Goal: Task Accomplishment & Management: Complete application form

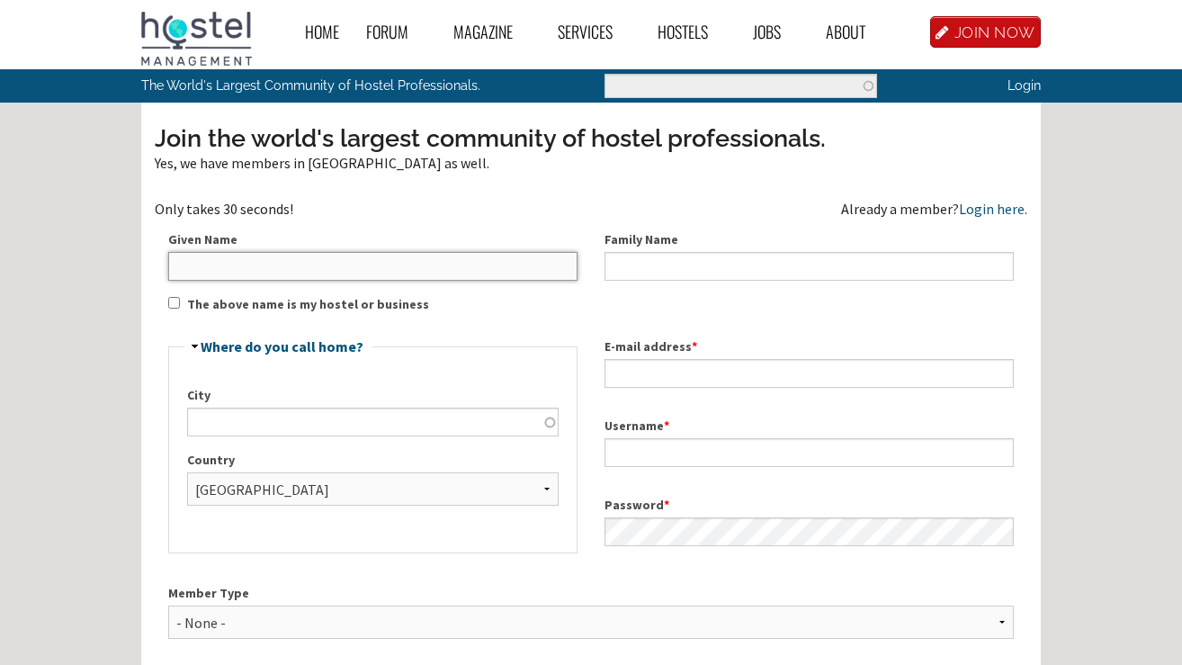
click at [221, 269] on input "Given Name" at bounding box center [372, 266] width 409 height 29
click at [271, 264] on input "Anna suf house Tamraght-taghazout Bay" at bounding box center [372, 266] width 409 height 29
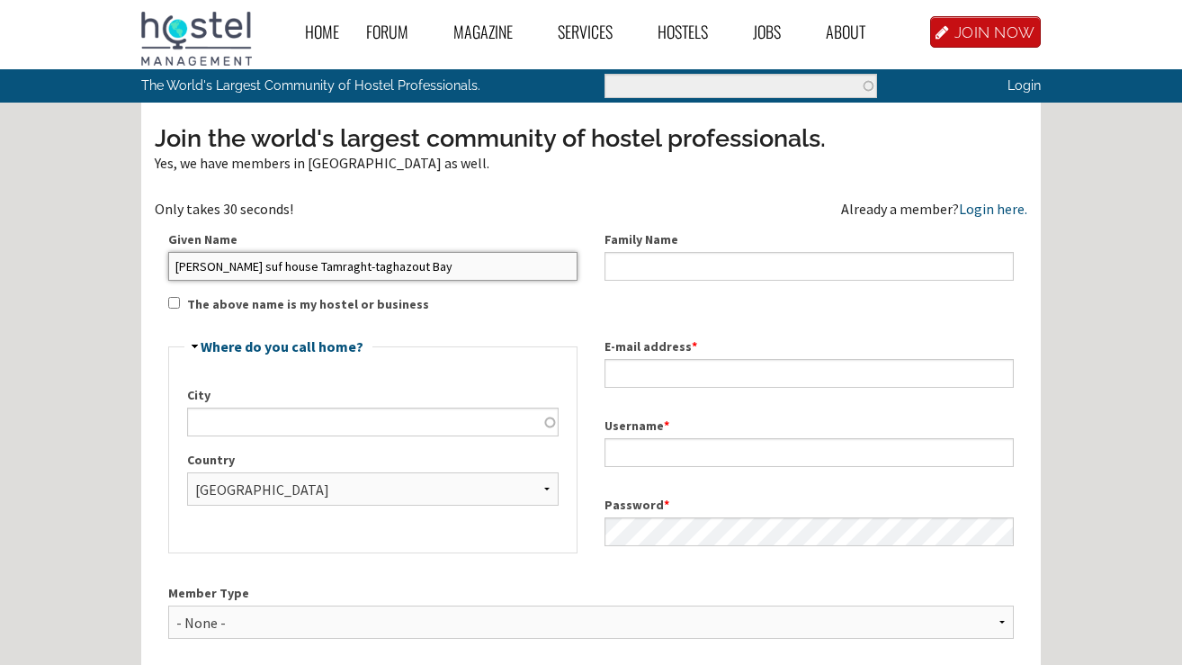
type input "A"
type input "Essaadia"
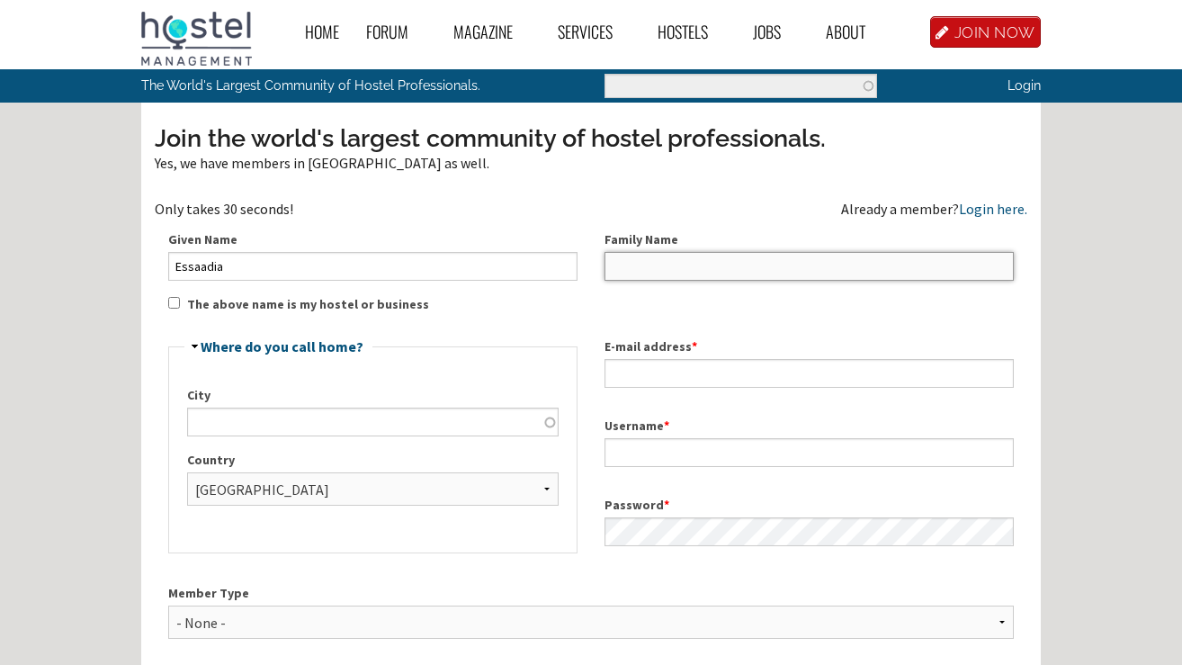
click at [676, 266] on input "Family Name" at bounding box center [808, 266] width 409 height 29
type input "Aitlhou"
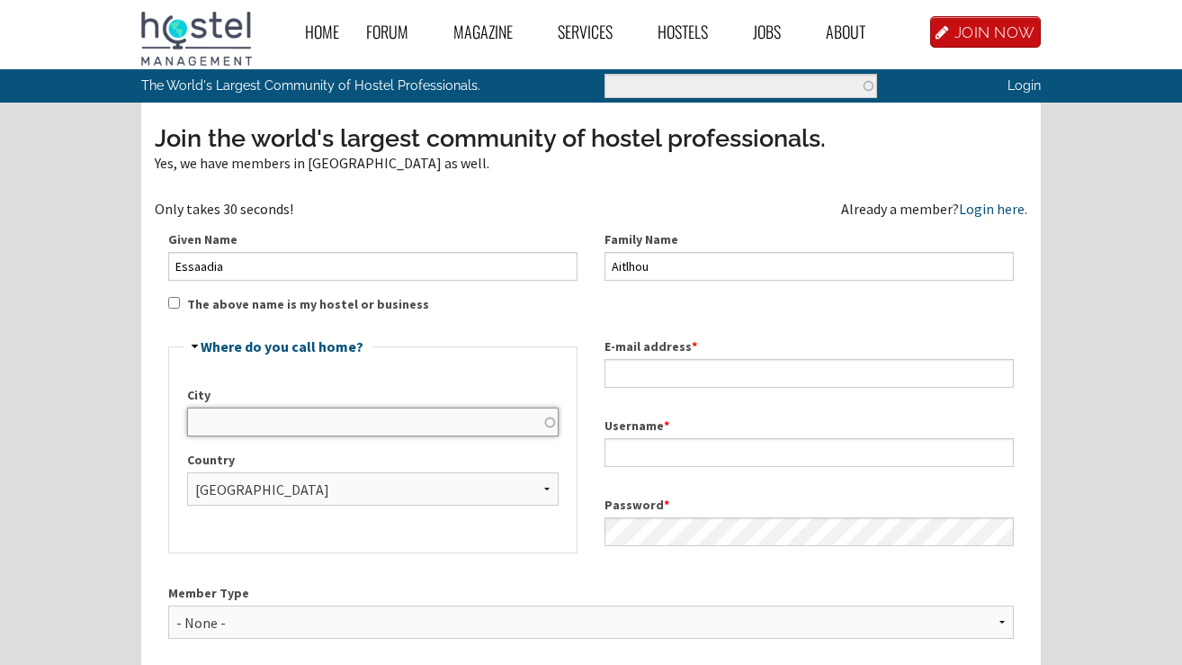
click at [350, 408] on input "City" at bounding box center [373, 421] width 372 height 29
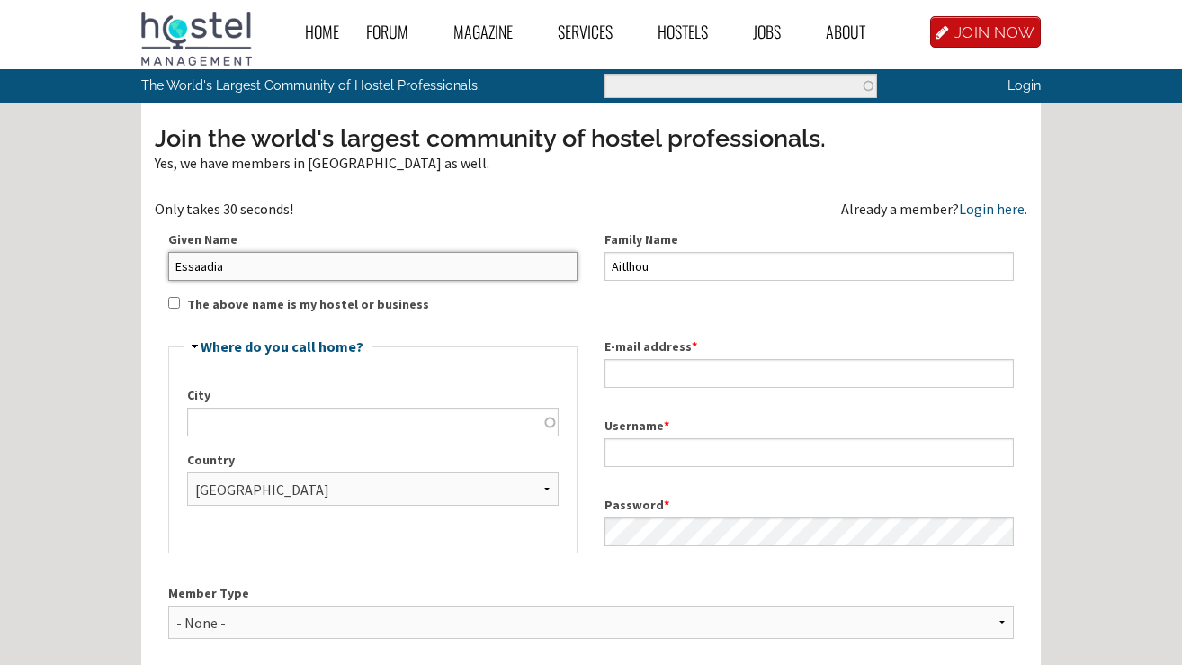
click at [198, 269] on input "Essaadia" at bounding box center [372, 266] width 409 height 29
paste input "[EMAIL_ADDRESS][DOMAIN_NAME]"
click at [278, 249] on div "Given Name anadriverentcar@gmail.com" at bounding box center [372, 255] width 409 height 50
click at [265, 260] on input "anadriverentcar@gmail.com" at bounding box center [372, 266] width 409 height 29
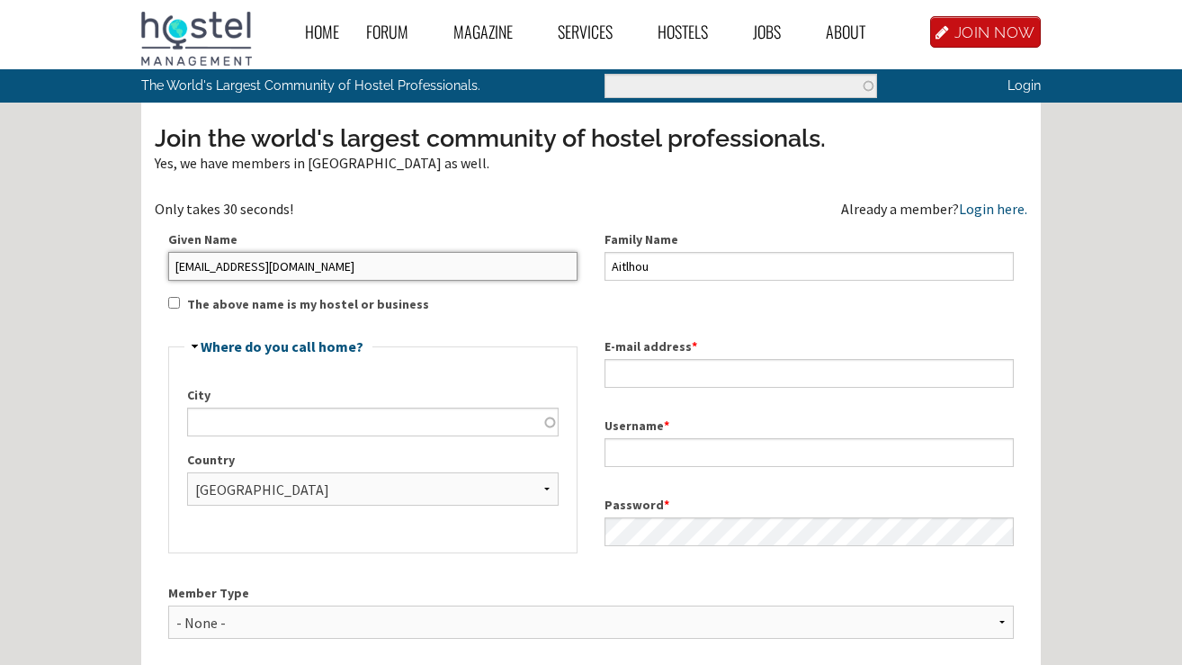
click at [265, 260] on input "anadriverentcar@gmail.com" at bounding box center [372, 266] width 409 height 29
type input "Anna surf House Tamraght-Taghazout Bay"
click at [173, 304] on input "The above name is my hostel or business" at bounding box center [174, 303] width 12 height 12
checkbox input "true"
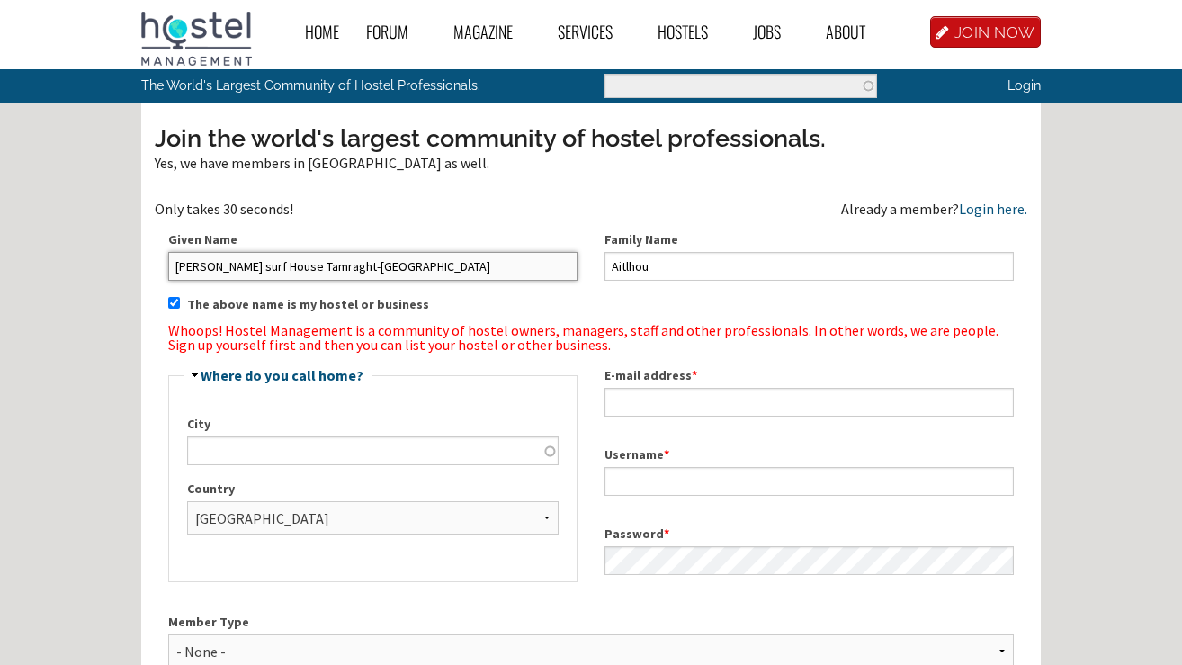
click at [327, 268] on input "Anna surf House Tamraght-Taghazout Bay" at bounding box center [372, 266] width 409 height 29
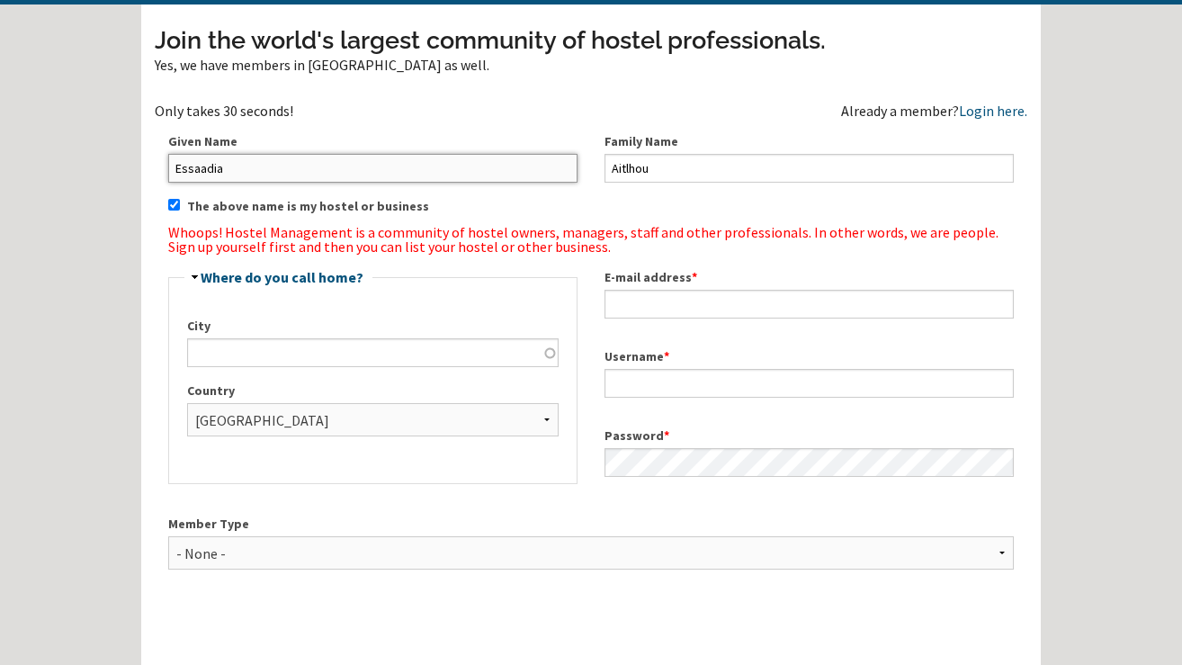
scroll to position [103, 0]
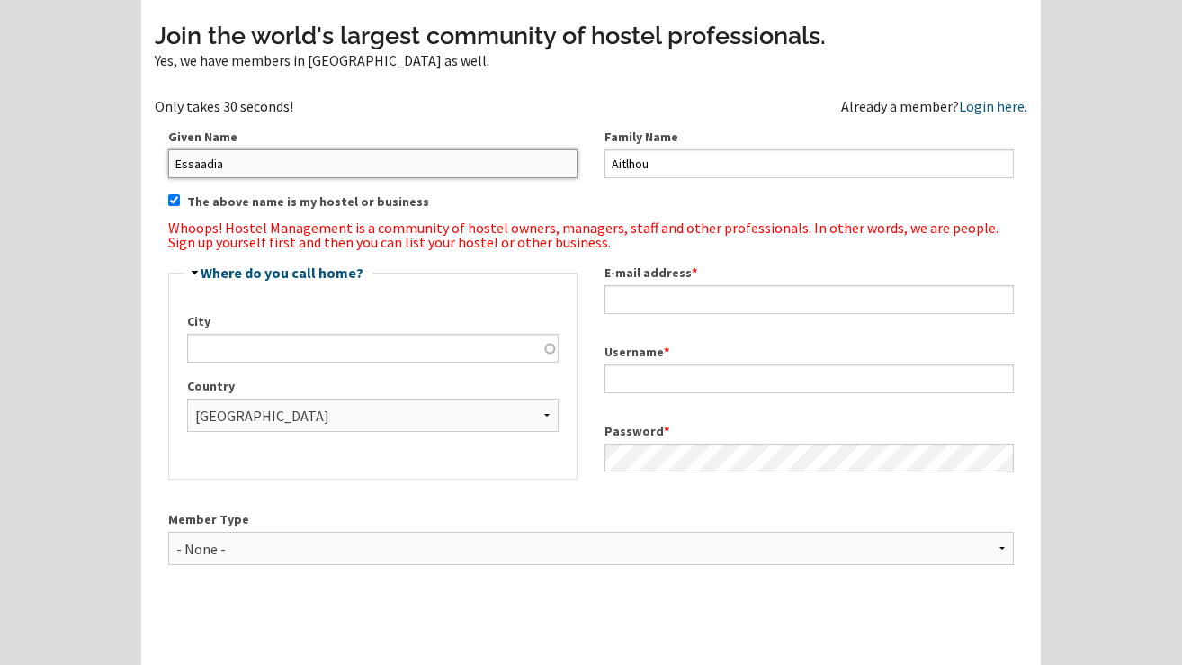
type input "Essaadia"
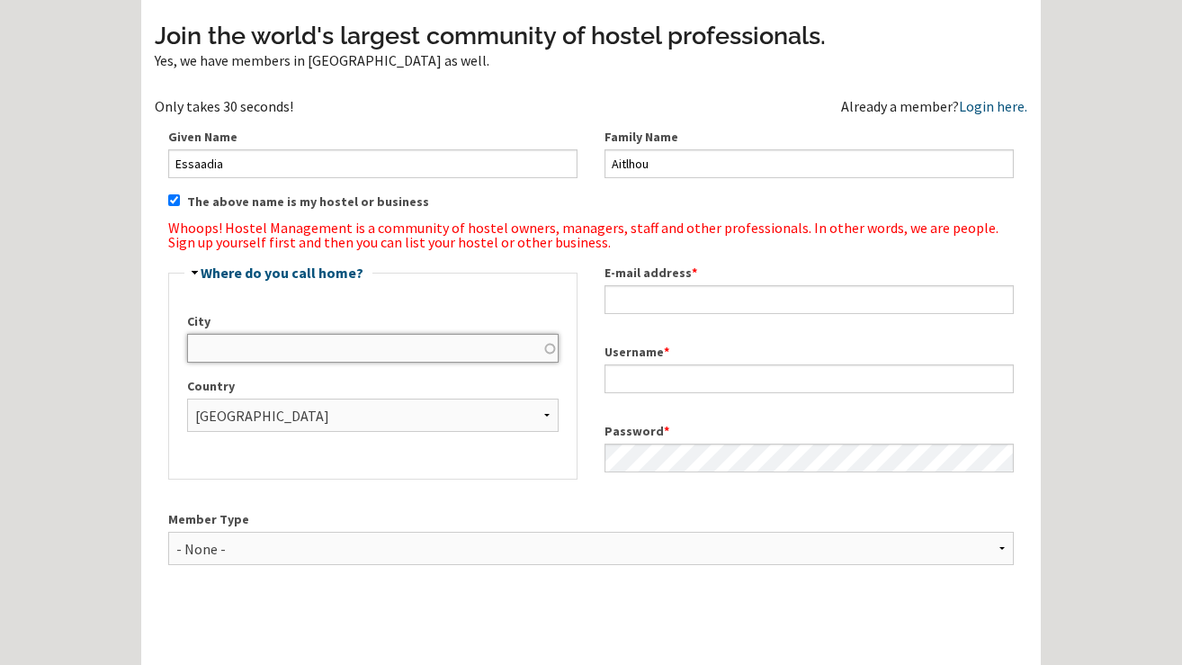
click at [256, 346] on input "City" at bounding box center [373, 348] width 372 height 29
type input "Tamraght"
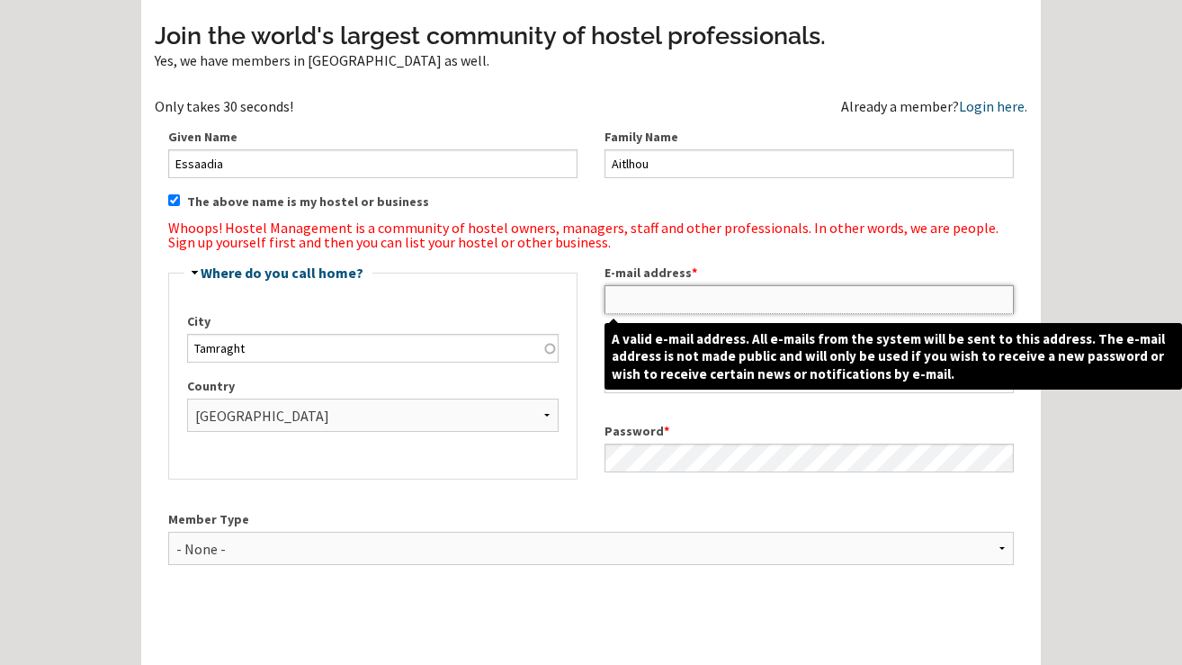
click at [642, 289] on input "E-mail address *" at bounding box center [808, 299] width 409 height 29
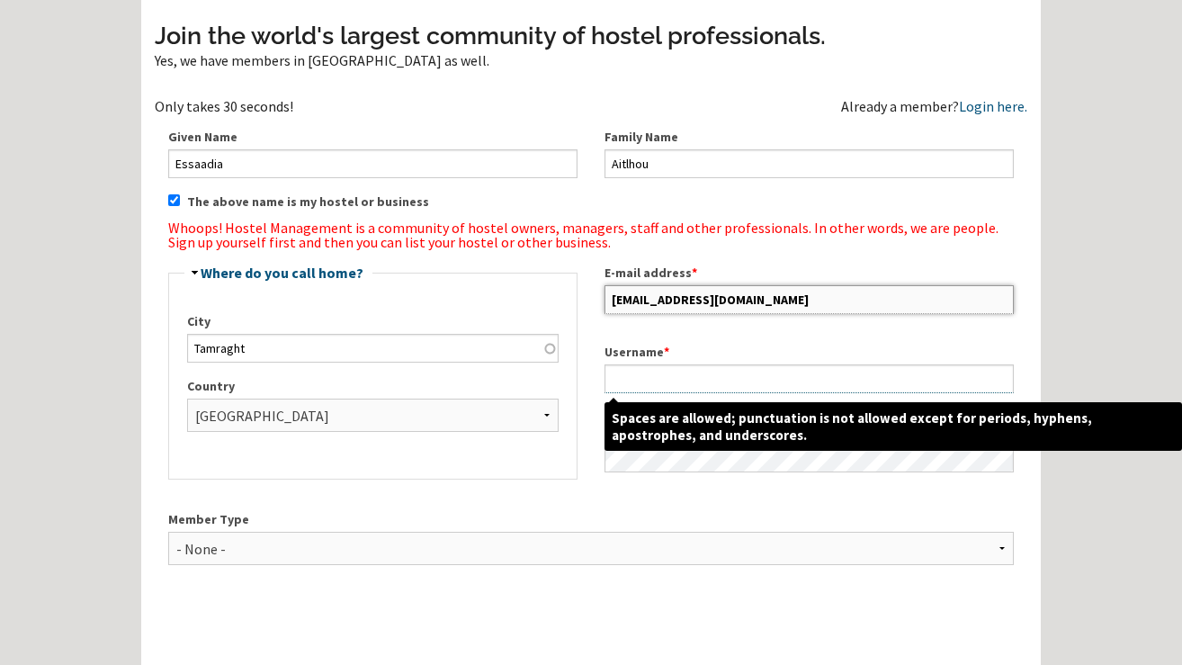
type input "anadriverentcar@gmail.com"
click at [664, 380] on input "Username *" at bounding box center [808, 378] width 409 height 29
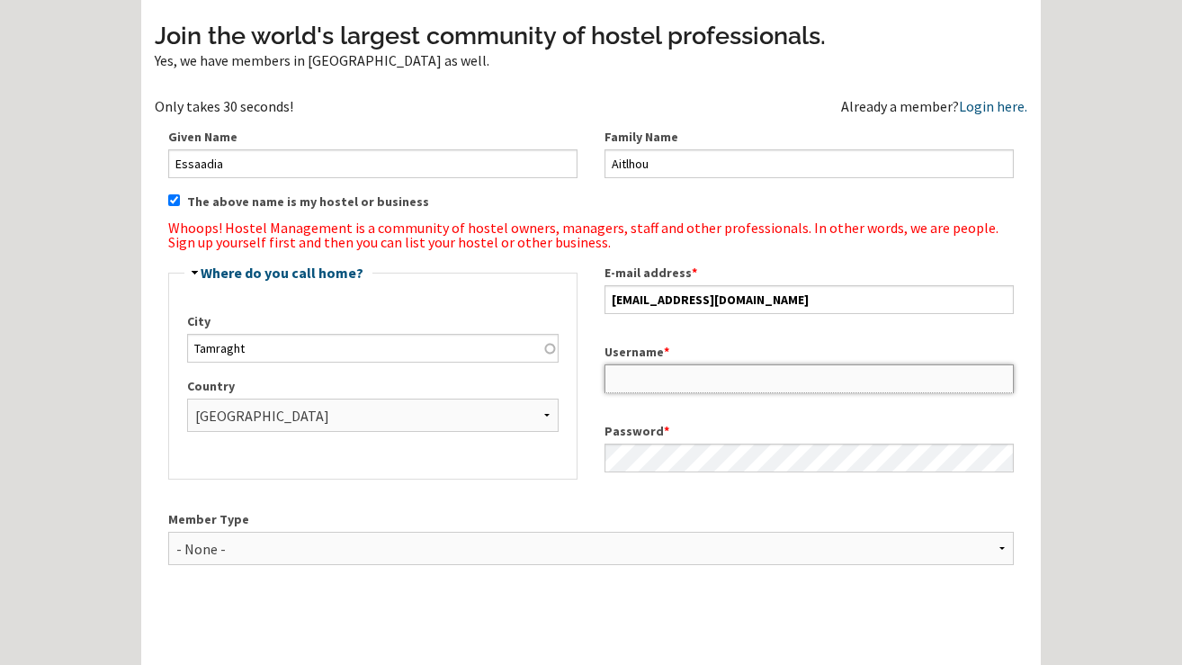
scroll to position [171, 0]
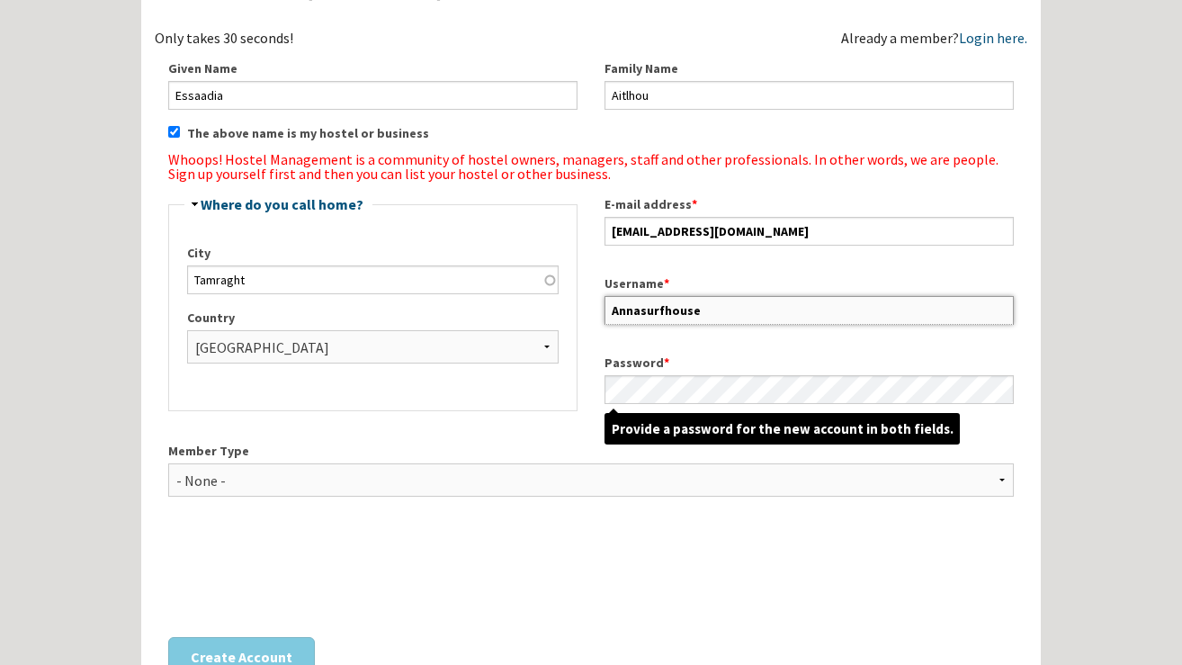
type input "Annasurfhouse"
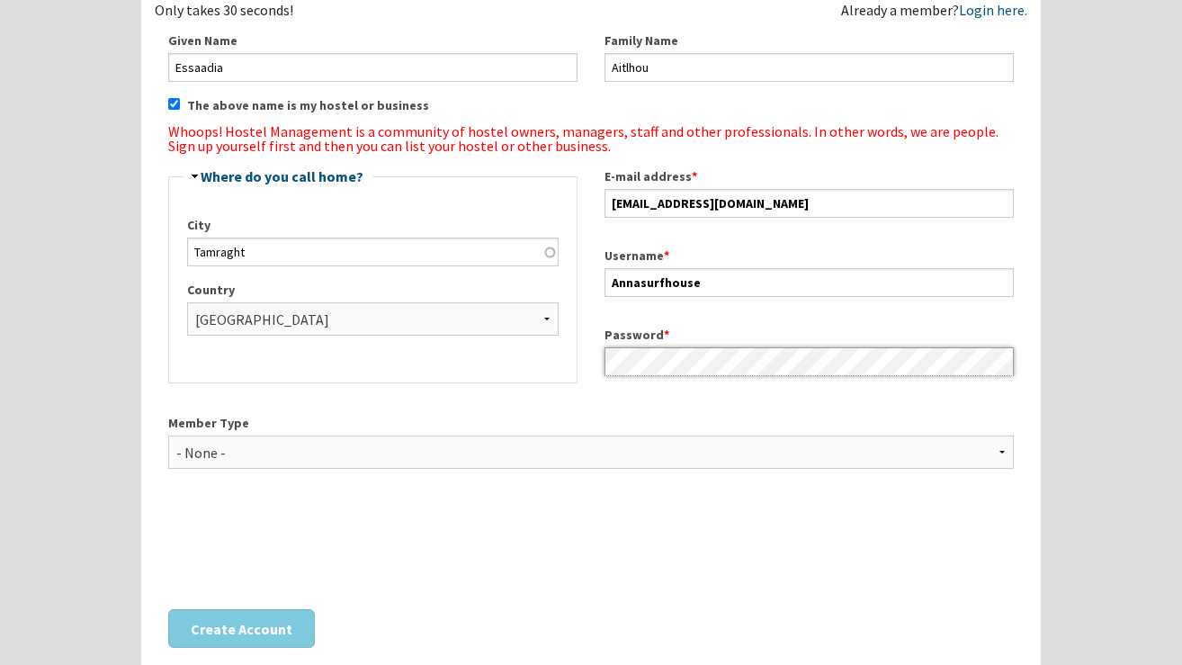
scroll to position [200, 0]
click at [261, 446] on select "- None - Hostel Owner Hostel Manager Hostel Investor Hostel Staff Hostel Volunt…" at bounding box center [591, 450] width 846 height 33
select select "1417"
click at [283, 377] on fieldset "Hide Where do you call home? City Tamraght Country - None - Afghanistan Åland I…" at bounding box center [372, 275] width 409 height 214
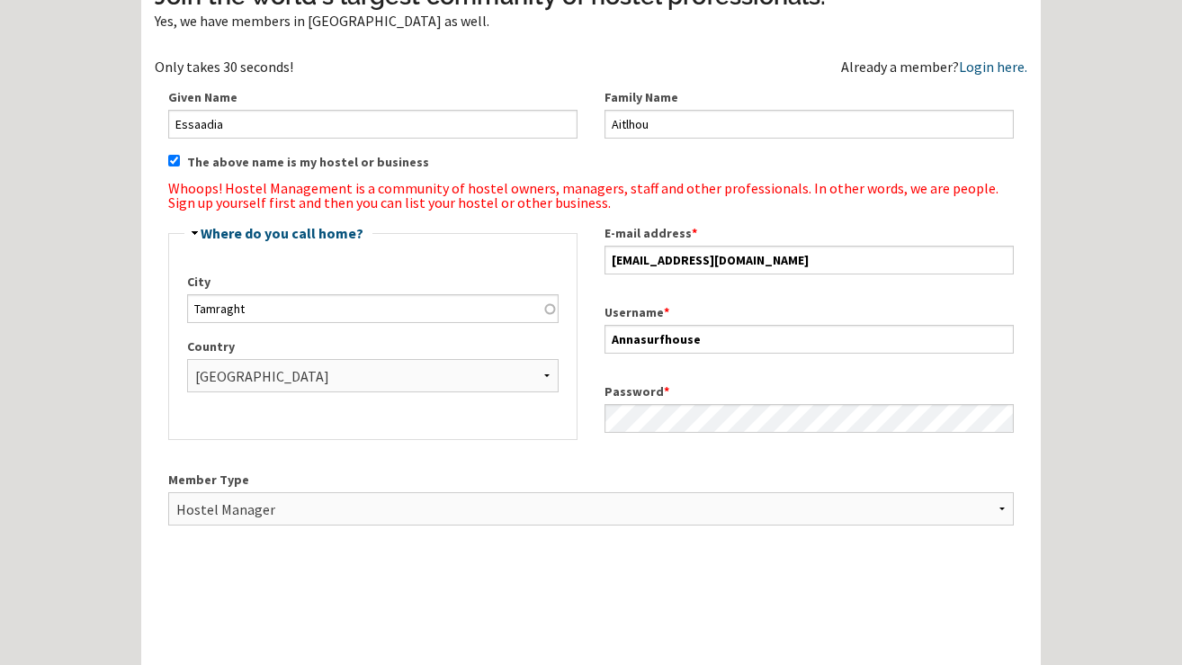
scroll to position [141, 0]
click at [174, 166] on input "The above name is my hostel or business" at bounding box center [174, 162] width 12 height 12
checkbox input "false"
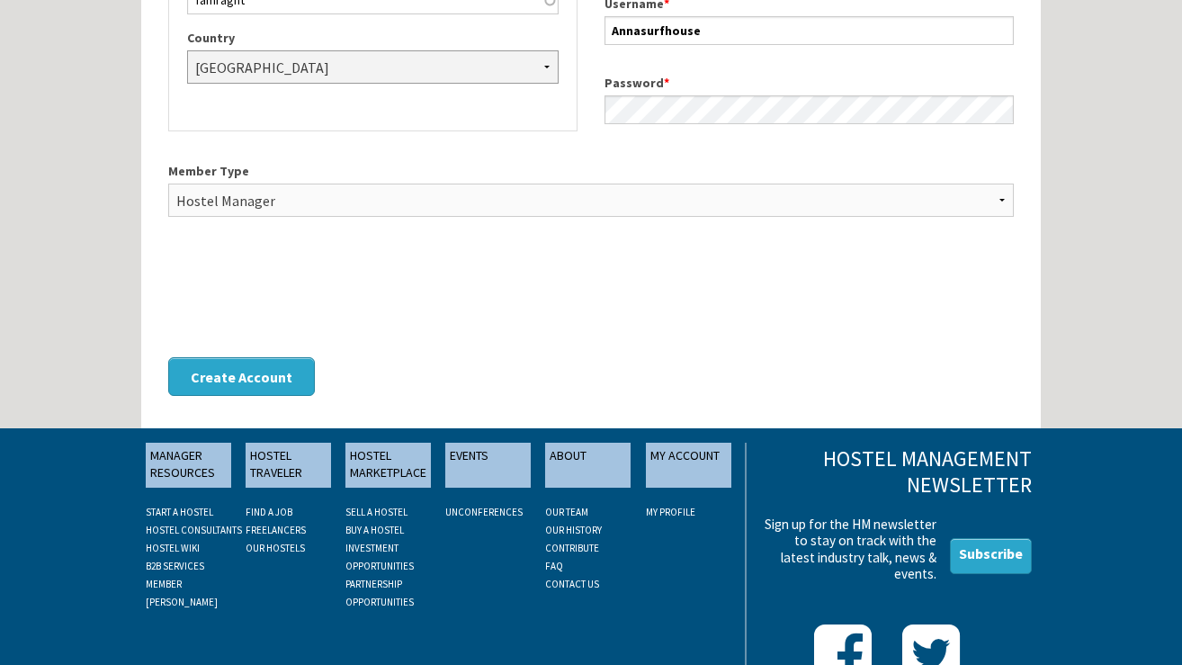
scroll to position [425, 0]
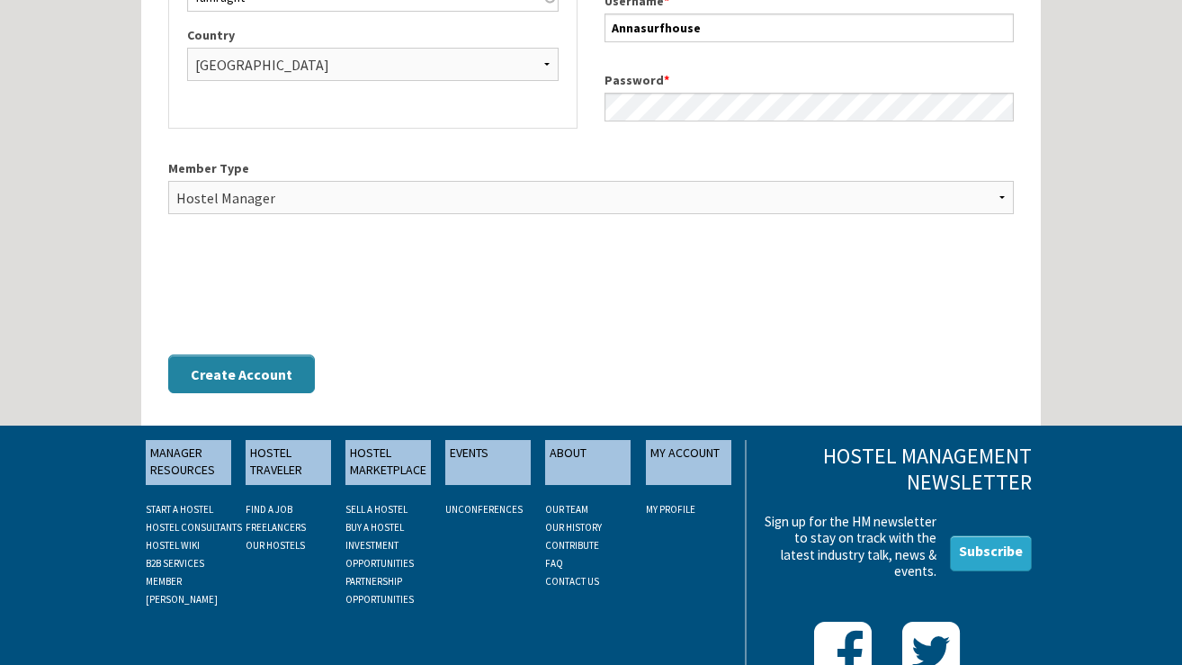
click at [246, 370] on button "Create Account" at bounding box center [241, 373] width 147 height 39
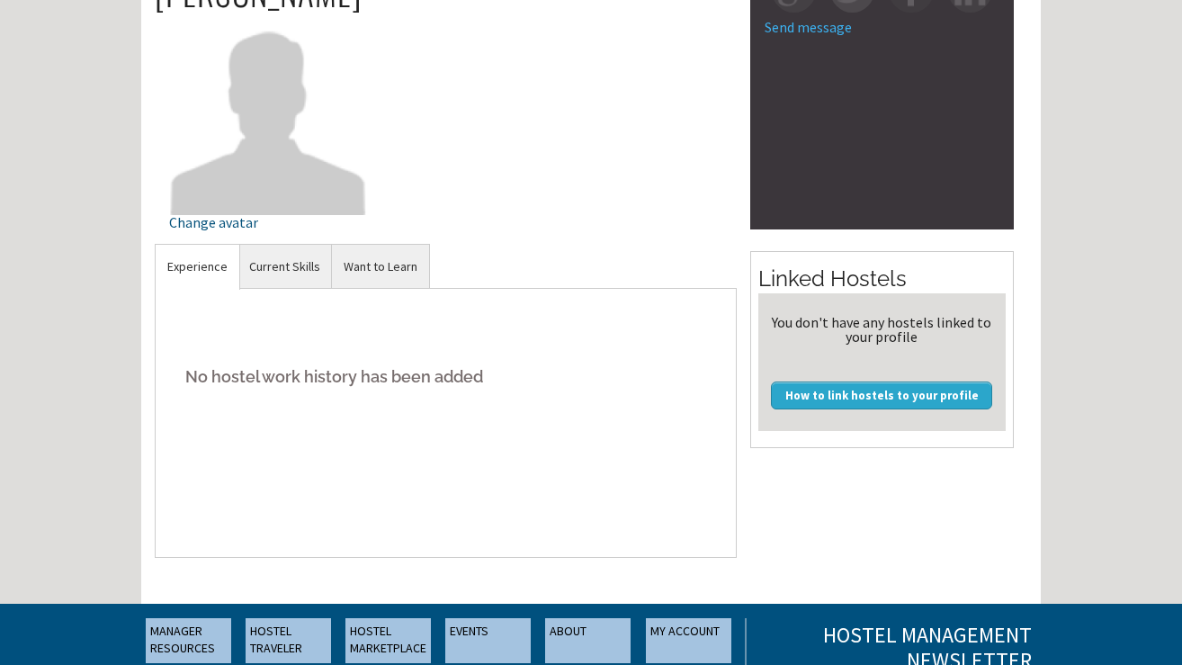
scroll to position [263, 0]
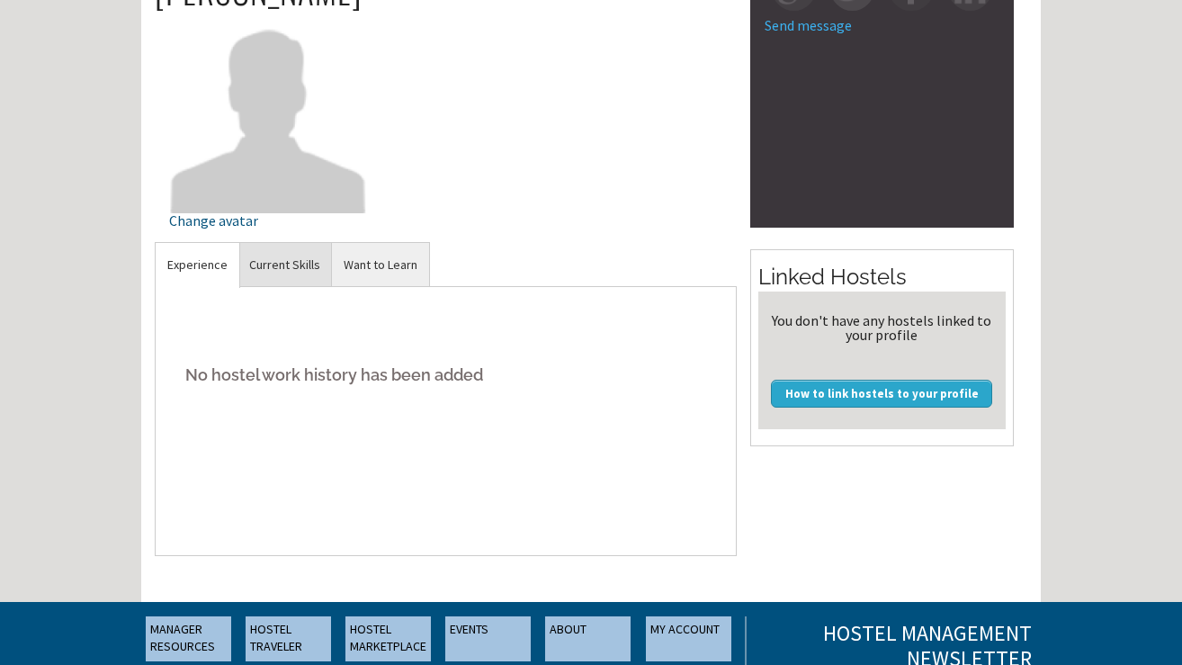
click at [277, 273] on link "Current Skills" at bounding box center [284, 265] width 94 height 44
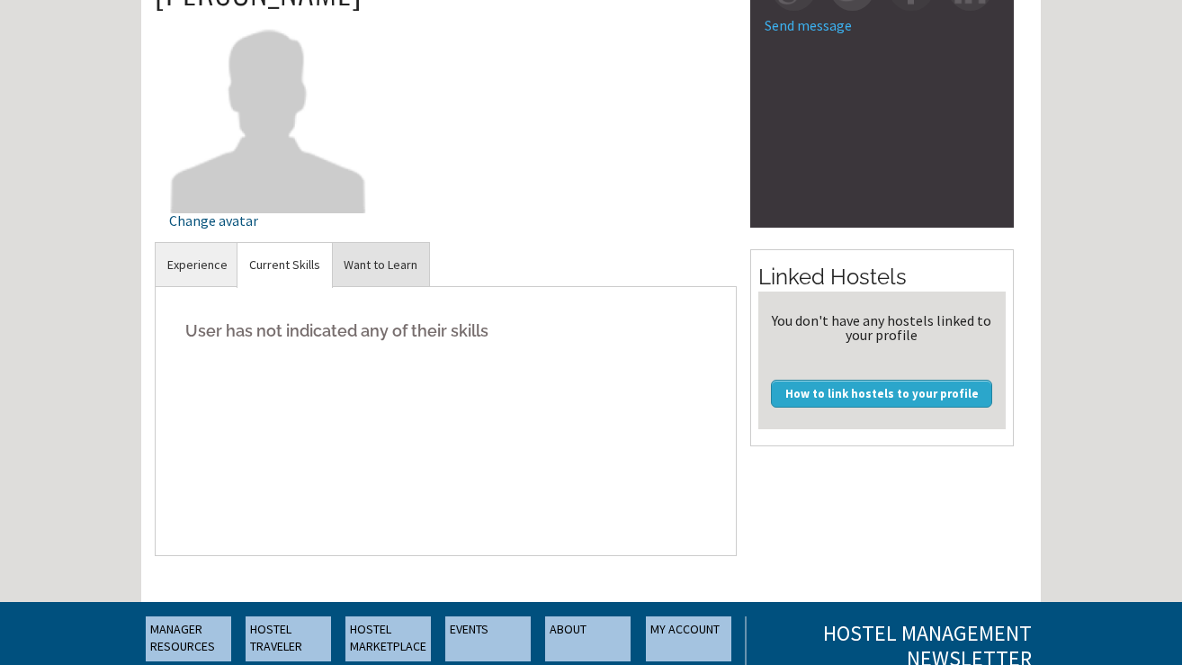
click at [363, 269] on link "Want to Learn" at bounding box center [380, 265] width 97 height 44
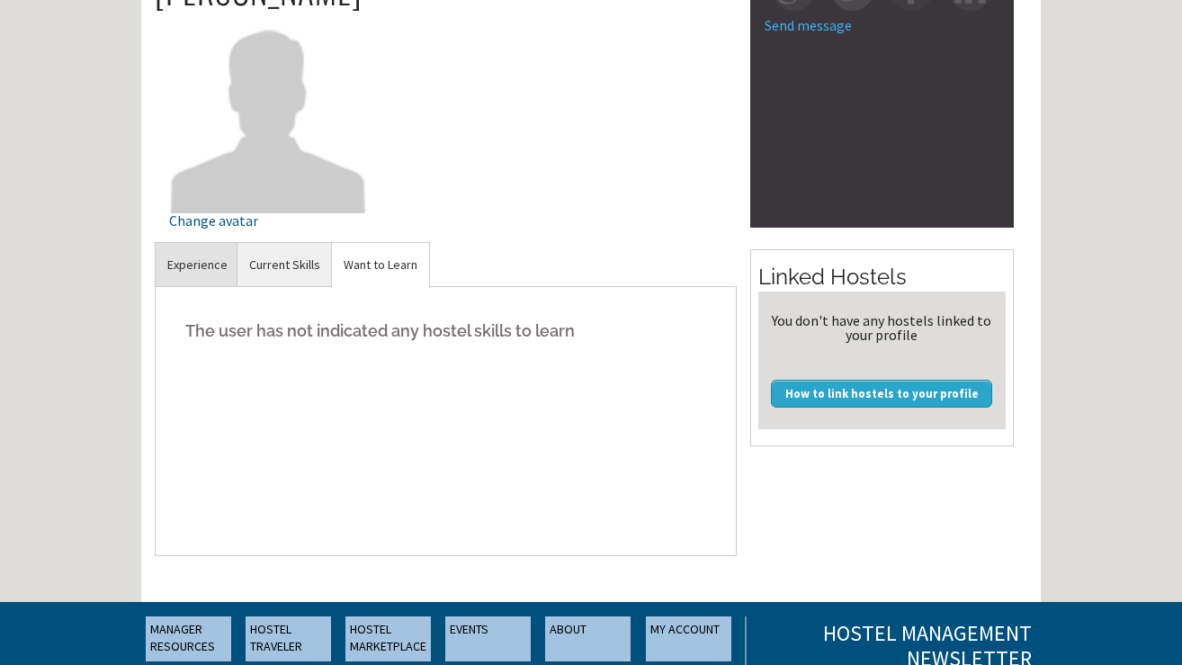
click at [209, 264] on link "Experience" at bounding box center [198, 265] width 84 height 44
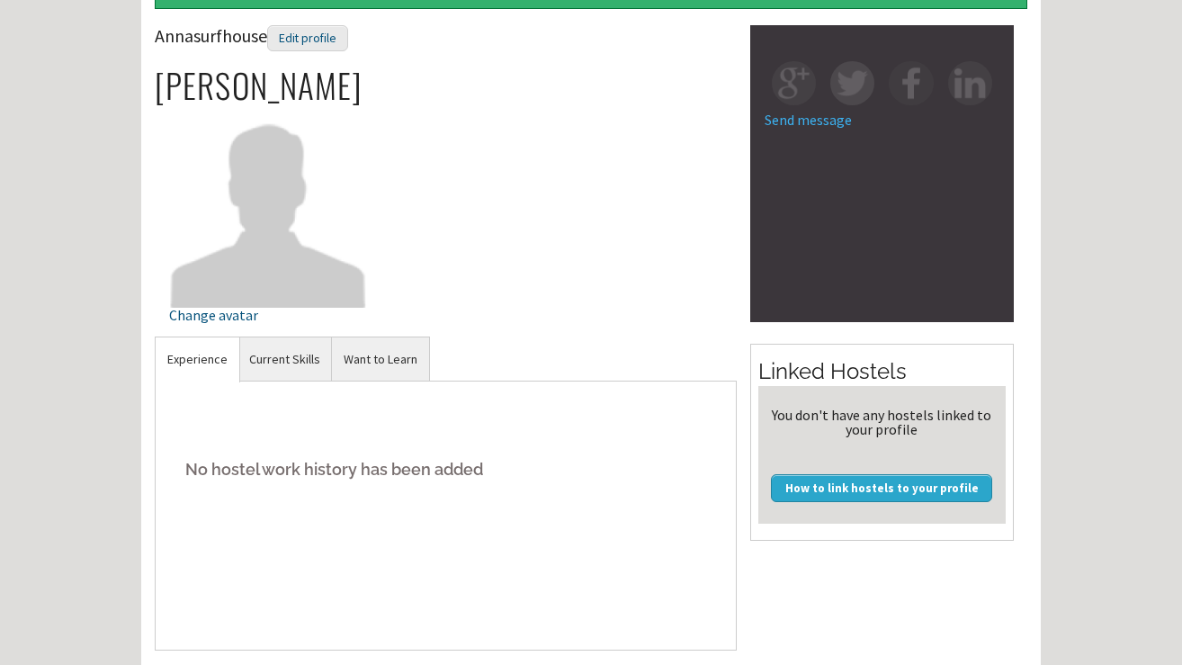
scroll to position [248, 0]
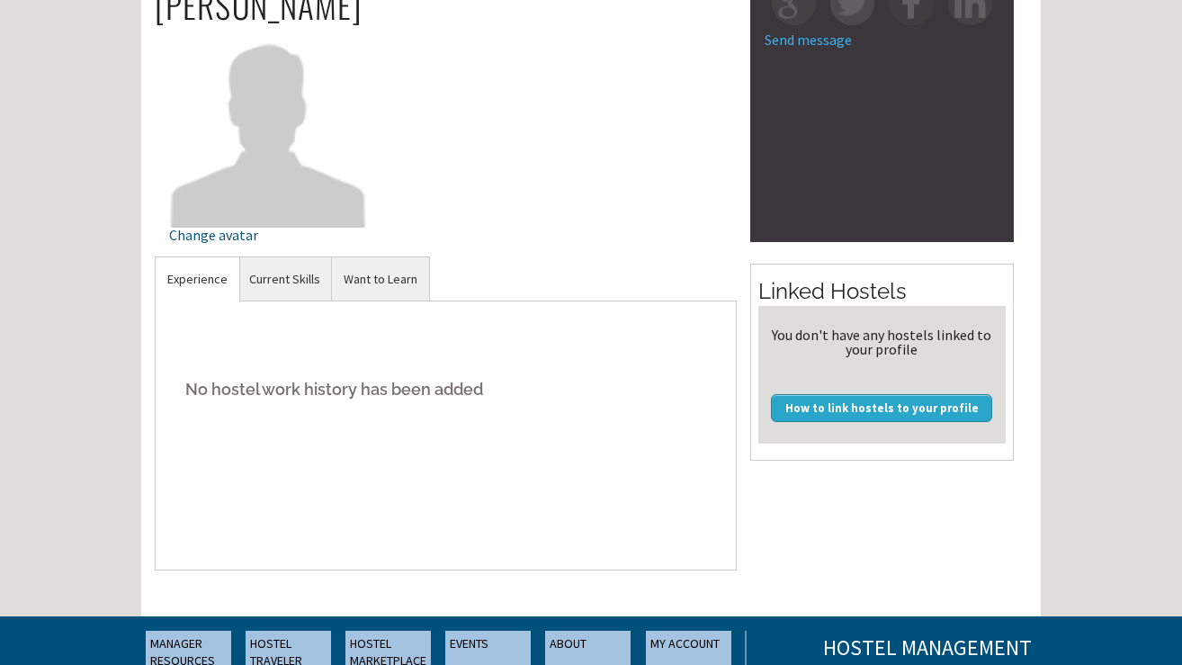
click at [329, 386] on h5 "No hostel work history has been added" at bounding box center [445, 389] width 553 height 55
drag, startPoint x: 329, startPoint y: 386, endPoint x: 416, endPoint y: 392, distance: 86.6
click at [416, 392] on h5 "No hostel work history has been added" at bounding box center [445, 389] width 553 height 55
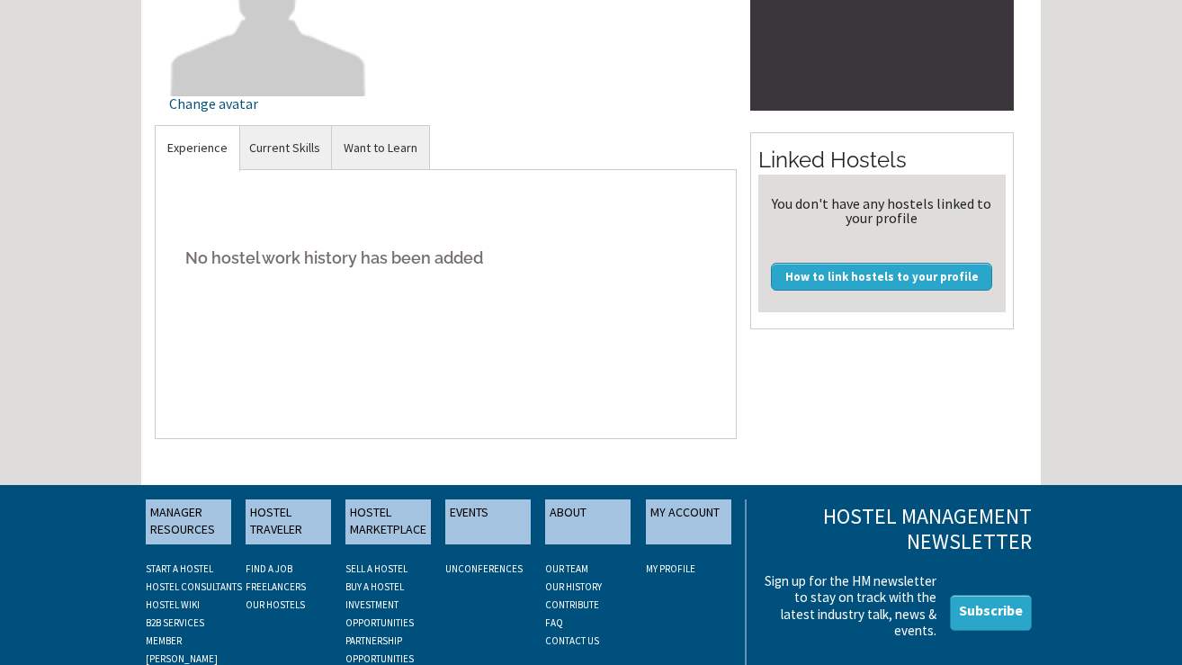
scroll to position [384, 0]
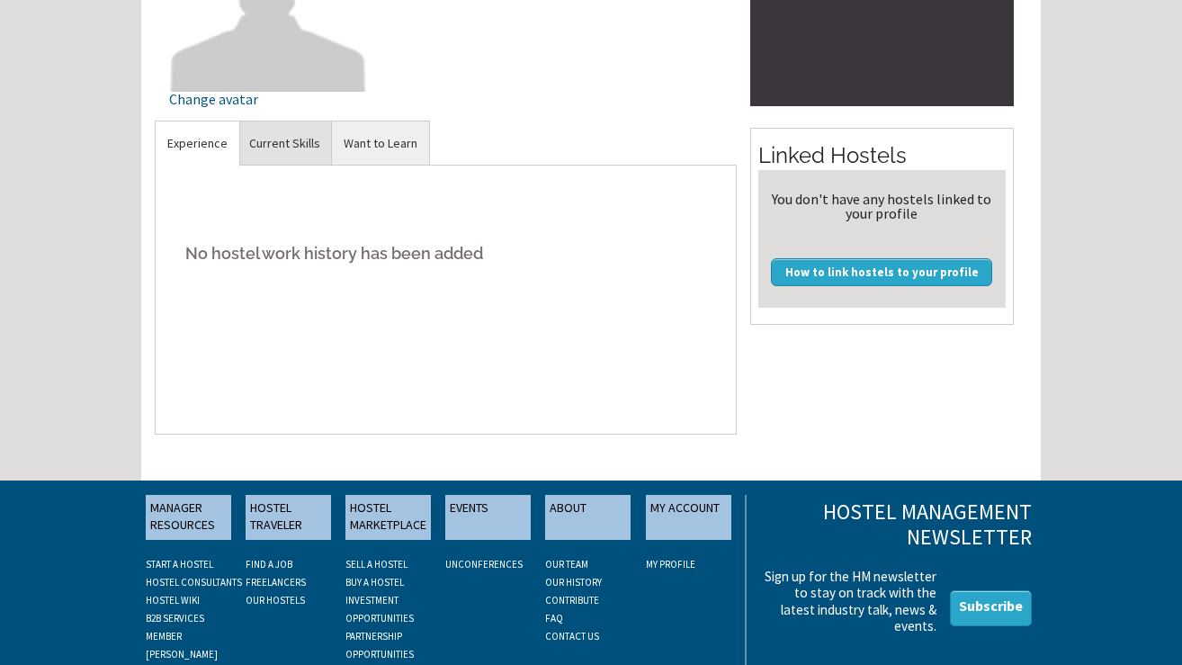
click at [280, 155] on link "Current Skills" at bounding box center [284, 143] width 94 height 44
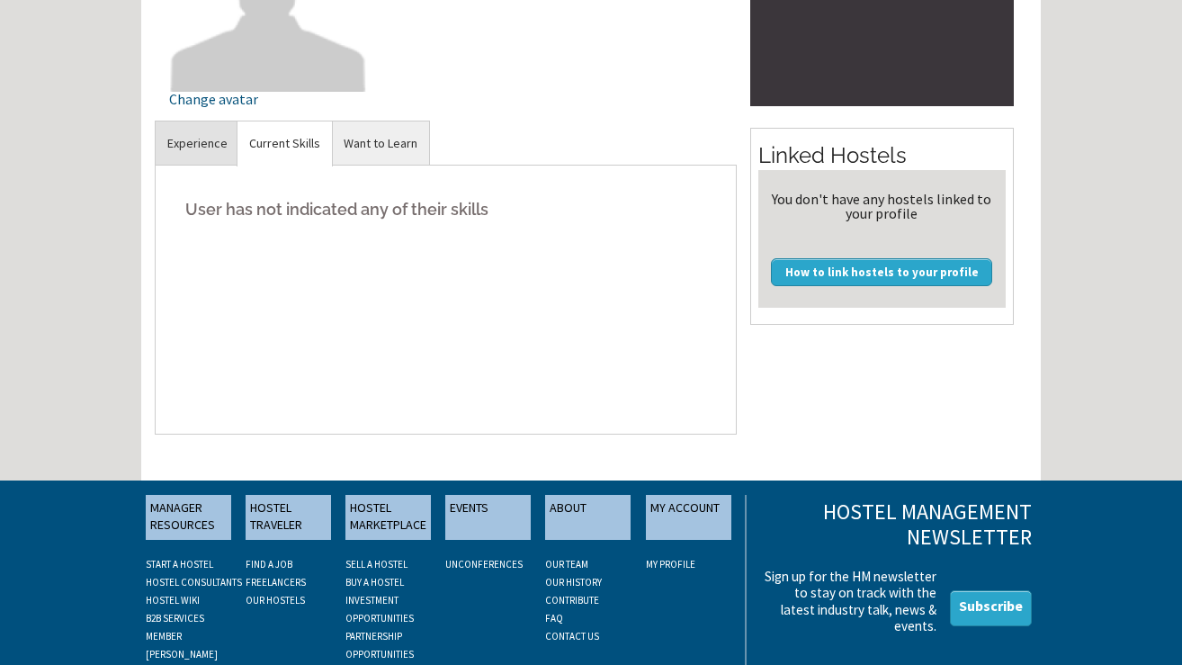
click at [200, 148] on link "Experience" at bounding box center [198, 143] width 84 height 44
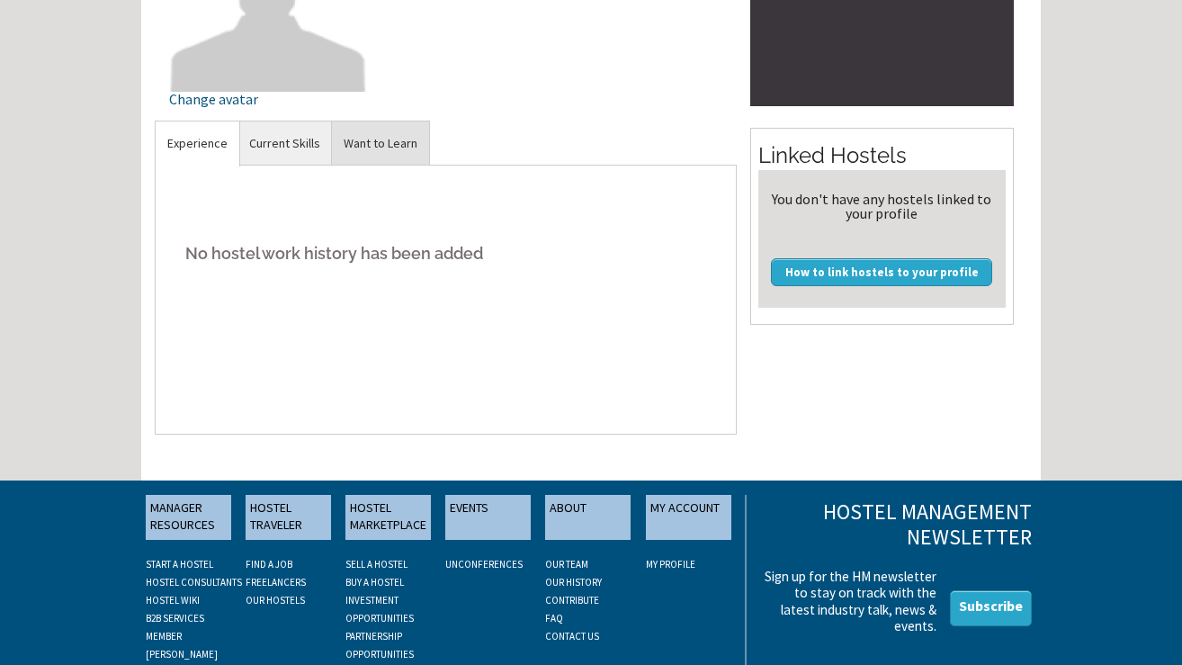
click at [400, 141] on link "Want to Learn" at bounding box center [380, 143] width 97 height 44
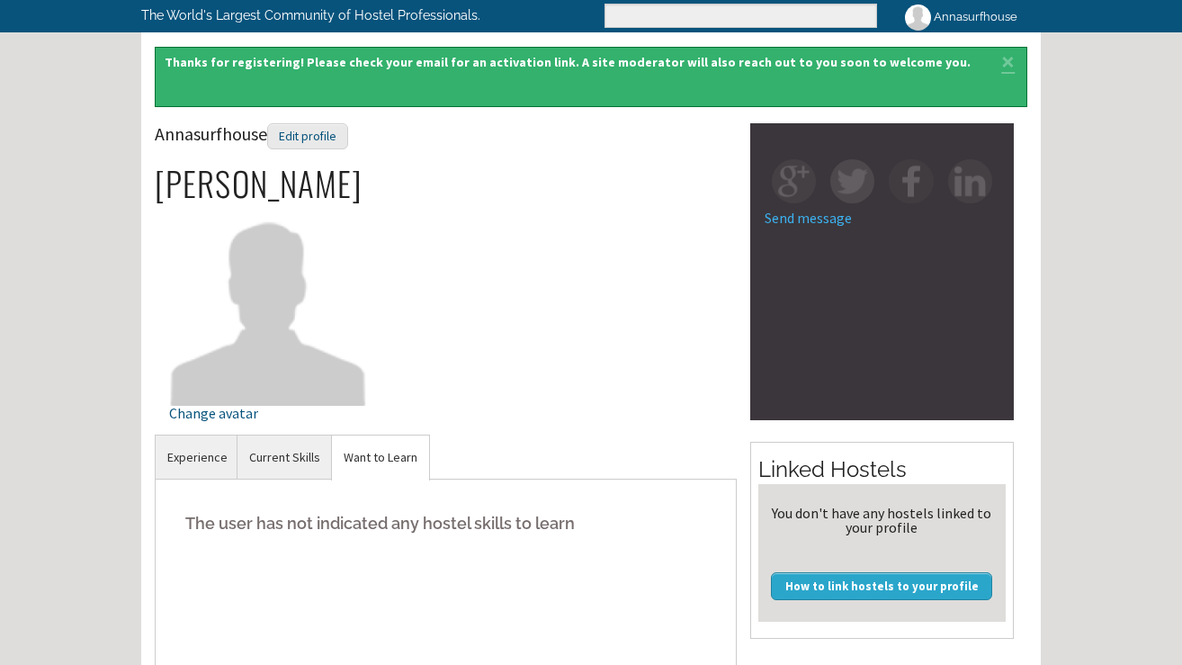
scroll to position [67, 0]
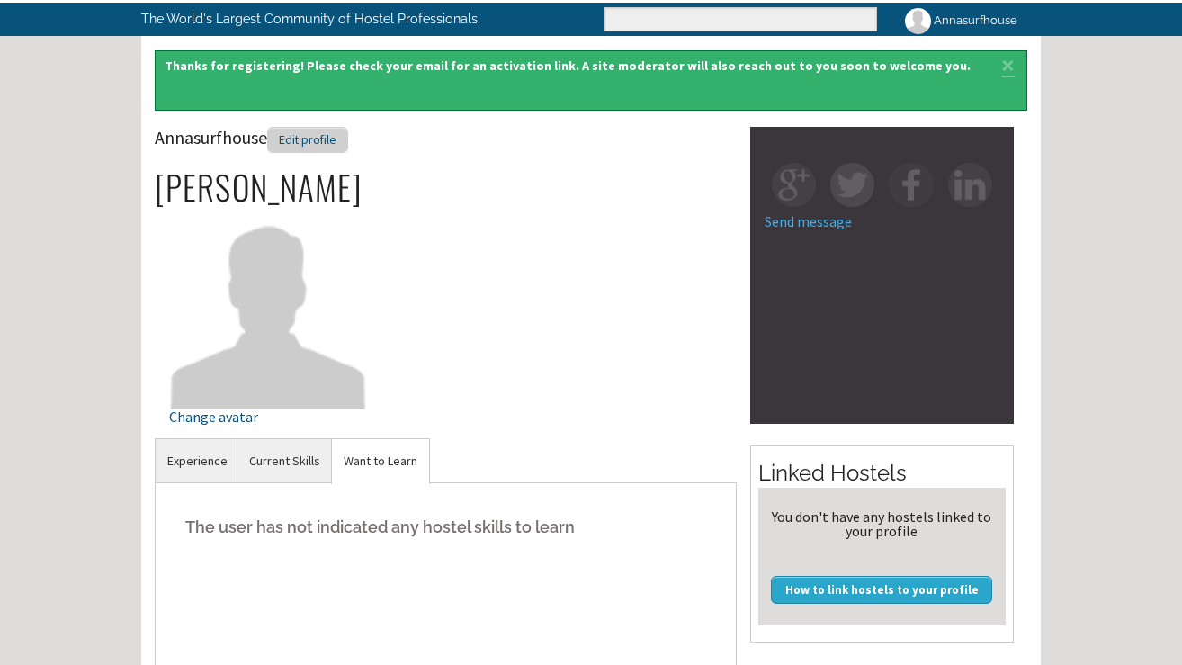
click at [311, 145] on div "Edit profile" at bounding box center [307, 140] width 81 height 26
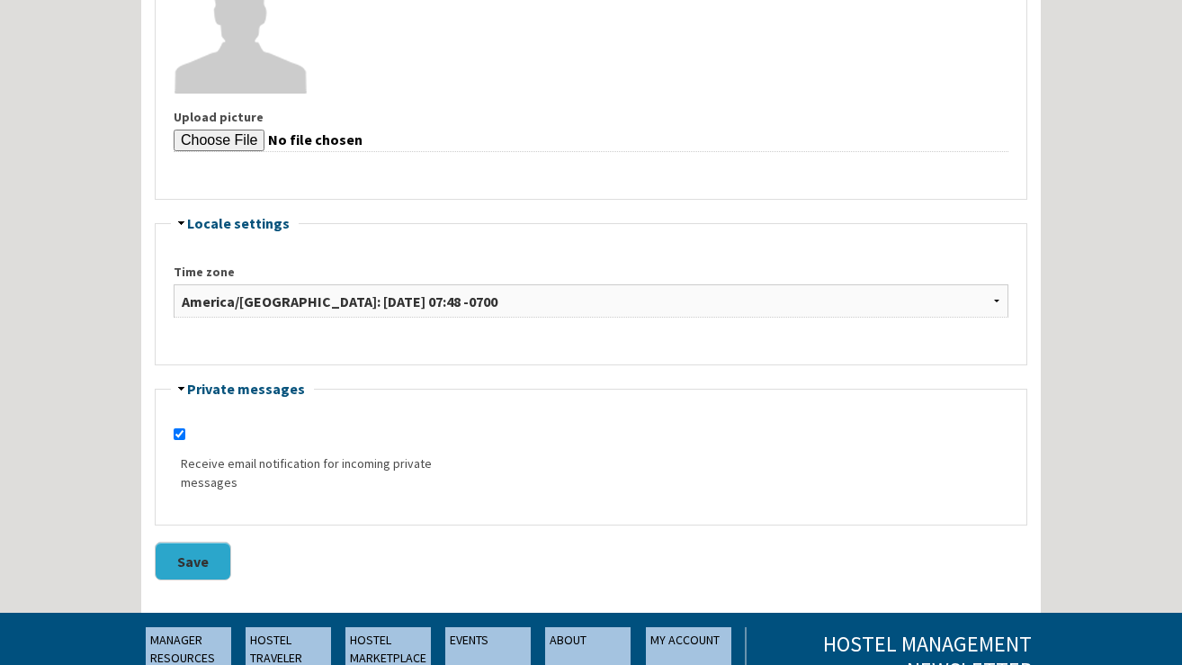
scroll to position [1185, 0]
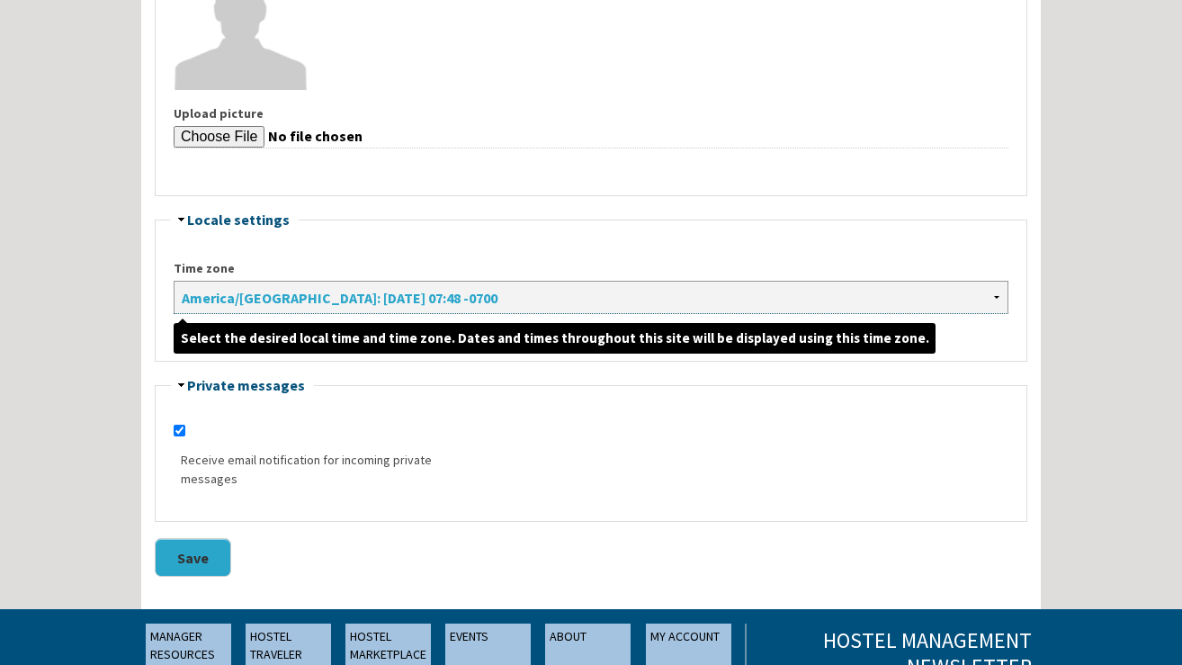
click at [305, 304] on select "Africa/Abidjan: Saturday, October 11, 2025 - 14:48 +0000 Africa/Accra: Saturday…" at bounding box center [591, 297] width 835 height 33
select select "Africa/Casablanca"
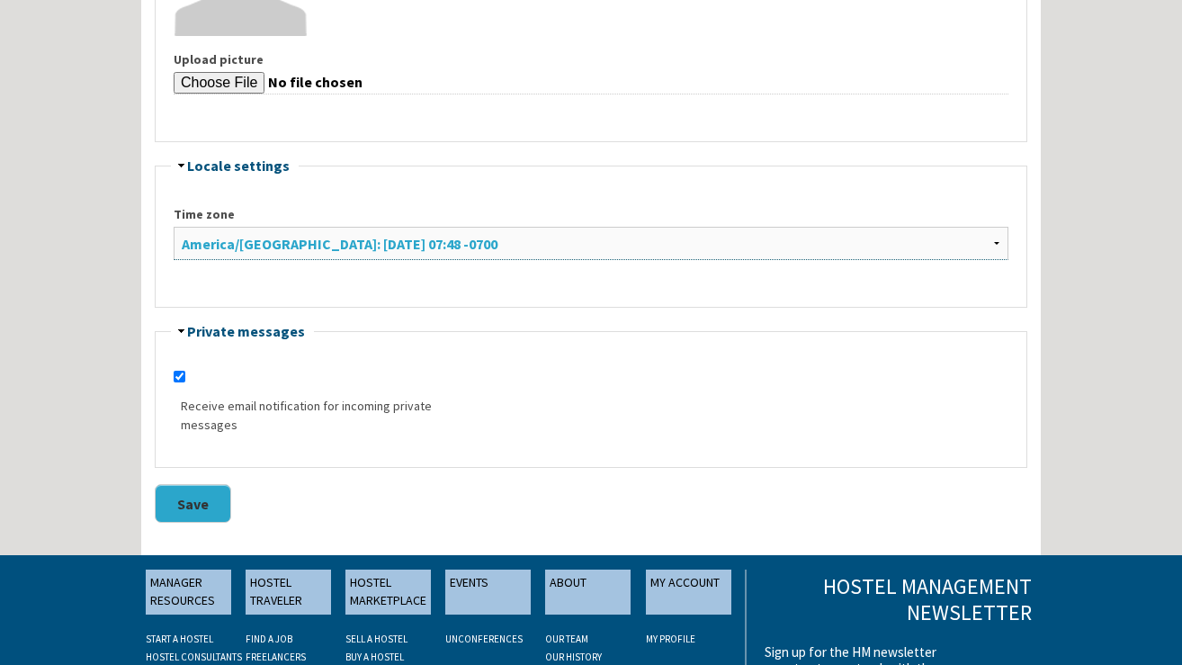
scroll to position [1243, 0]
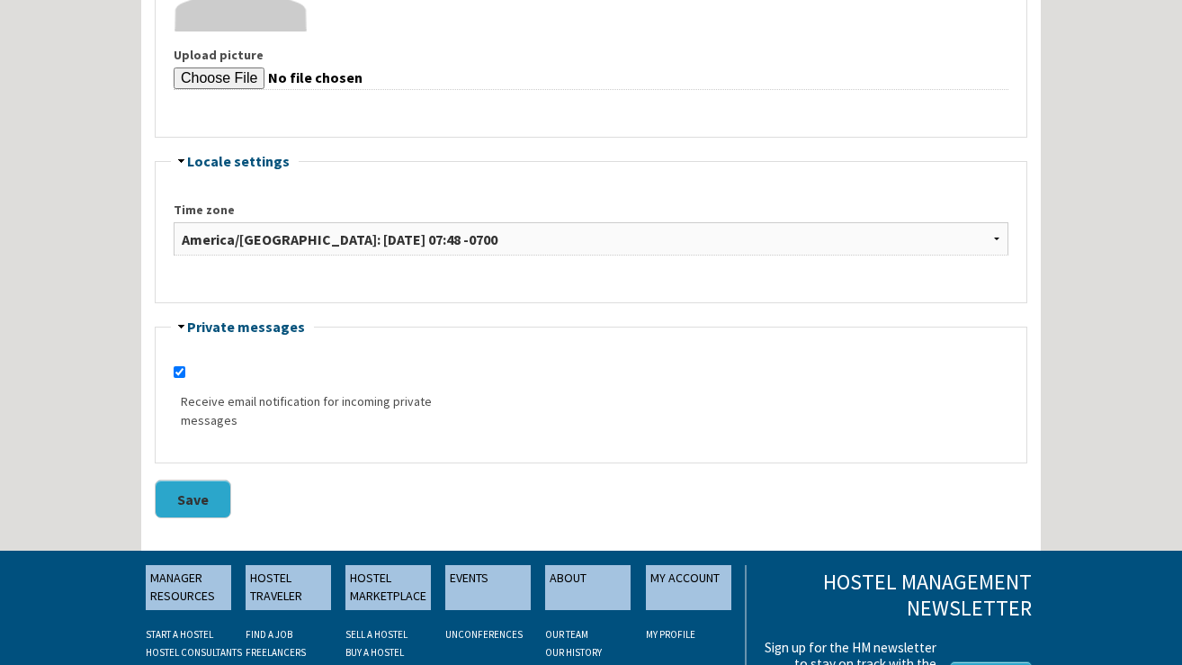
click at [211, 500] on button "Save" at bounding box center [193, 498] width 76 height 39
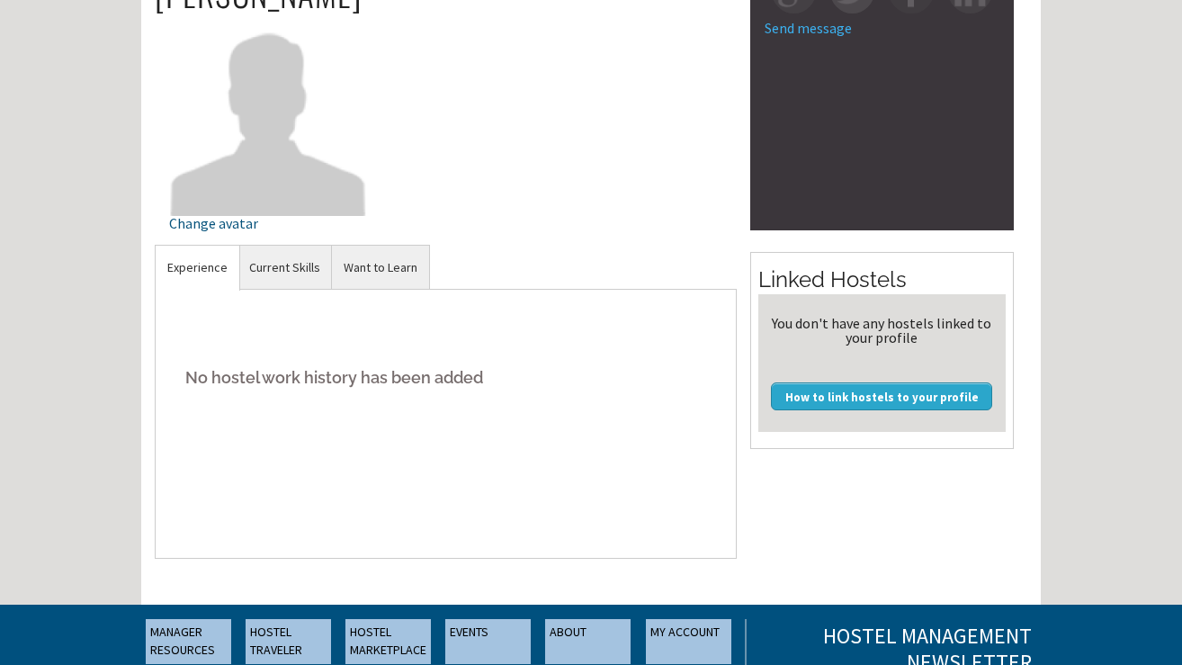
scroll to position [289, 0]
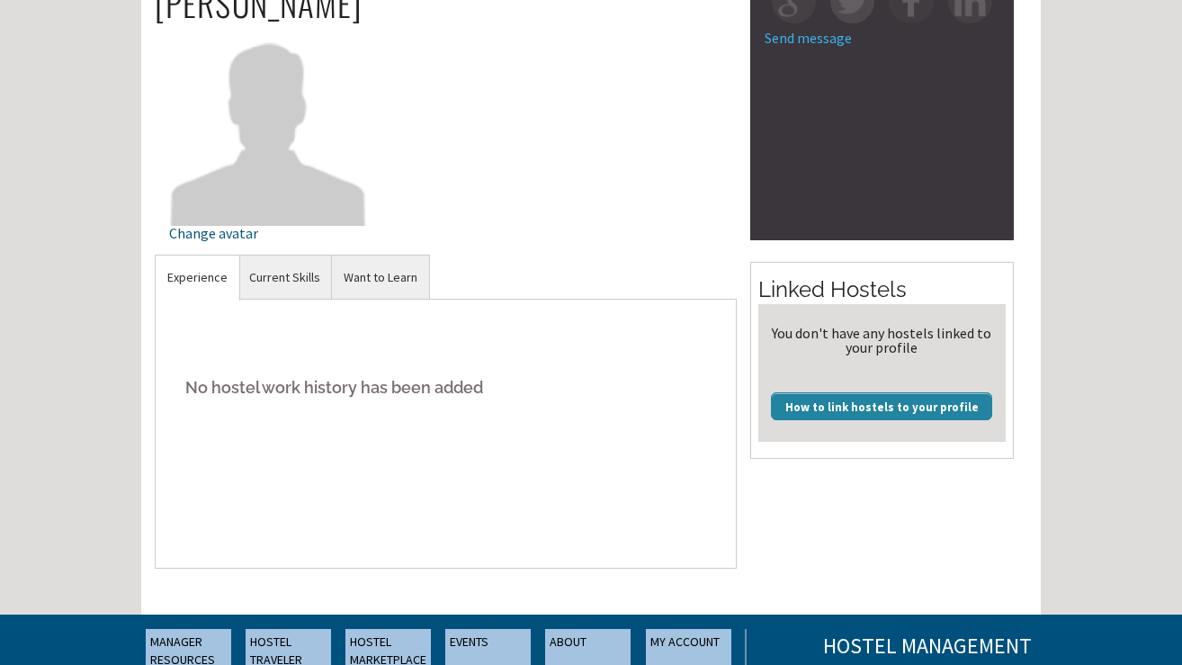
click at [910, 397] on link "How to link hostels to your profile" at bounding box center [881, 405] width 221 height 27
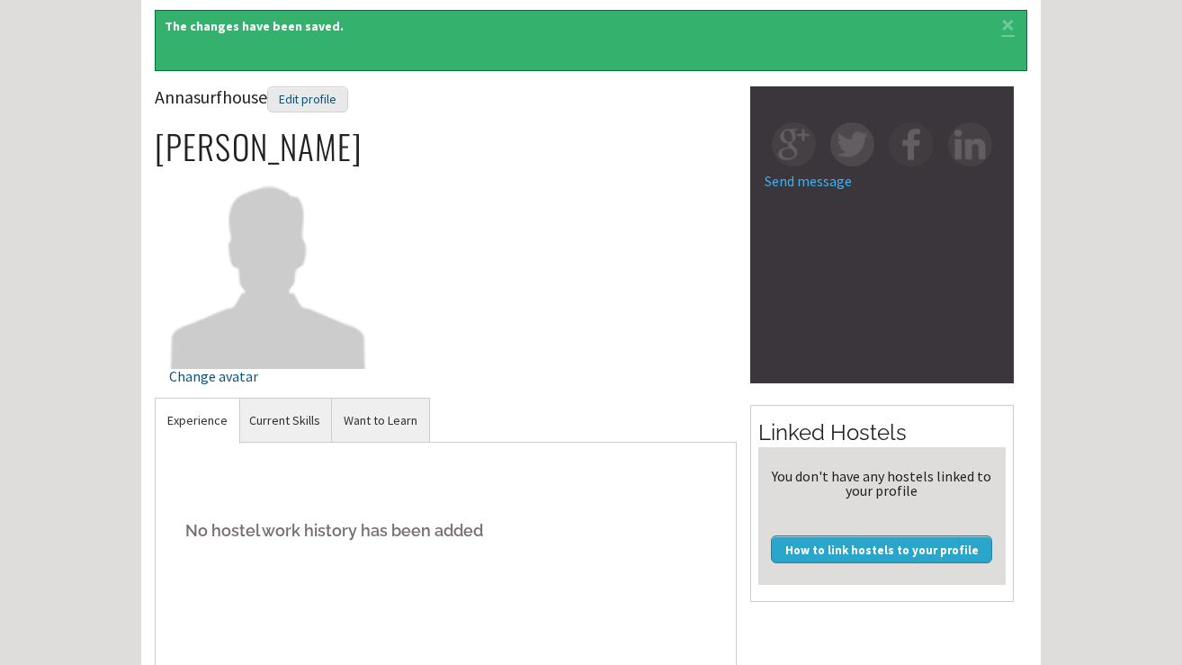
scroll to position [120, 0]
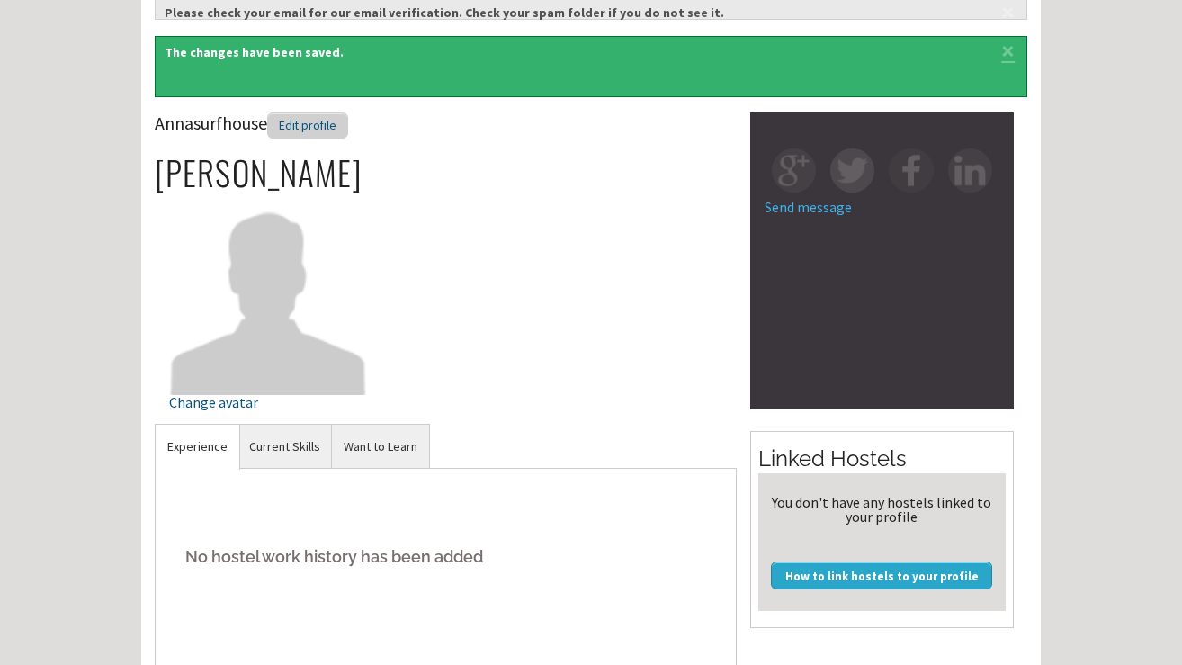
click at [306, 131] on div "Edit profile" at bounding box center [307, 125] width 81 height 26
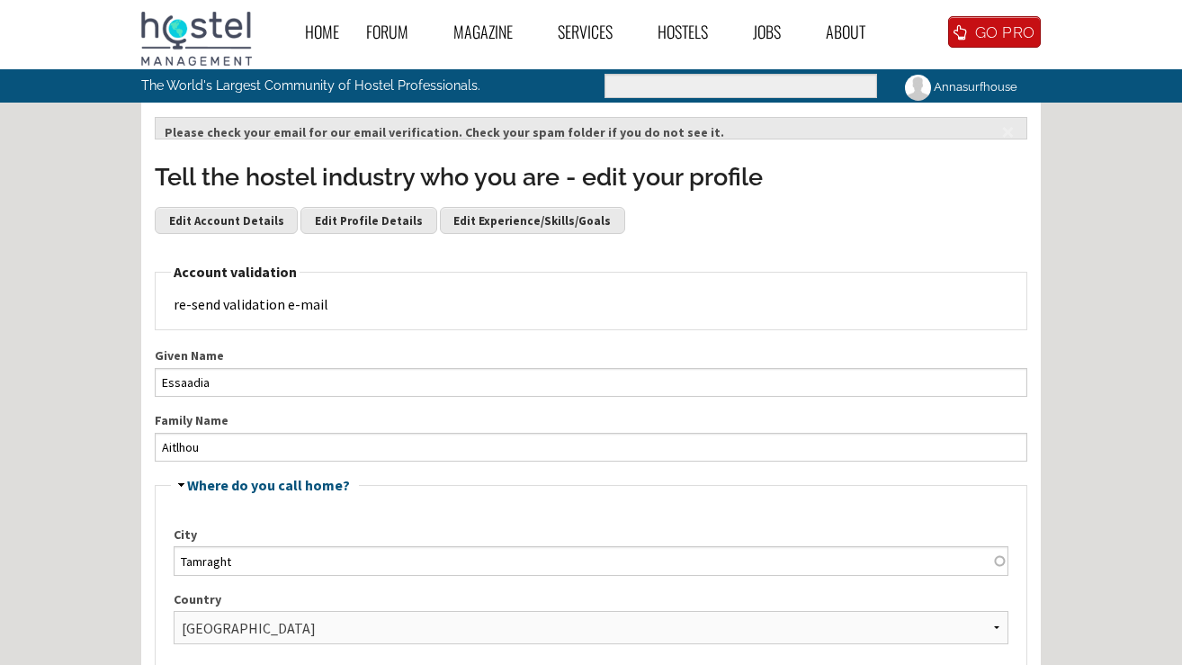
click at [259, 304] on link "re-send validation e-mail" at bounding box center [251, 304] width 155 height 18
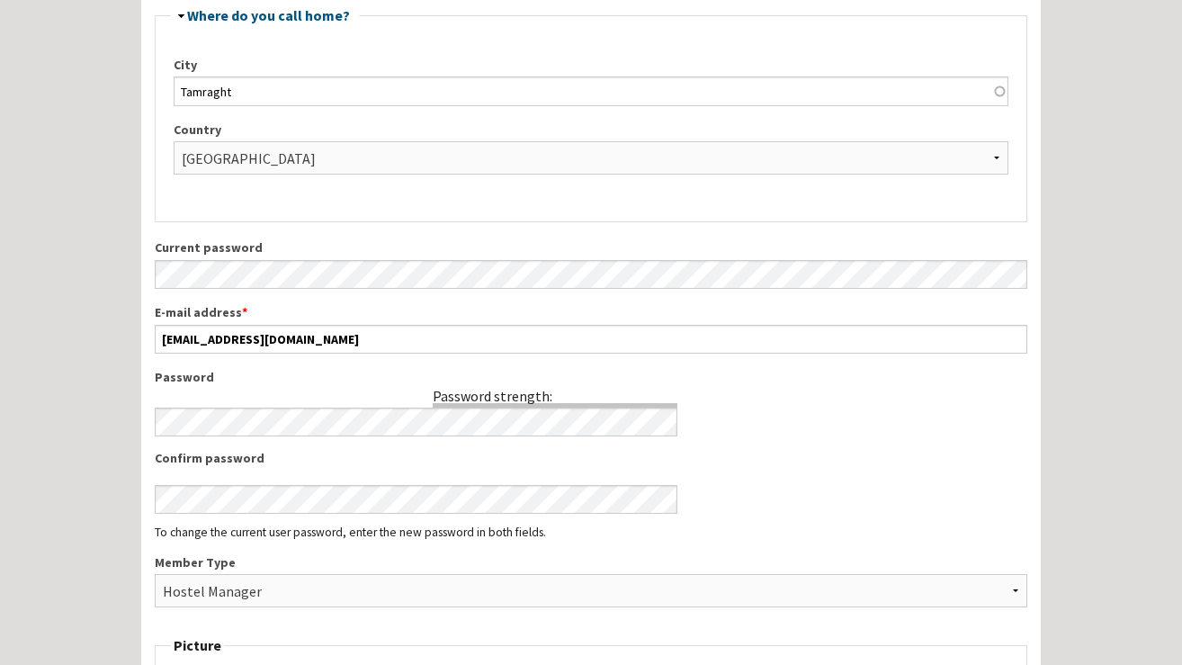
scroll to position [547, 0]
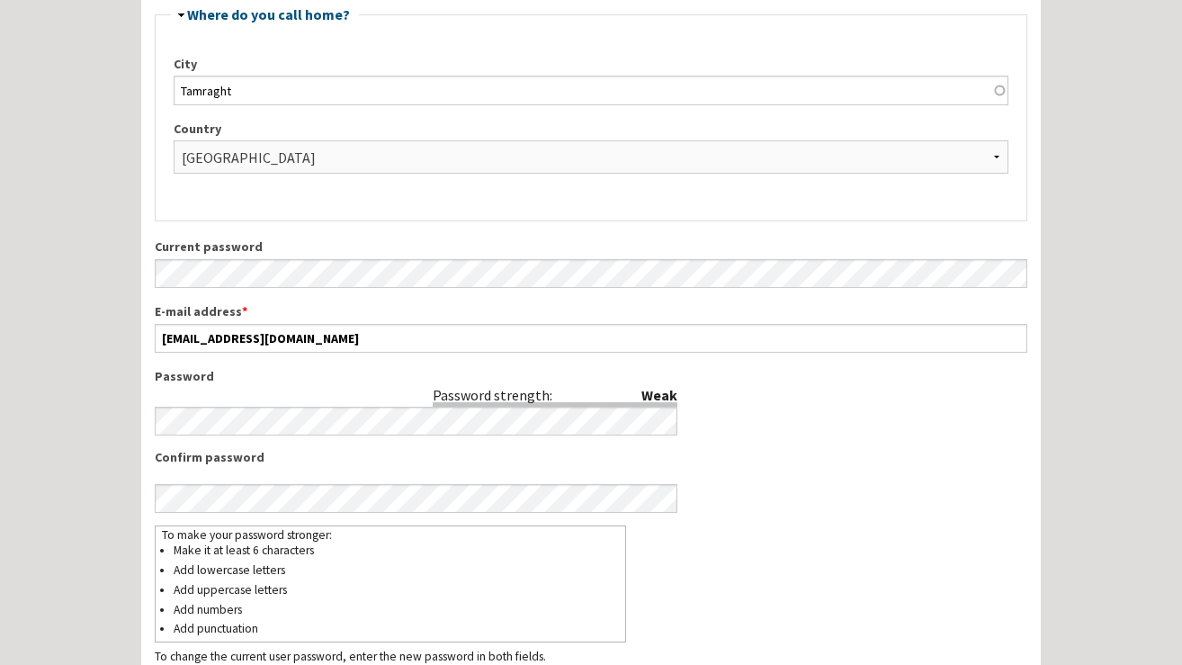
click at [713, 407] on div "Weak Password strength: Password Passwords match: Confirm password To make your…" at bounding box center [591, 515] width 873 height 296
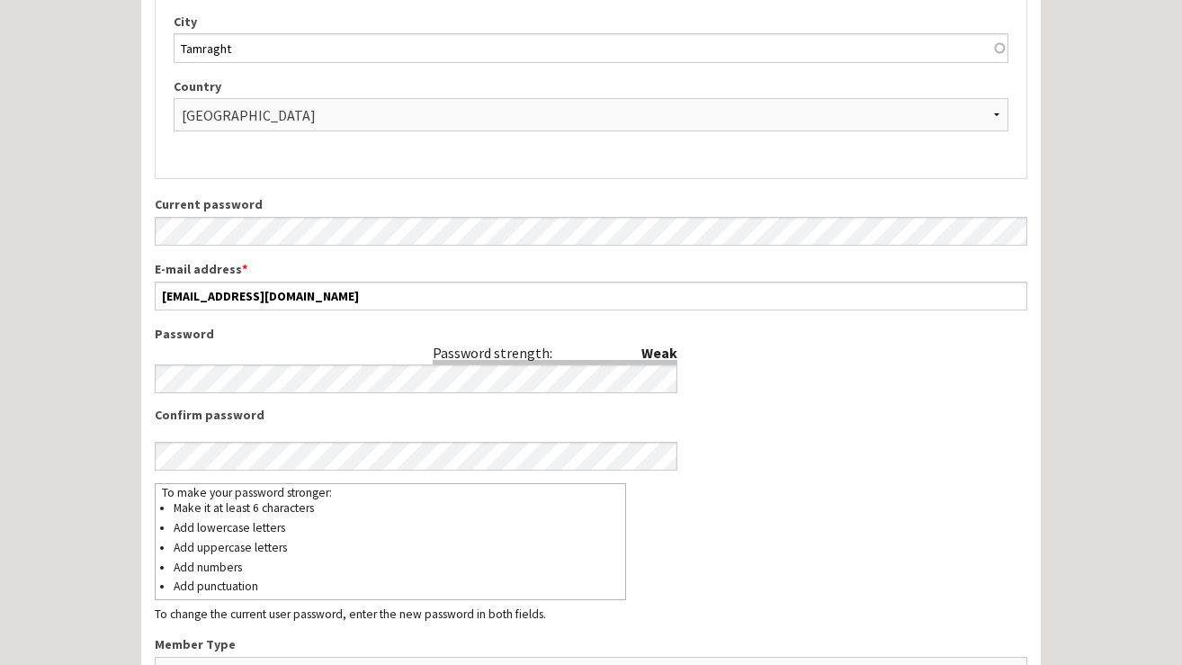
scroll to position [668, 0]
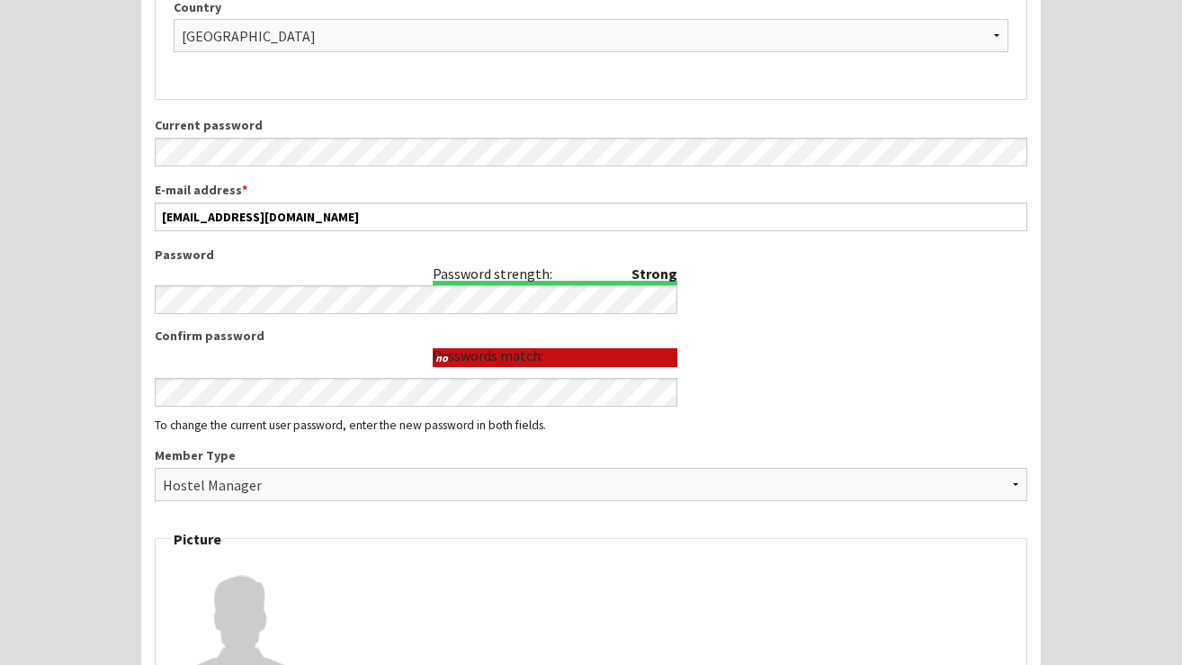
click at [776, 316] on div "Strong Password strength: Password Passwords match: no Confirm password To make…" at bounding box center [591, 339] width 873 height 186
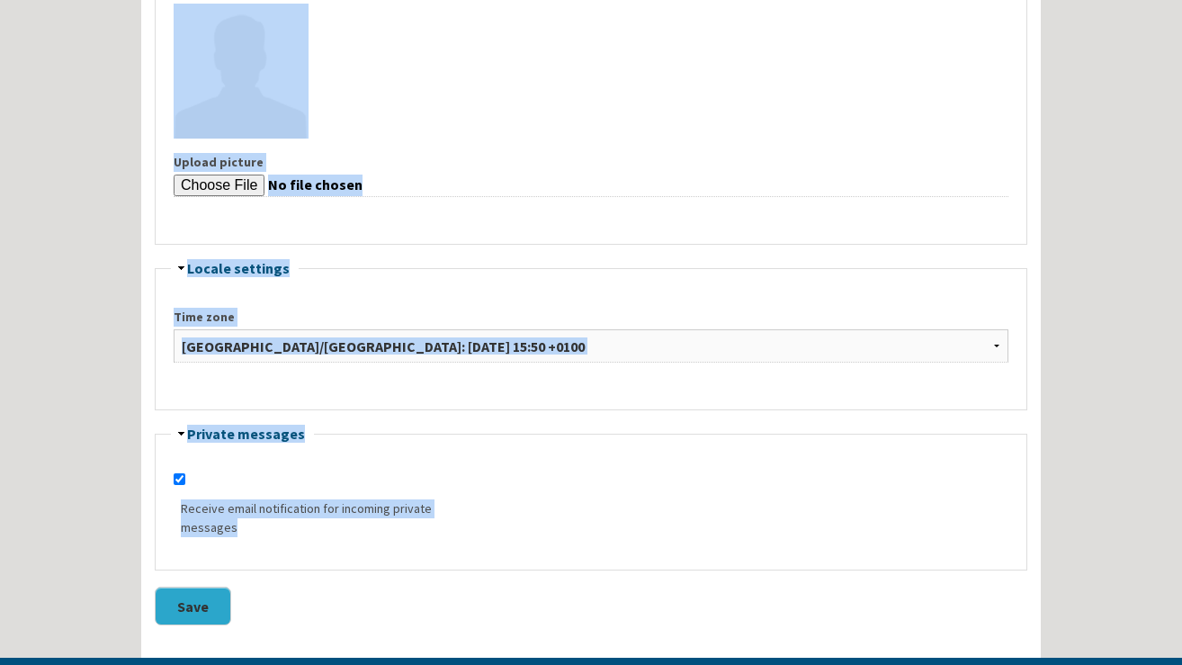
scroll to position [1261, 0]
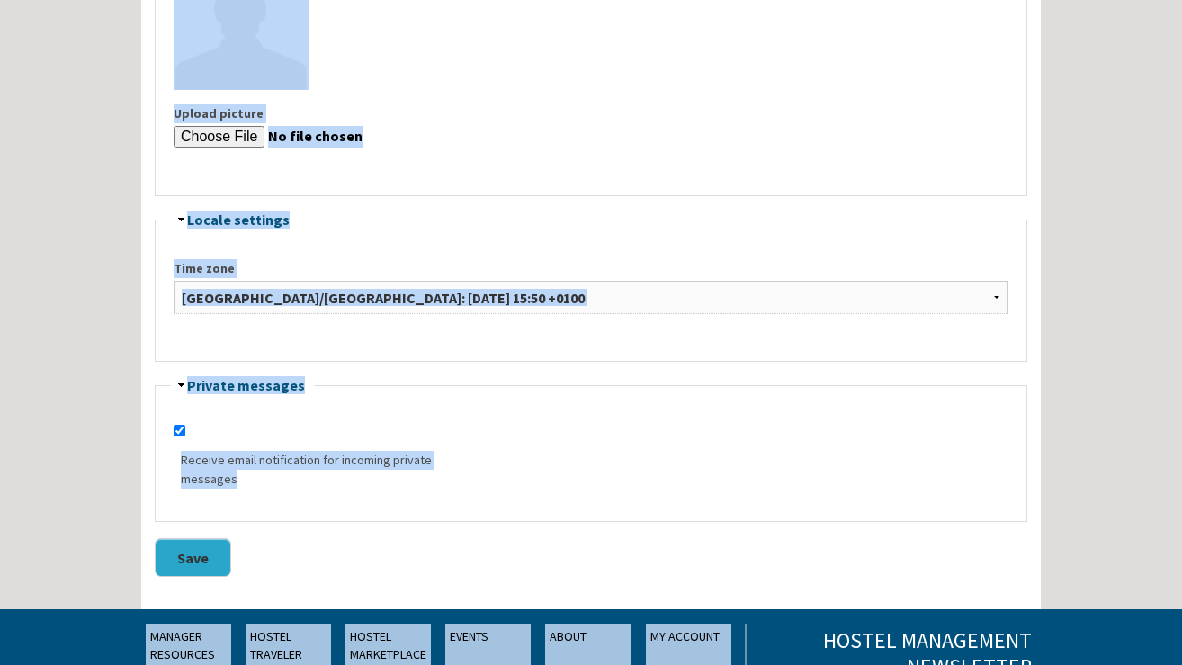
drag, startPoint x: 172, startPoint y: 93, endPoint x: 357, endPoint y: 534, distance: 479.0
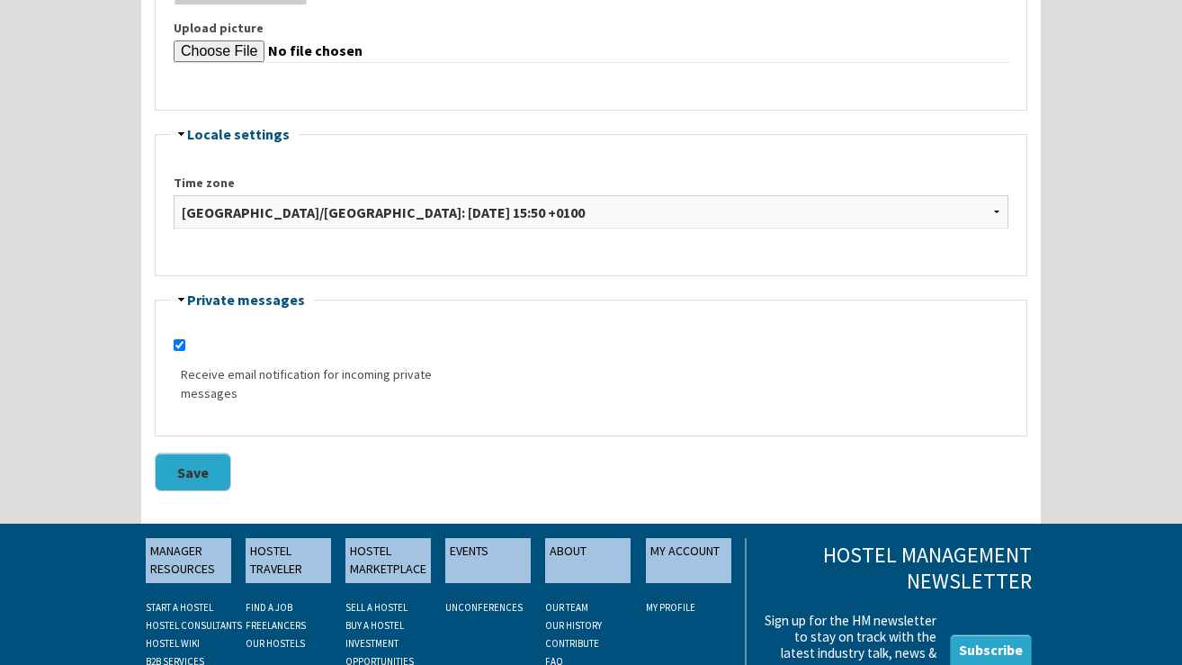
scroll to position [1383, 0]
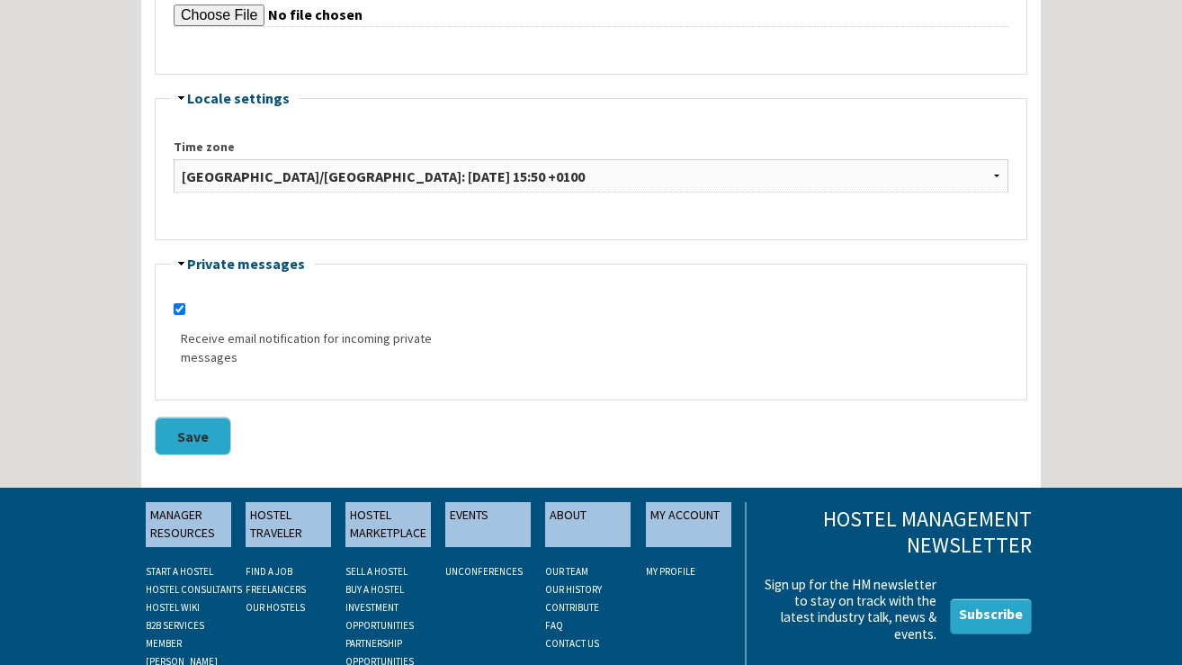
click at [203, 437] on button "Save" at bounding box center [193, 435] width 76 height 39
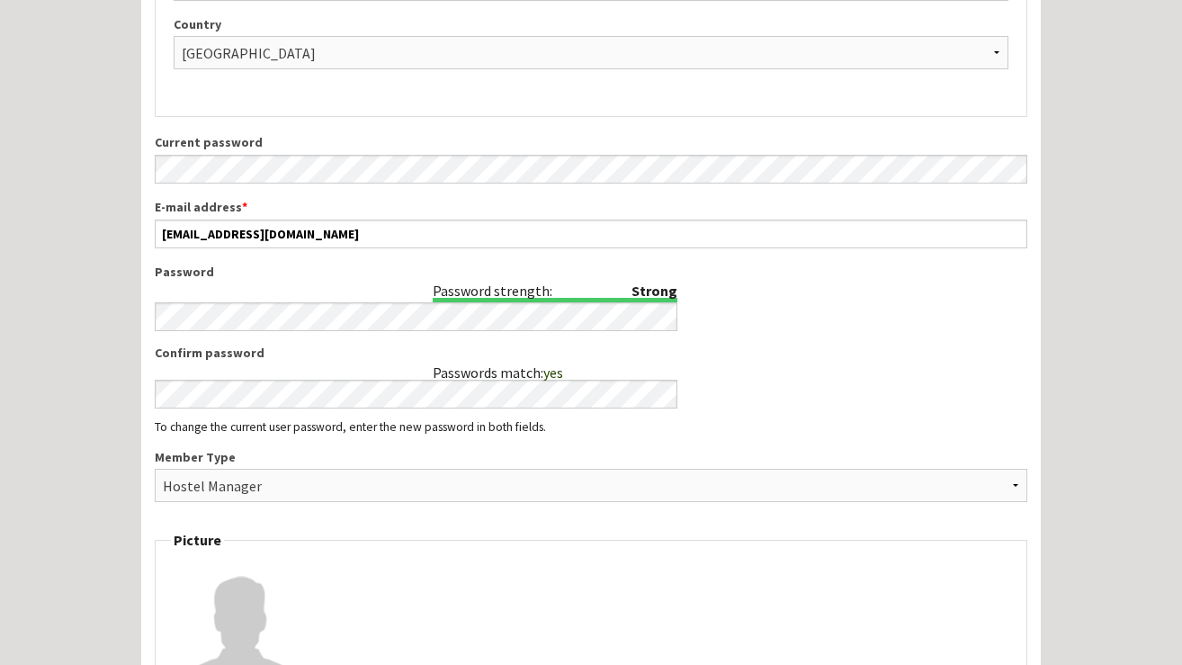
scroll to position [575, 0]
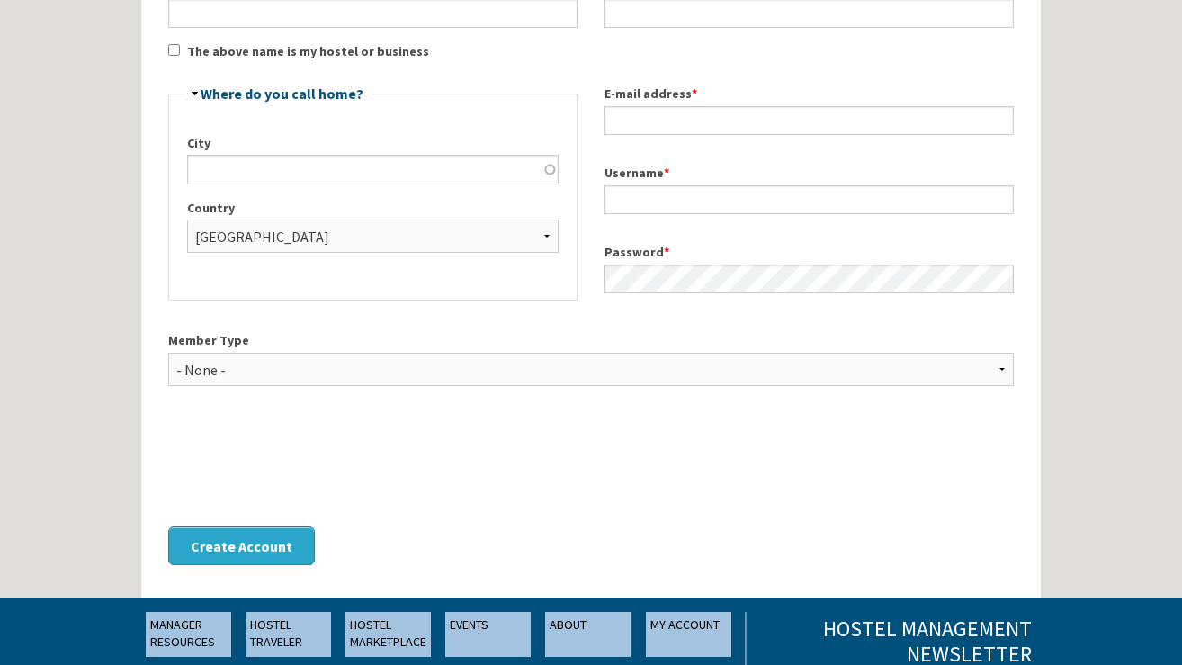
scroll to position [336, 0]
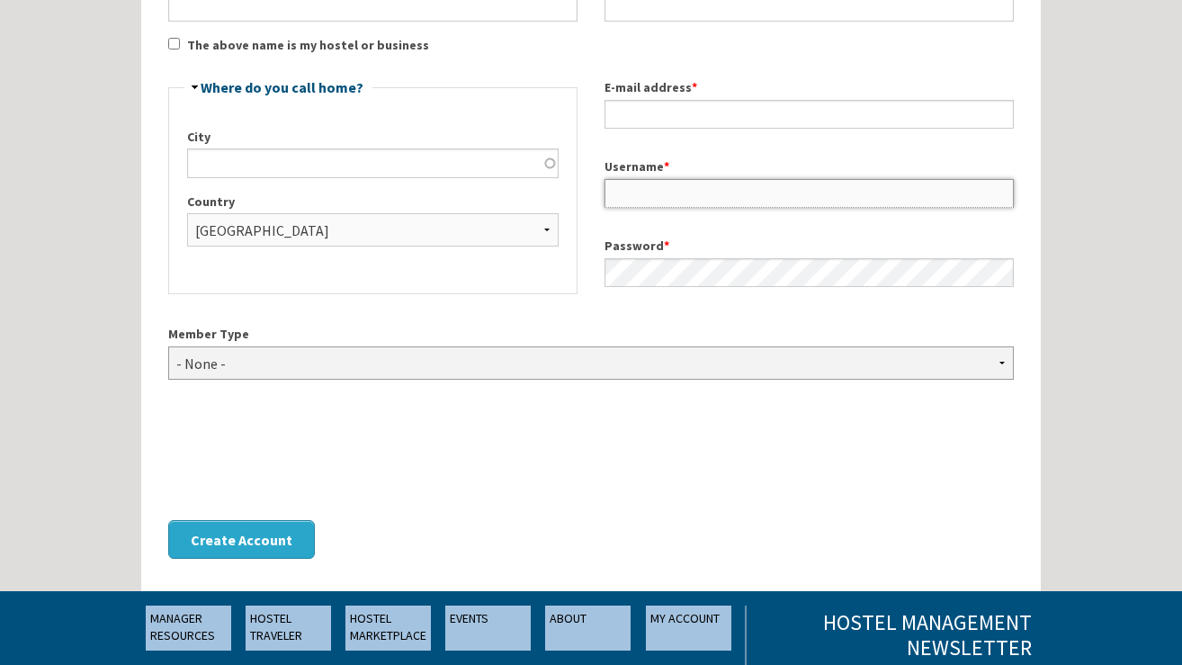
type input "[EMAIL_ADDRESS][DOMAIN_NAME]"
click at [362, 365] on select "- None - Hostel Owner Hostel Manager Hostel Investor Hostel Staff Hostel Volunt…" at bounding box center [591, 362] width 846 height 33
select select "1417"
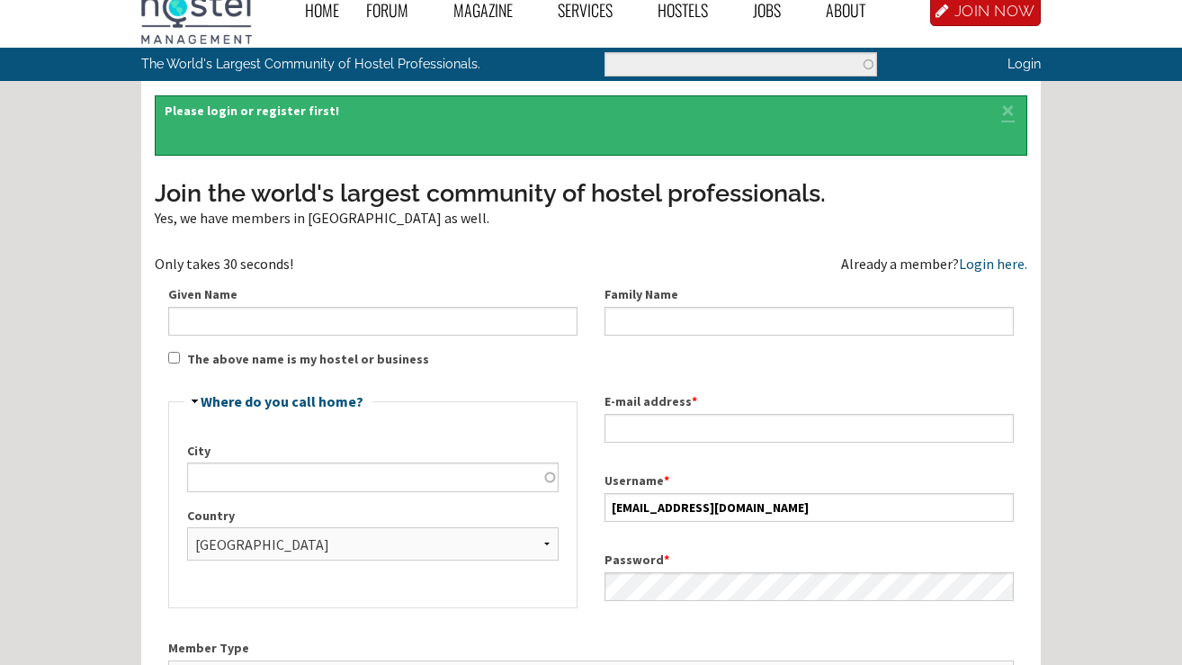
scroll to position [0, 0]
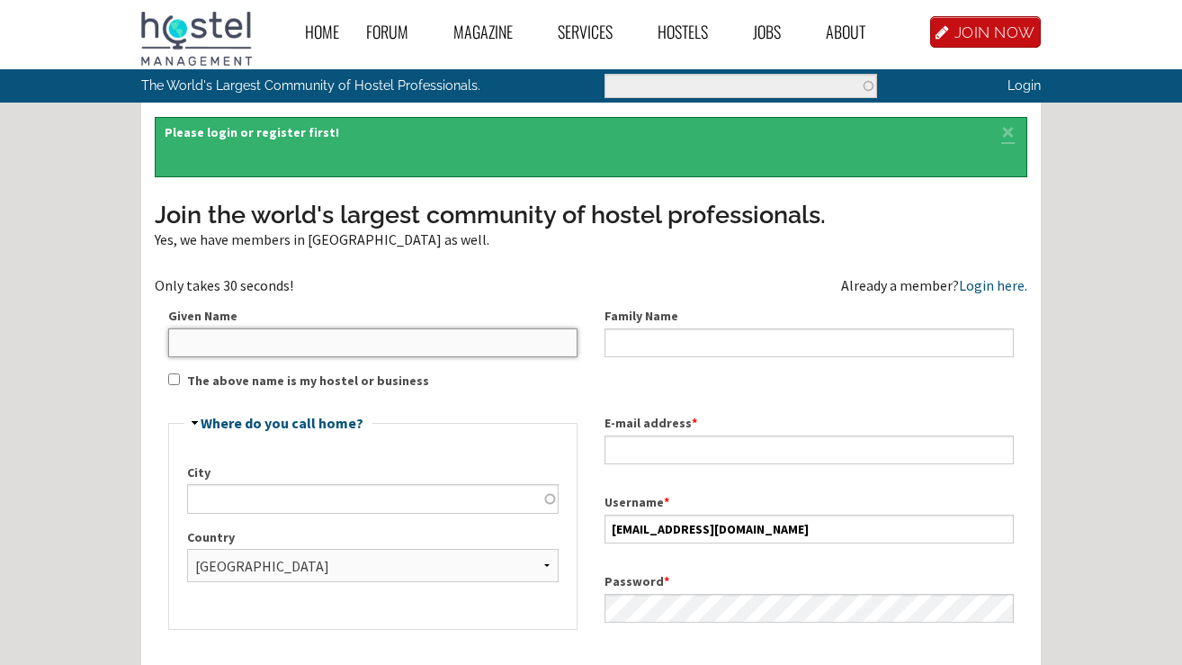
click at [268, 347] on input "Given Name" at bounding box center [372, 342] width 409 height 29
type input "Essaadia"
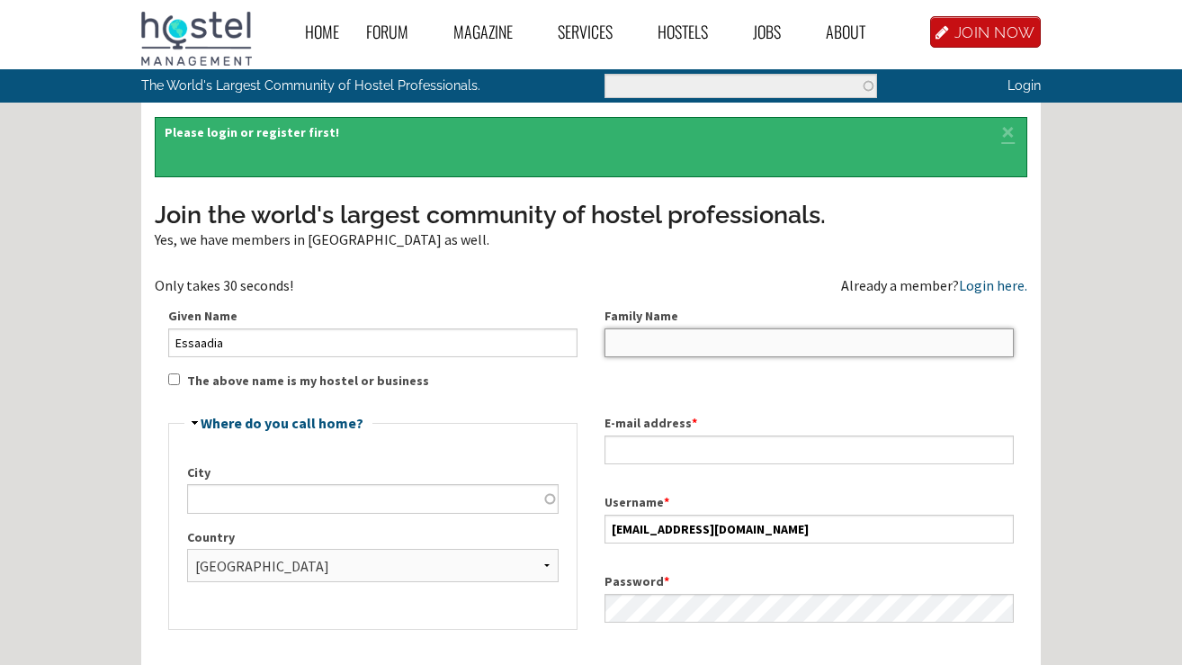
click at [645, 337] on input "Family Name" at bounding box center [808, 342] width 409 height 29
type input "Aitlhou"
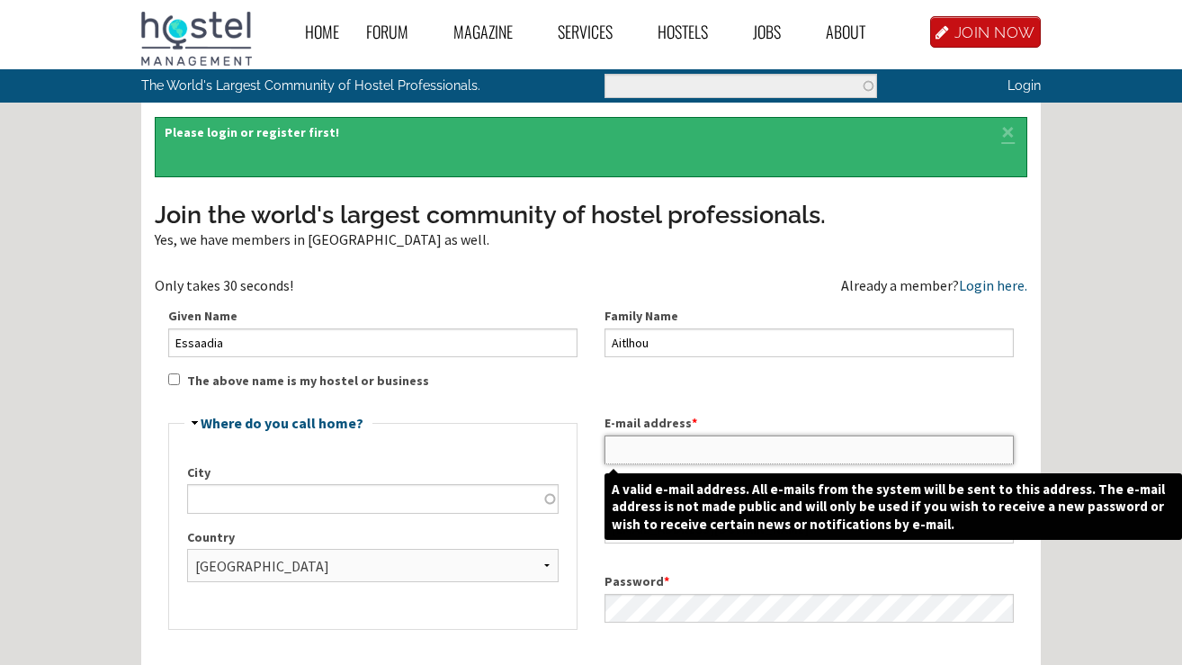
click at [640, 445] on input "E-mail address *" at bounding box center [808, 449] width 409 height 29
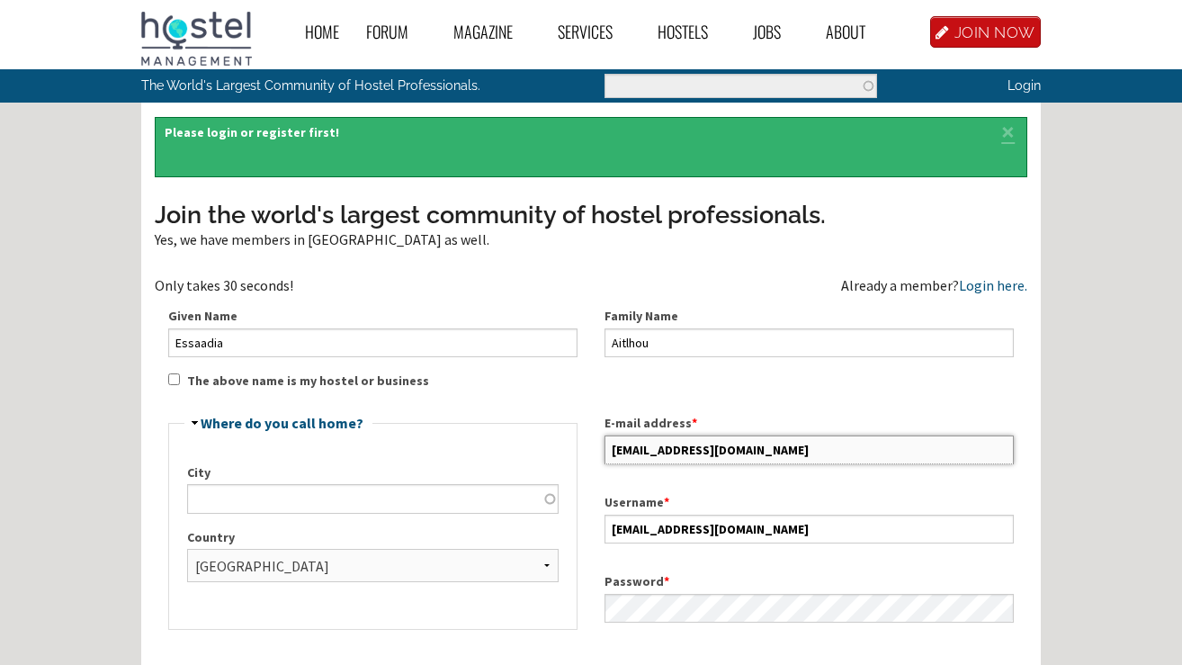
type input "anadriverentcar@gmail.com"
click at [479, 445] on fieldset "Hide Where do you call home? City Country - None - Afghanistan Åland Islands Al…" at bounding box center [372, 523] width 409 height 214
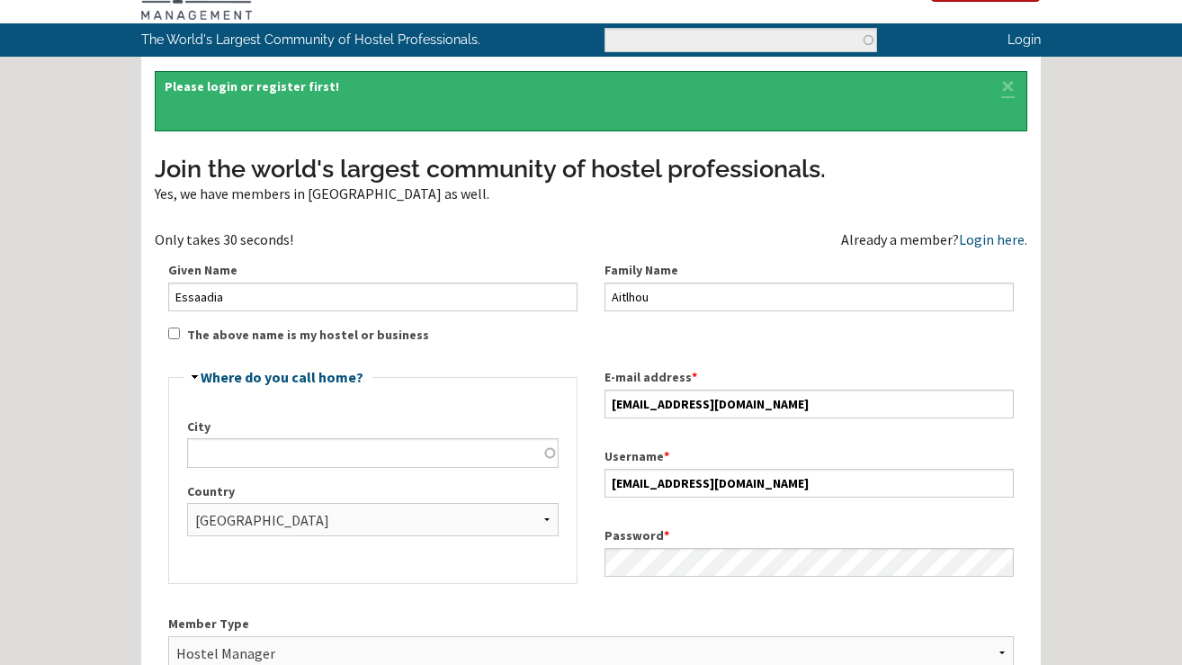
scroll to position [467, 0]
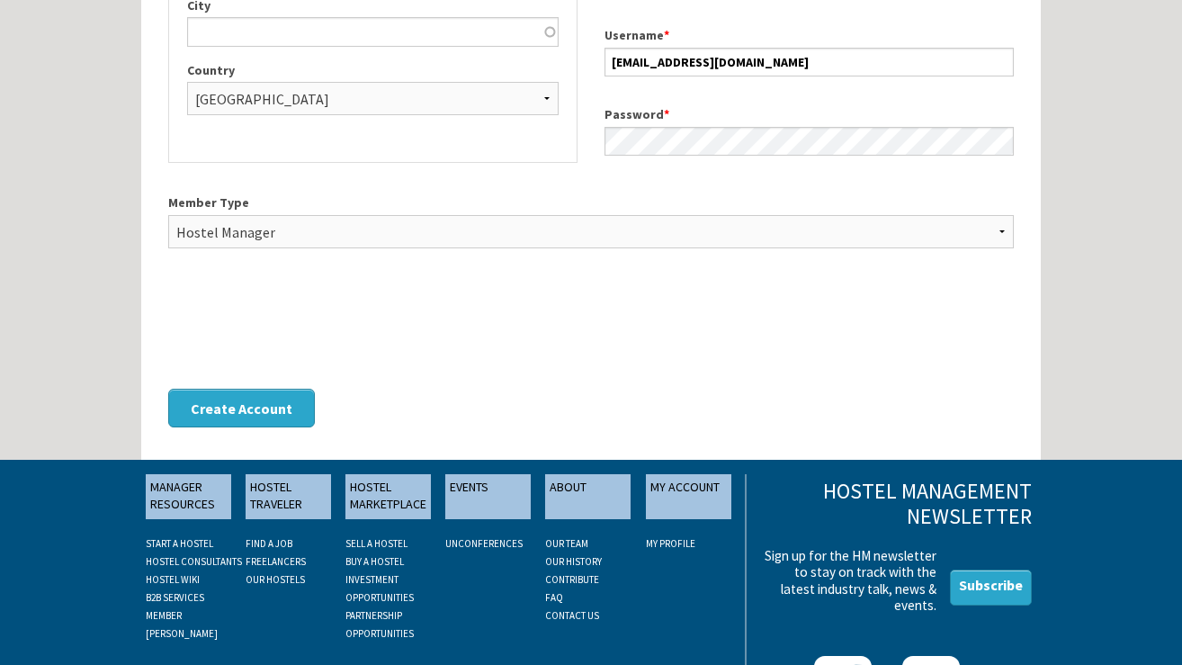
click at [442, 446] on div "Status message Please login or register first! × Join the world's largest commu…" at bounding box center [591, 200] width 900 height 1101
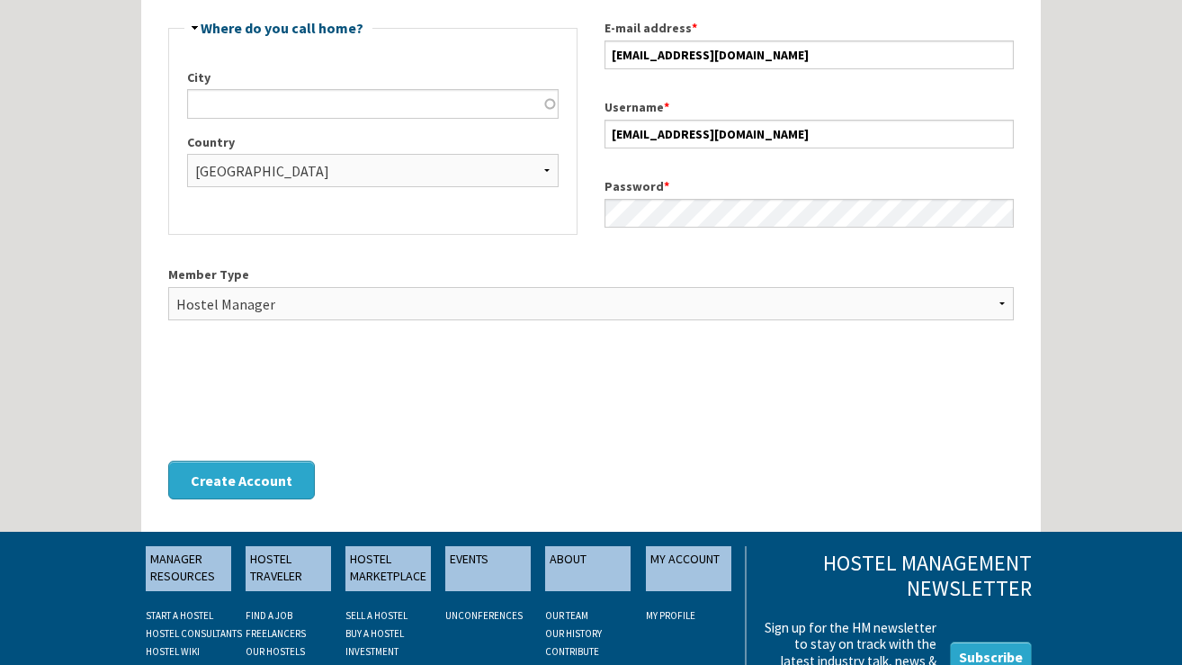
scroll to position [381, 0]
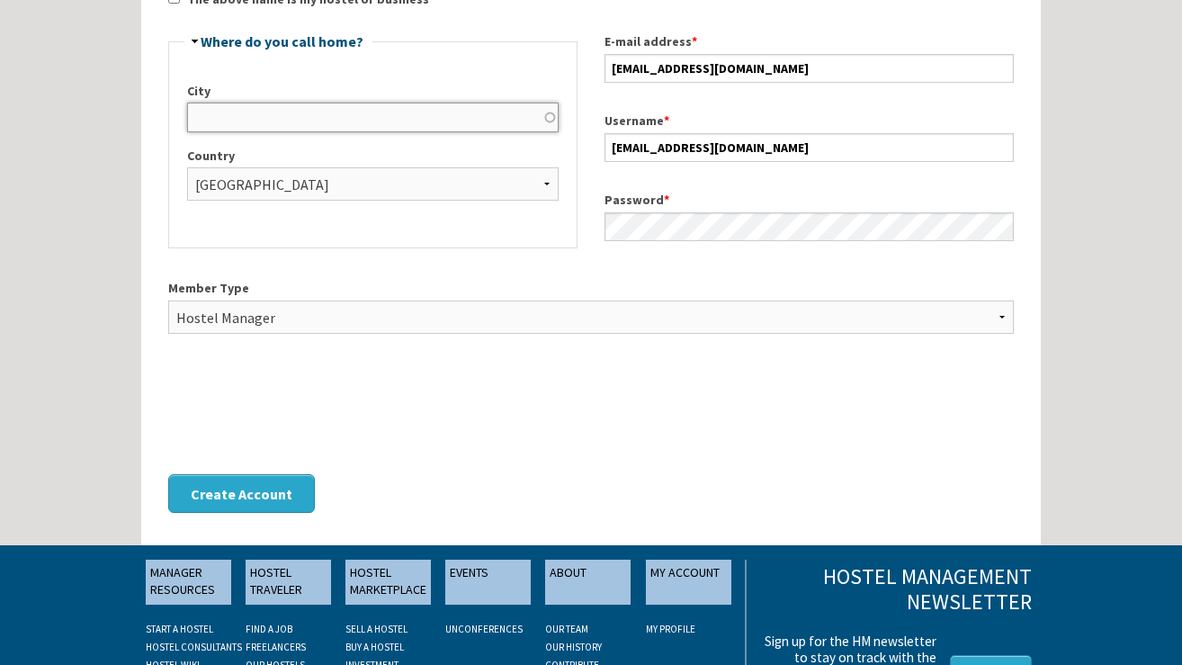
click at [256, 112] on input "City" at bounding box center [373, 117] width 372 height 29
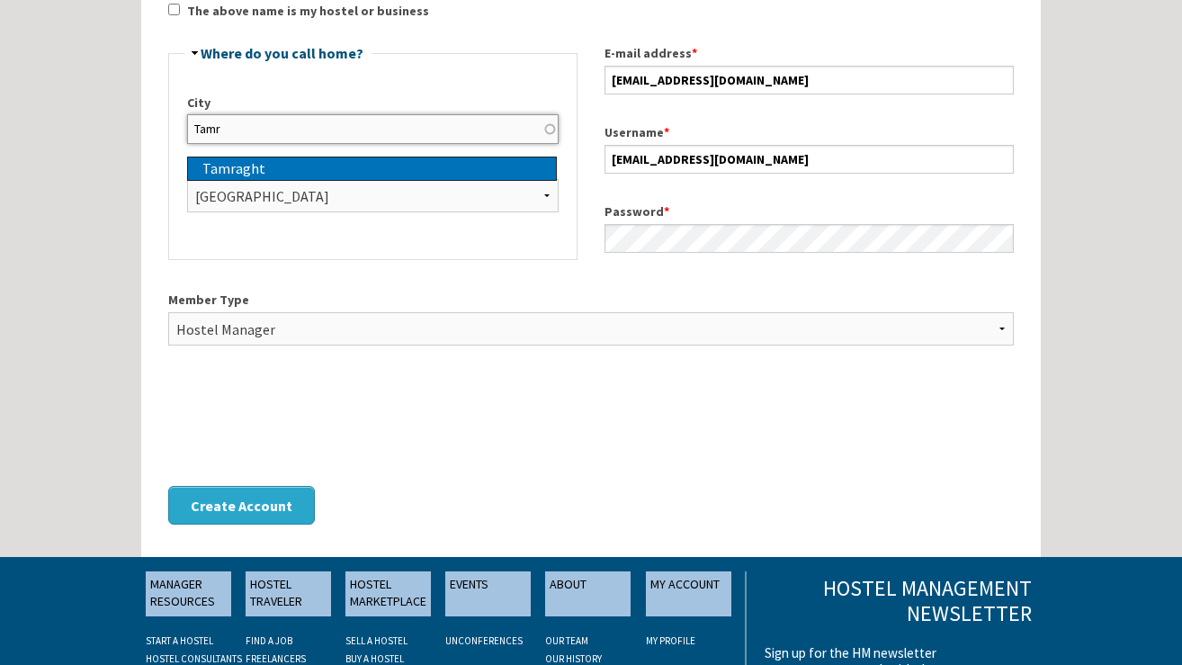
type input "Tamraght"
click at [250, 172] on div "Tamraght" at bounding box center [379, 168] width 354 height 23
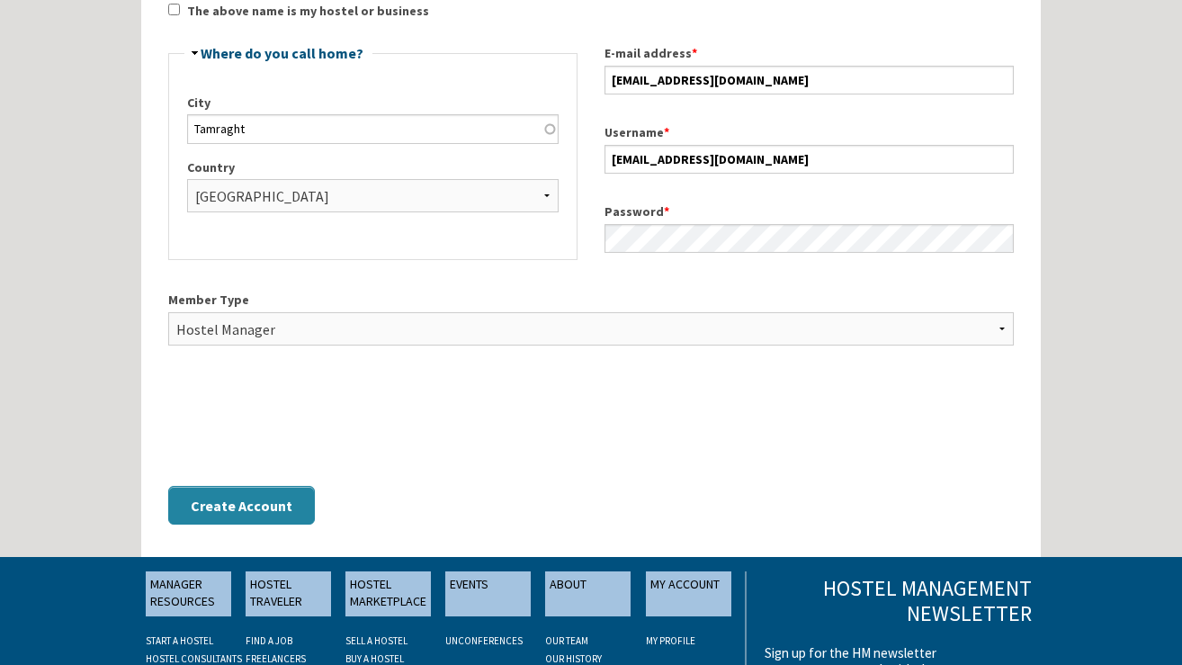
click at [228, 506] on button "Create Account" at bounding box center [241, 505] width 147 height 39
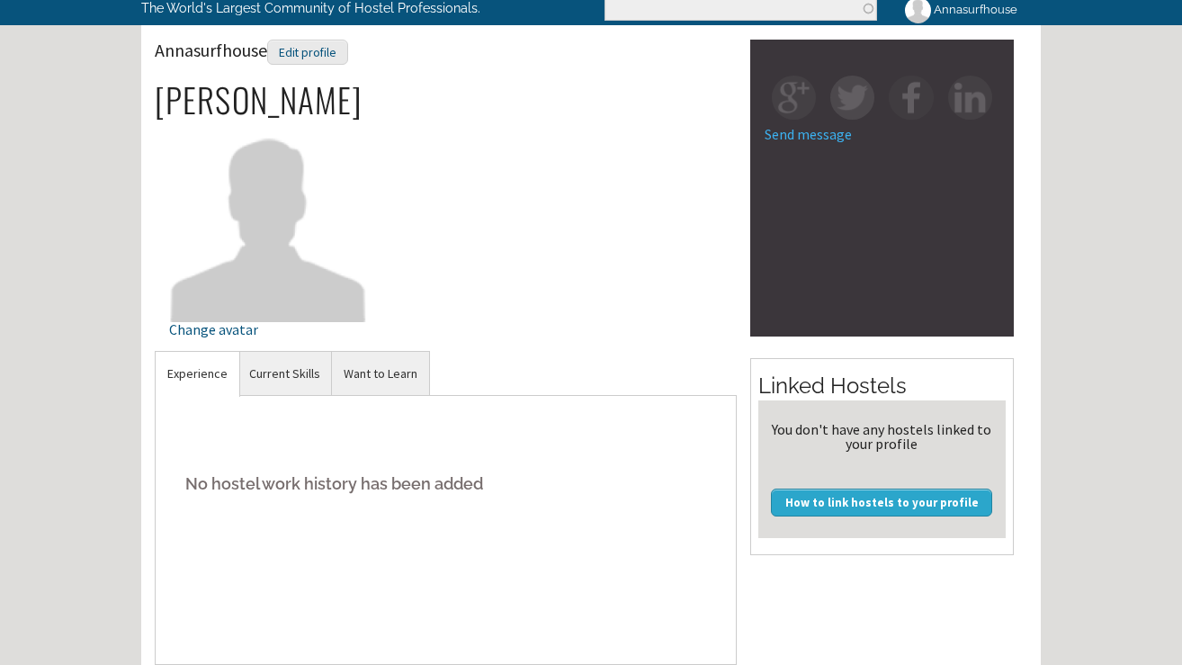
scroll to position [68, 0]
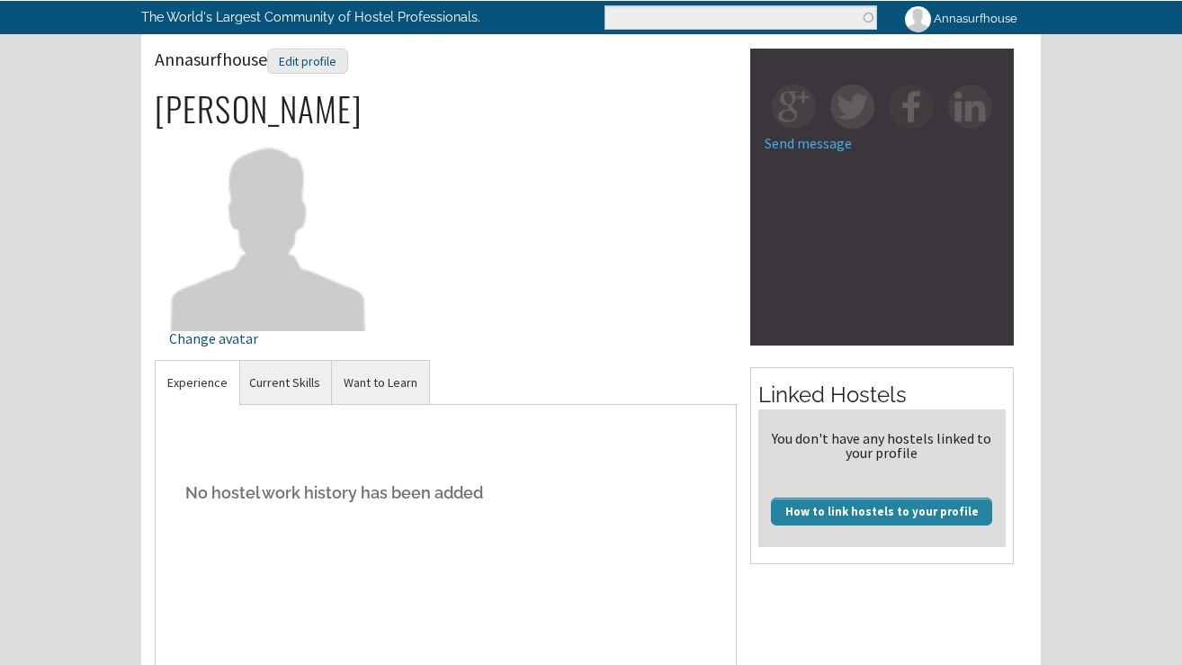
click at [843, 517] on link "How to link hostels to your profile" at bounding box center [881, 510] width 221 height 27
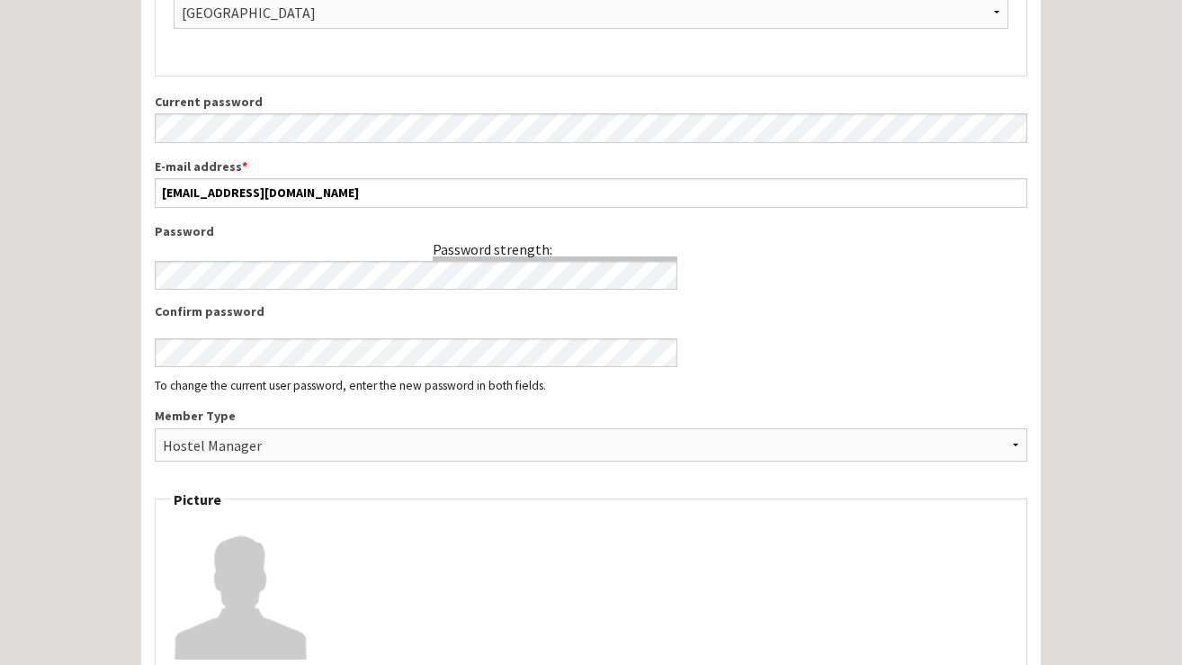
scroll to position [617, 0]
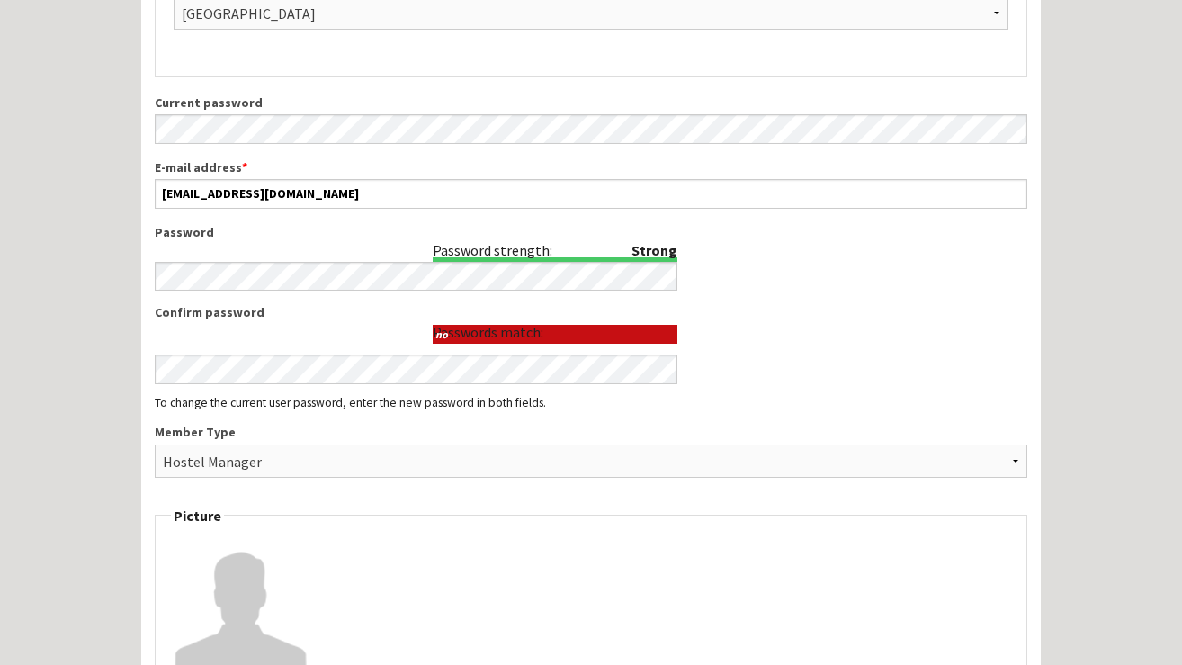
click at [312, 309] on label "Confirm password" at bounding box center [416, 312] width 523 height 19
click at [900, 403] on div "To change the current user password, enter the new password in both fields." at bounding box center [591, 403] width 873 height 13
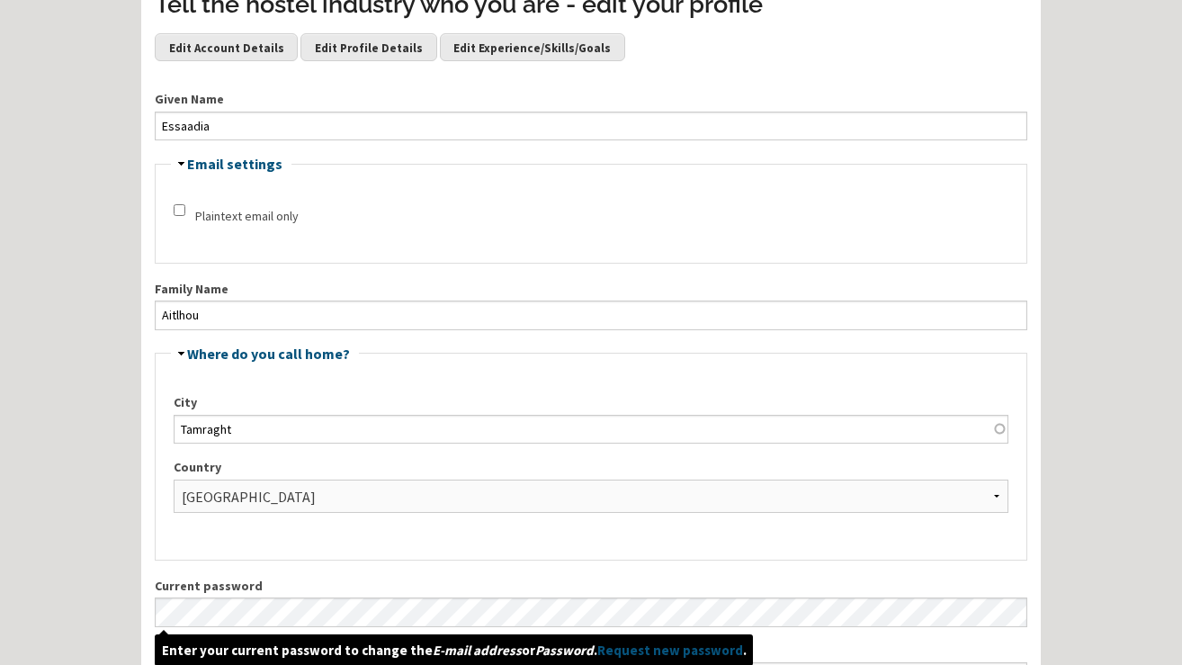
scroll to position [0, 0]
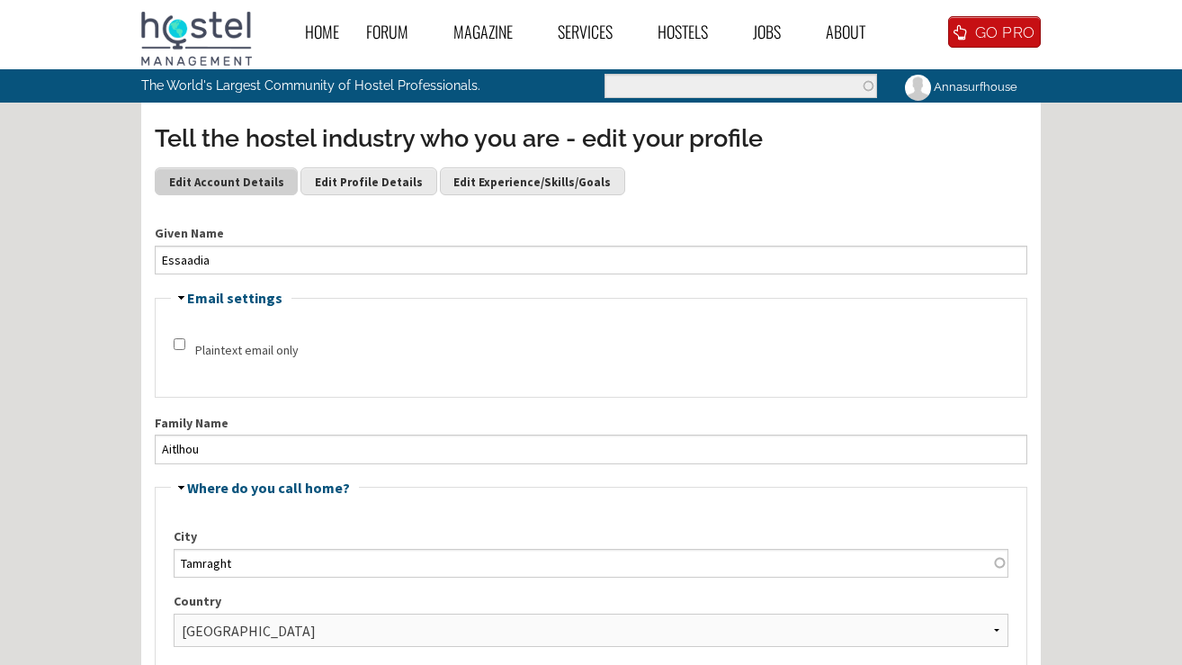
click at [265, 180] on link "Edit Account Details" at bounding box center [226, 180] width 143 height 27
click at [341, 184] on link "Edit Profile Details" at bounding box center [368, 180] width 136 height 27
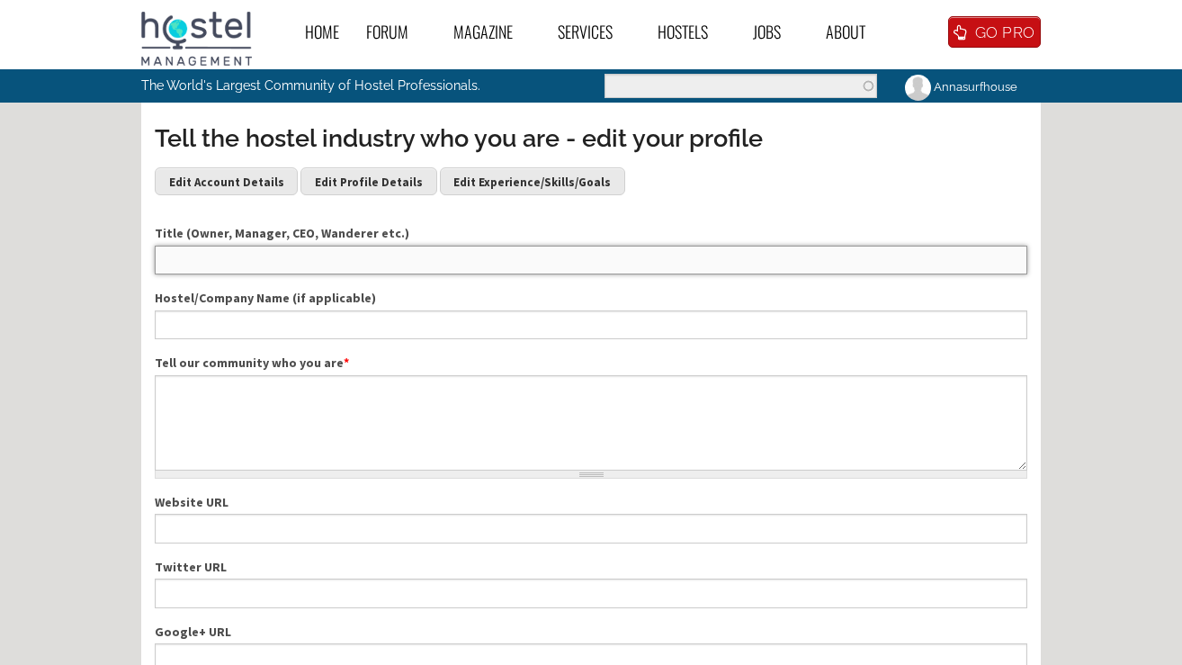
click at [238, 260] on input "Title (Owner, Manager, CEO, Wanderer etc.)" at bounding box center [591, 260] width 873 height 29
type input "Manager"
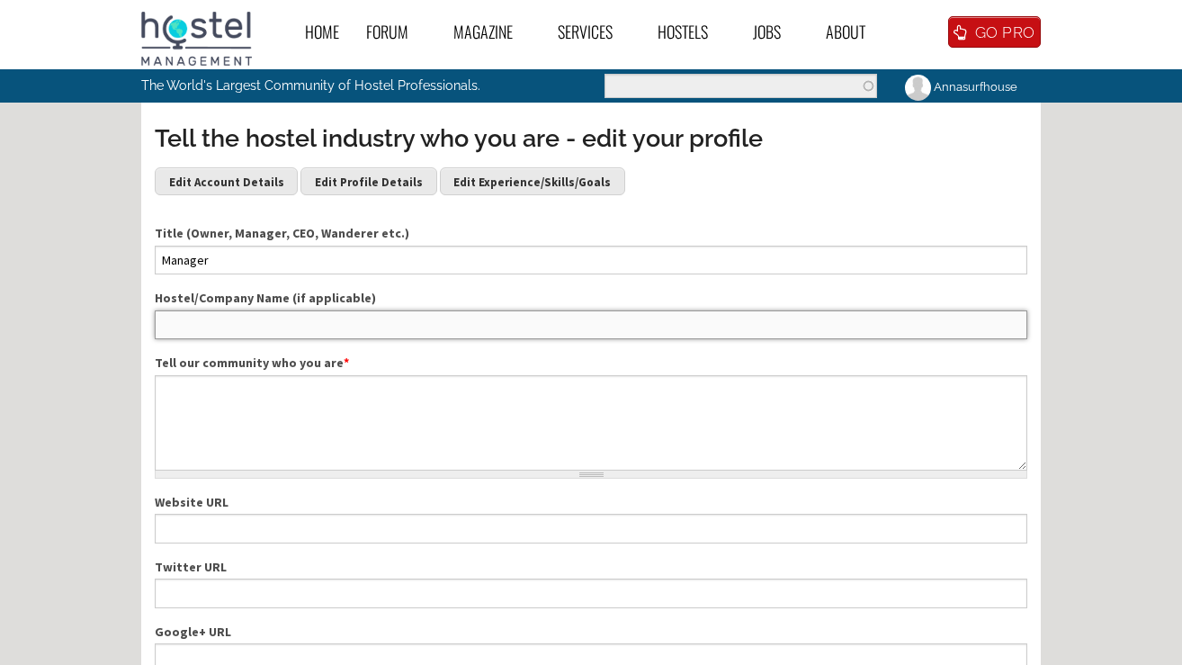
click at [239, 319] on input "Hostel/Company Name (if applicable)" at bounding box center [591, 324] width 873 height 29
type input "Anna Surf House Tamraght-Taghazout Bay"
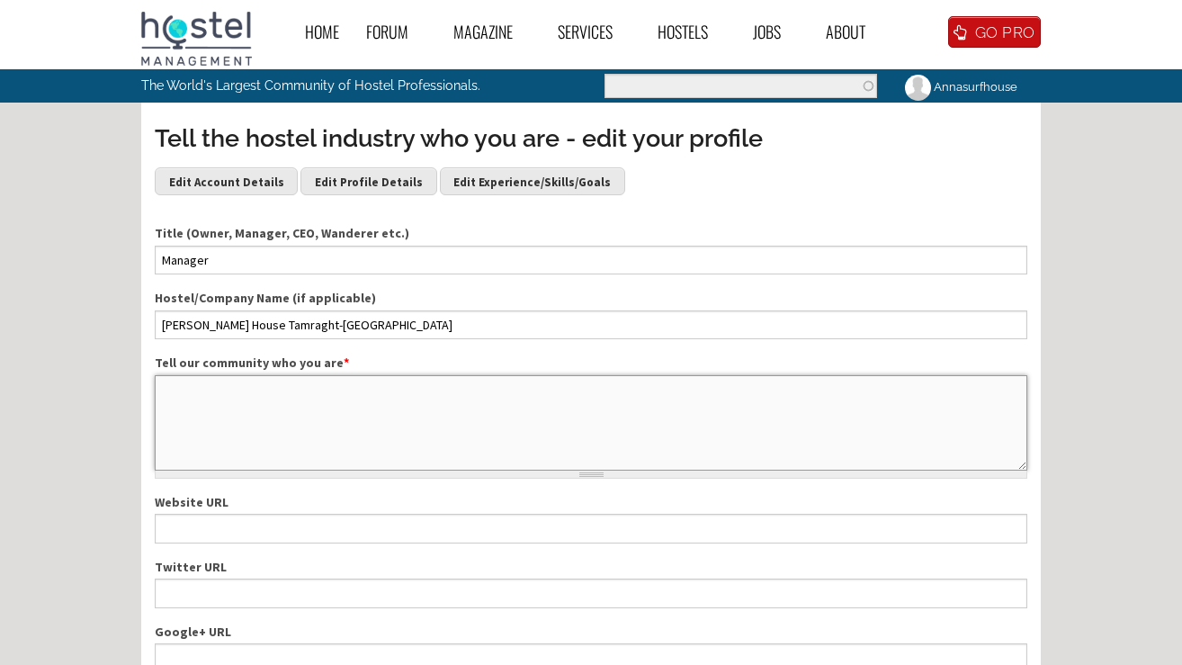
click at [239, 418] on textarea "Tell our community who you are *" at bounding box center [591, 422] width 873 height 95
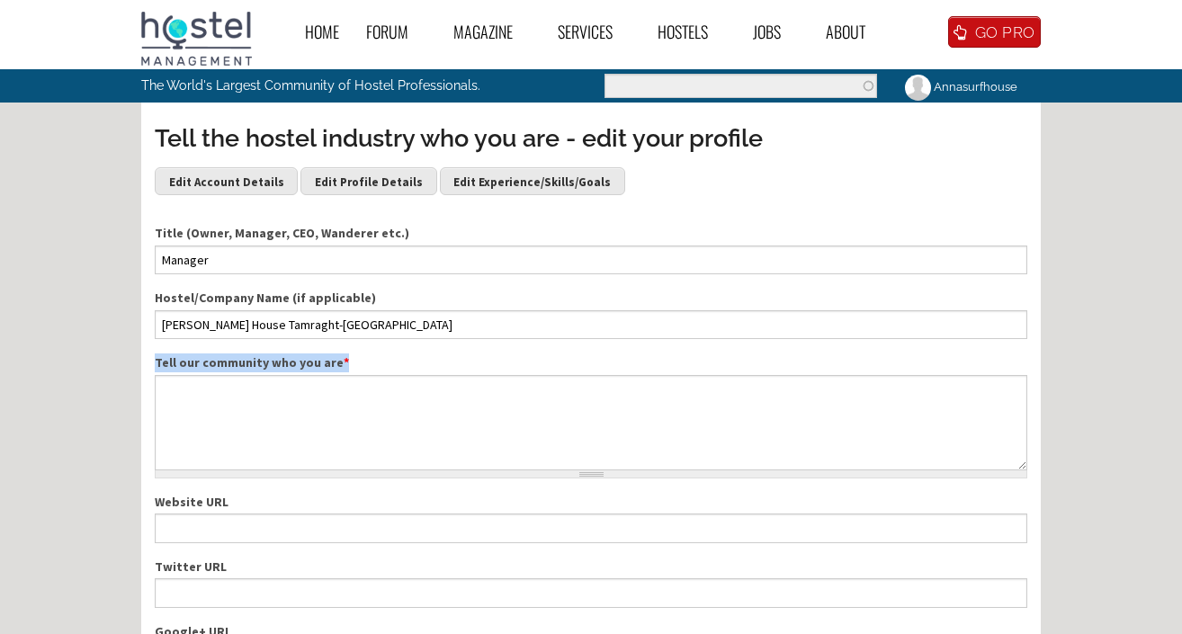
drag, startPoint x: 157, startPoint y: 362, endPoint x: 350, endPoint y: 358, distance: 193.4
click at [350, 358] on label "Tell our community who you are *" at bounding box center [591, 363] width 873 height 19
copy label "Tell our community who you are *"
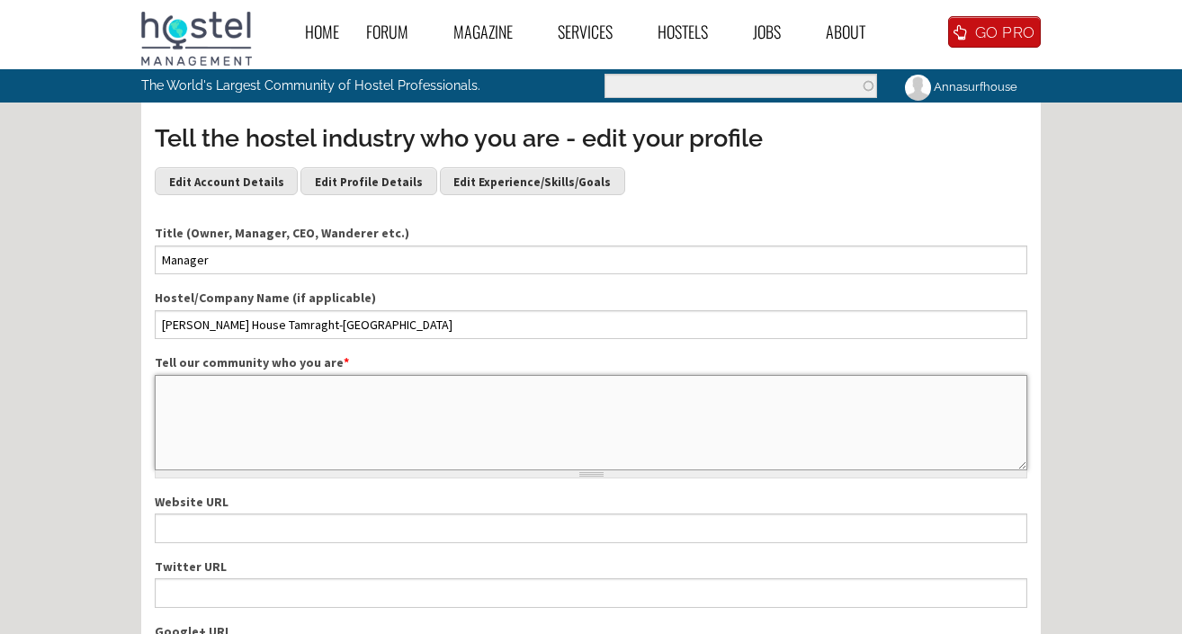
click at [275, 416] on textarea "Tell our community who you are *" at bounding box center [591, 422] width 873 height 95
paste textarea "I’m a passionate host dedicated to hospitality and community development. I als…"
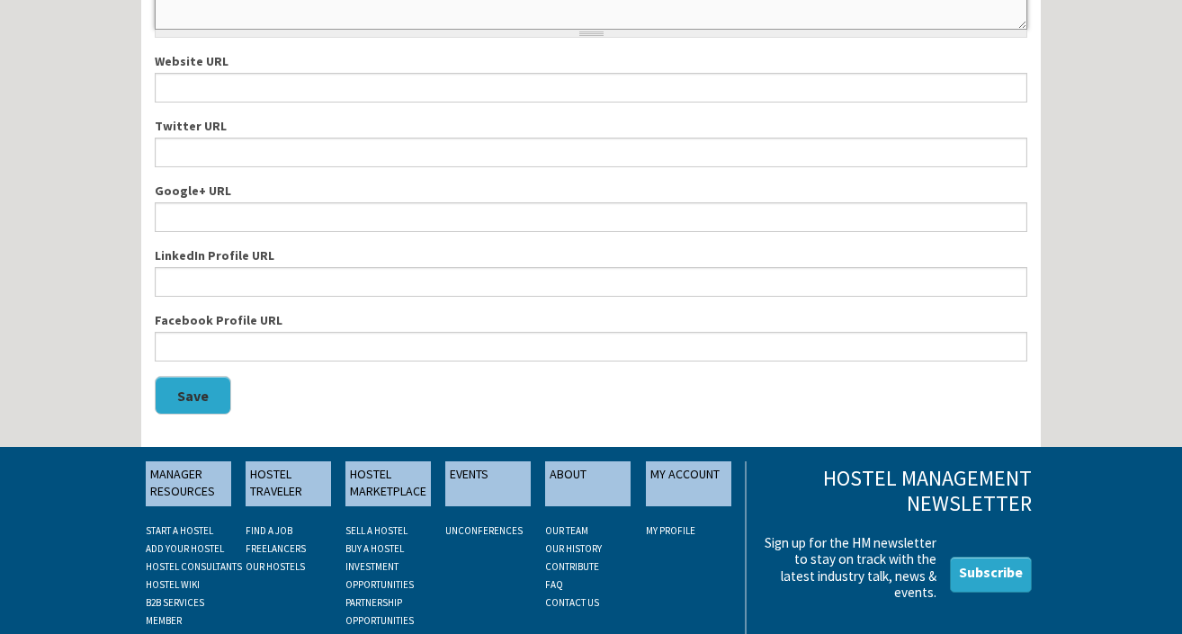
scroll to position [442, 0]
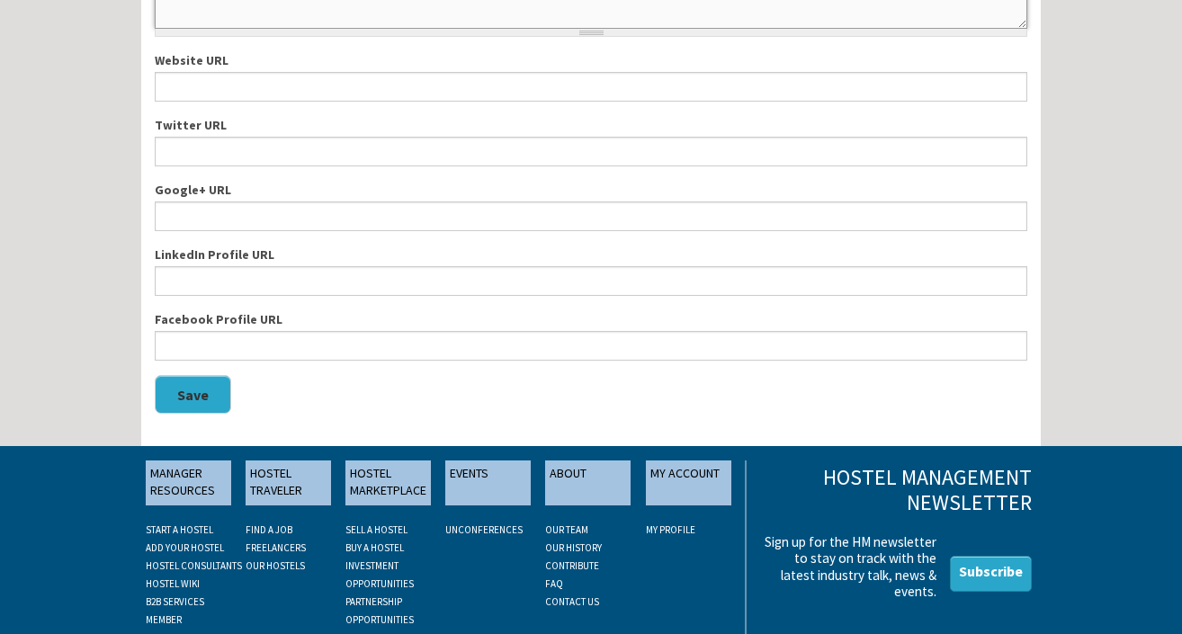
type textarea "I’m a passionate host dedicated to hospitality and community development. I als…"
click at [191, 405] on button "Save" at bounding box center [193, 394] width 76 height 39
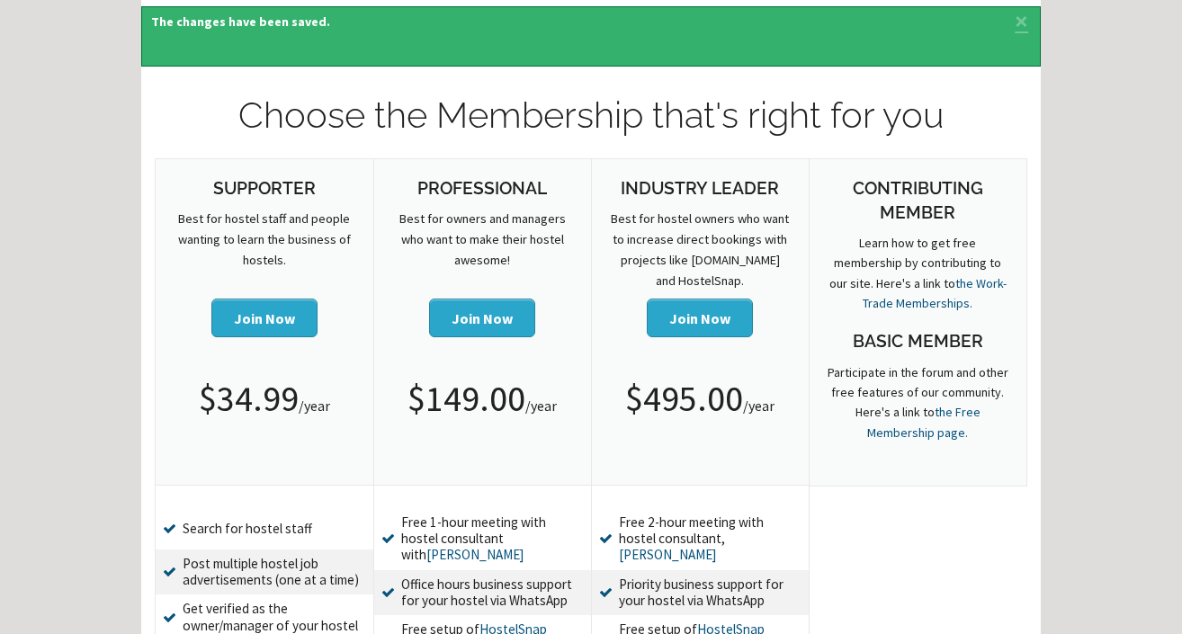
scroll to position [112, 0]
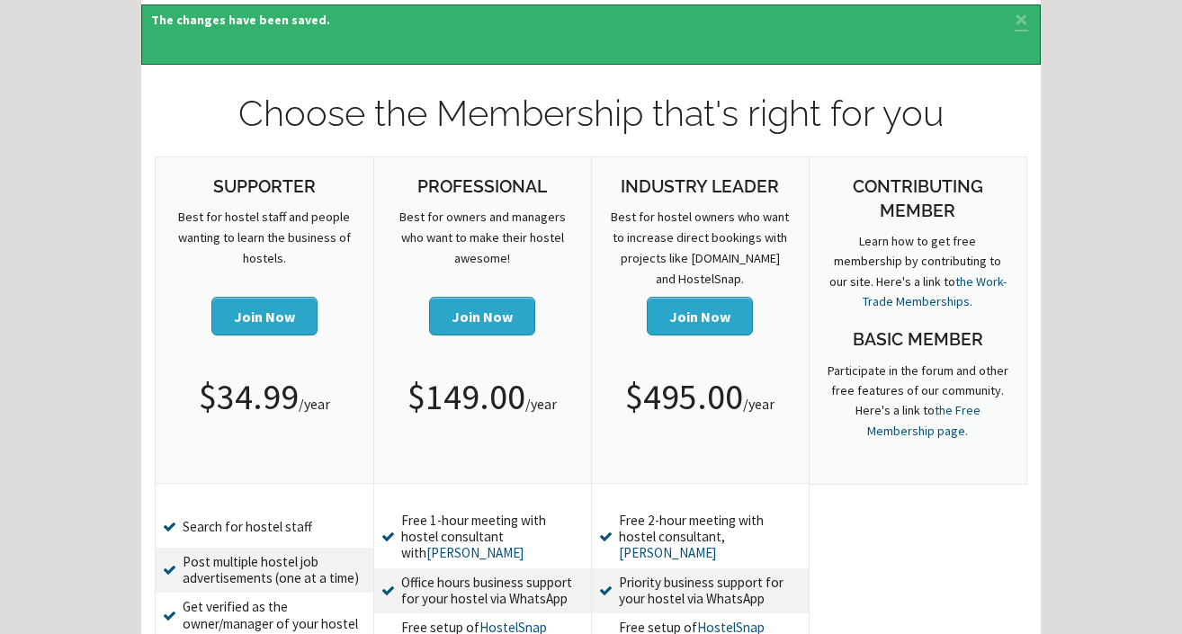
click at [755, 121] on h1 "Choose the Membership that's right for you" at bounding box center [591, 113] width 873 height 50
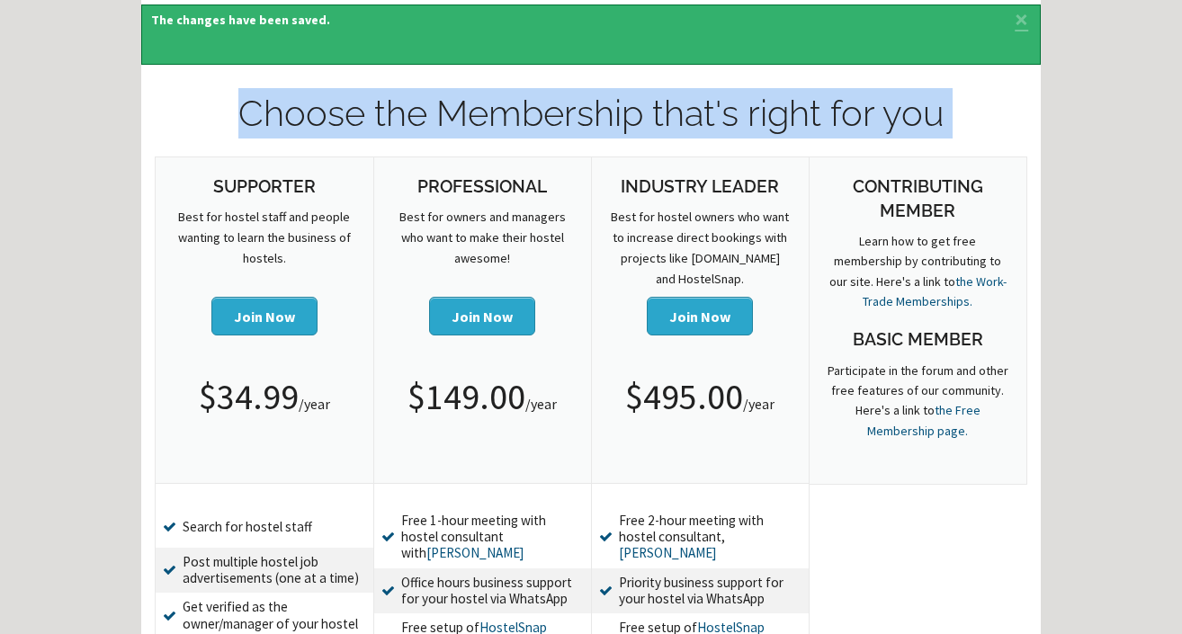
click at [755, 121] on h1 "Choose the Membership that's right for you" at bounding box center [591, 113] width 873 height 50
click at [680, 129] on h1 "Choose the Membership that's right for you" at bounding box center [591, 113] width 873 height 50
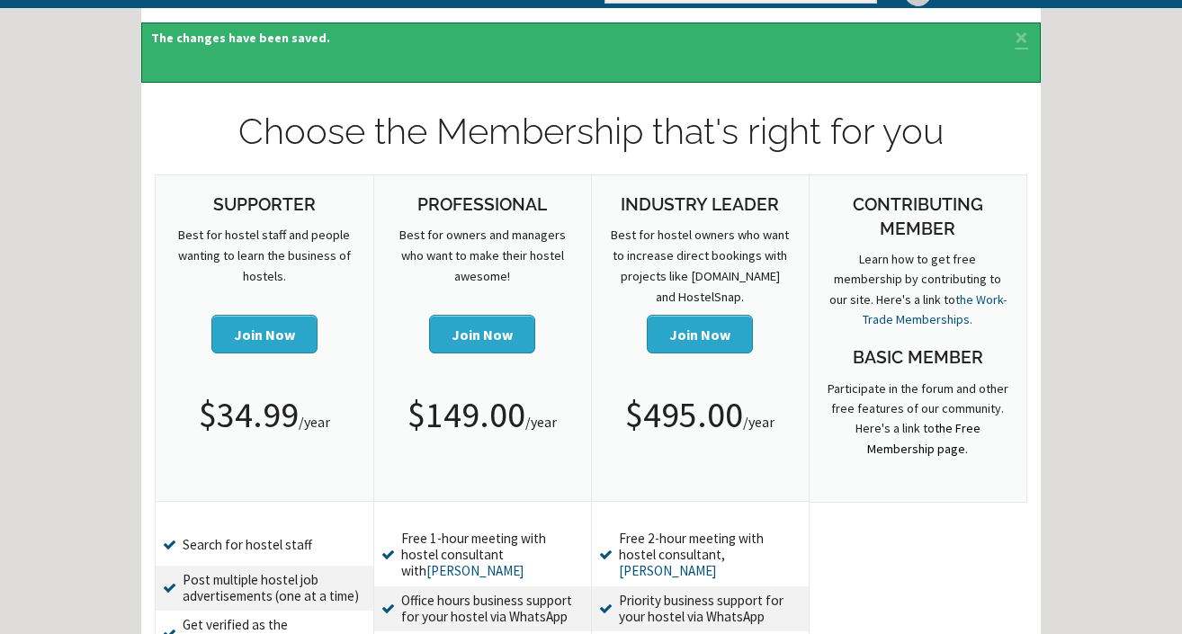
scroll to position [91, 0]
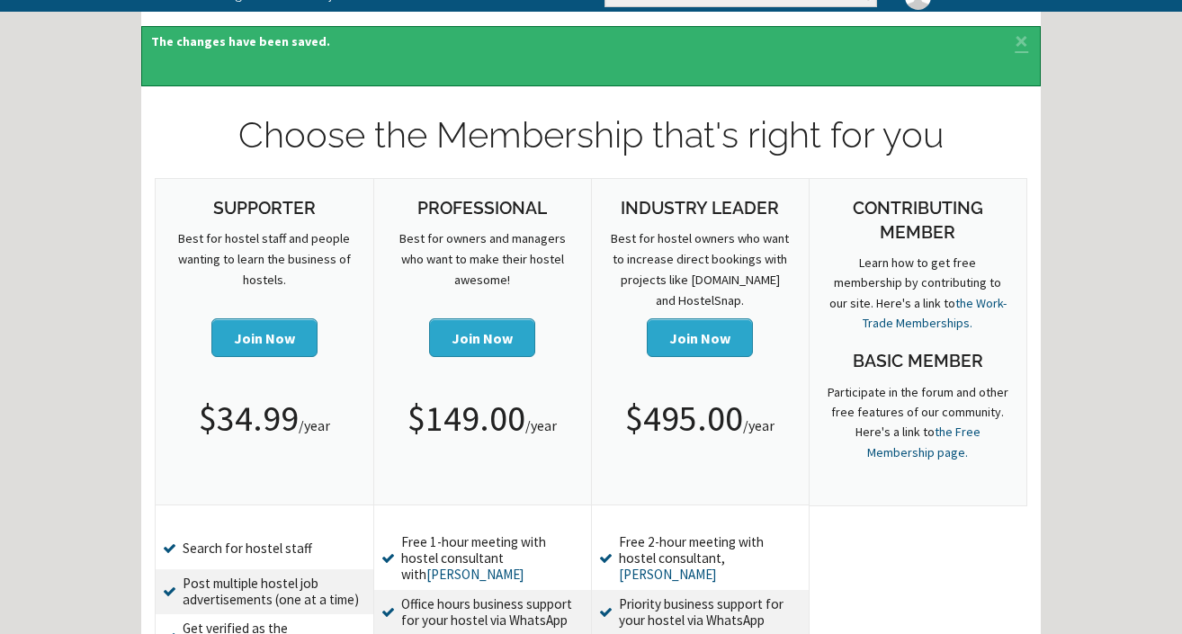
click at [907, 215] on h3 "Contributing Member" at bounding box center [919, 220] width 182 height 49
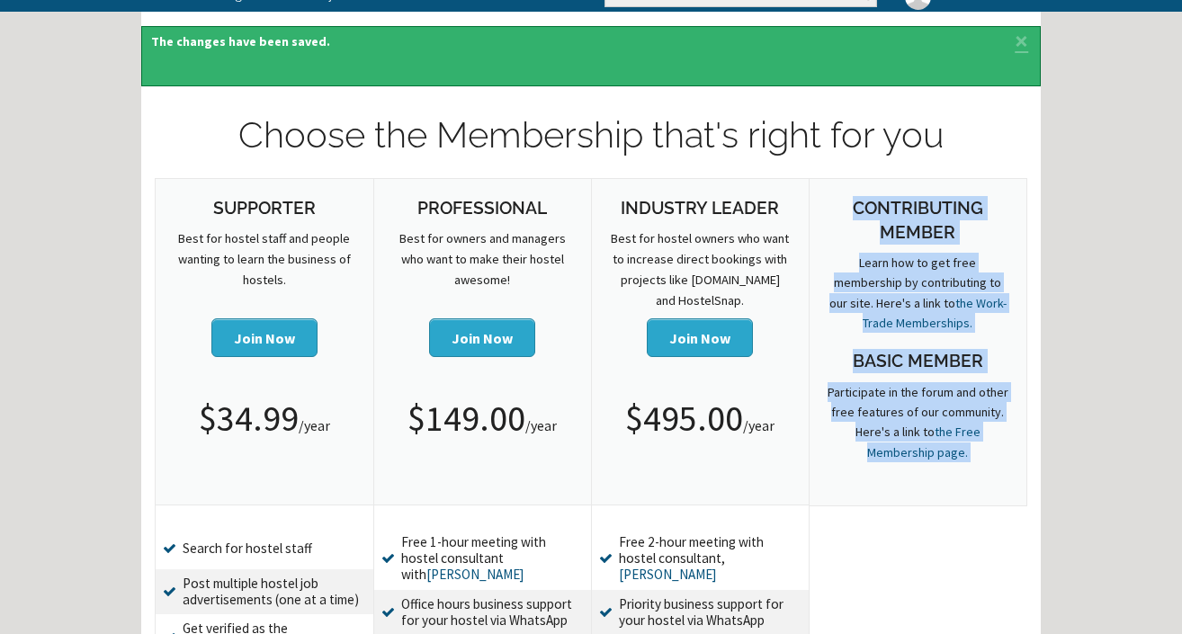
drag, startPoint x: 907, startPoint y: 215, endPoint x: 1010, endPoint y: 447, distance: 254.1
click at [1010, 447] on div "Contributing Member Learn how to get free membership by contributing to our sit…" at bounding box center [919, 342] width 218 height 327
click at [972, 456] on p "Participate in the forum and other free features of our community. Here's a lin…" at bounding box center [919, 422] width 182 height 81
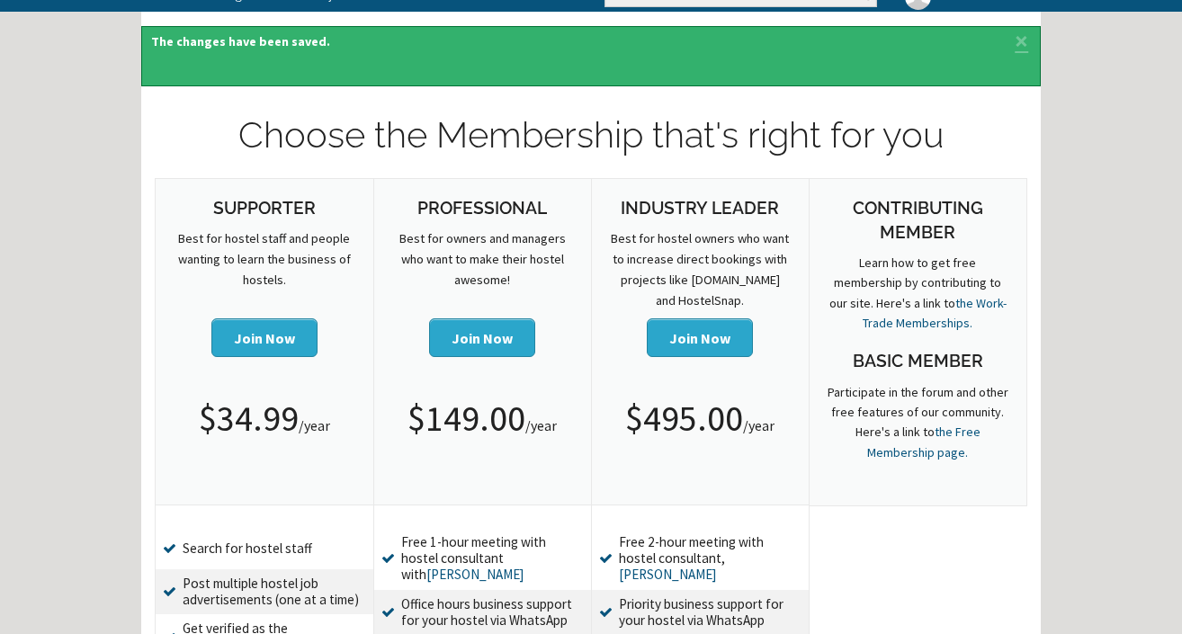
drag, startPoint x: 997, startPoint y: 472, endPoint x: 870, endPoint y: 45, distance: 445.7
click at [779, 123] on h1 "Choose the Membership that's right for you" at bounding box center [591, 135] width 873 height 50
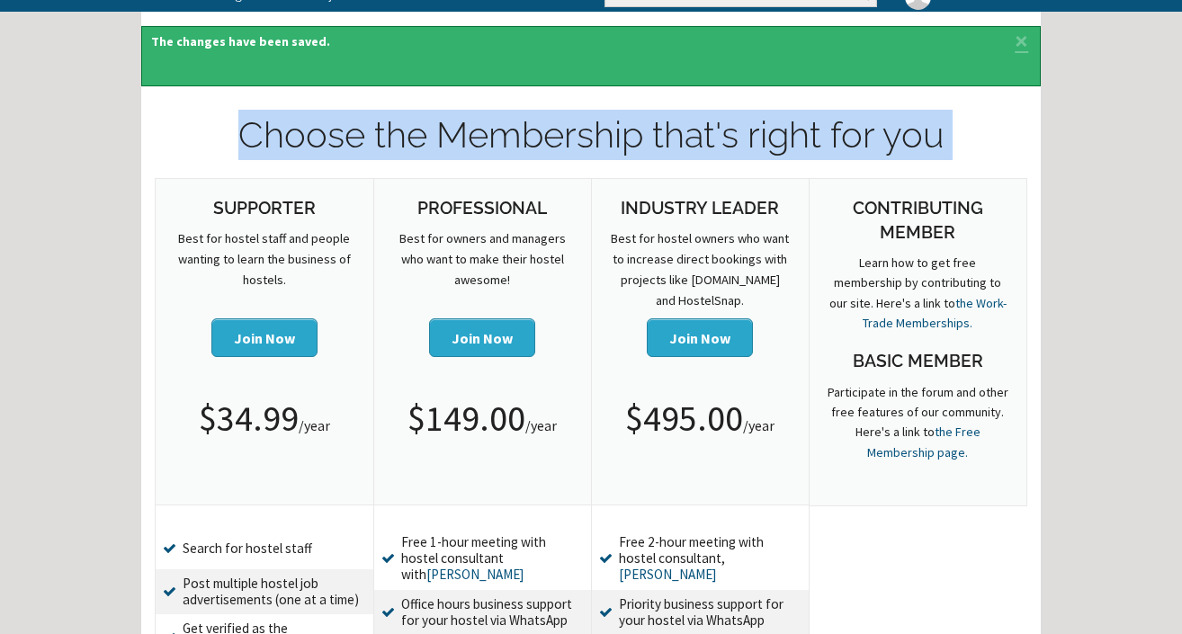
click at [779, 123] on h1 "Choose the Membership that's right for you" at bounding box center [591, 135] width 873 height 50
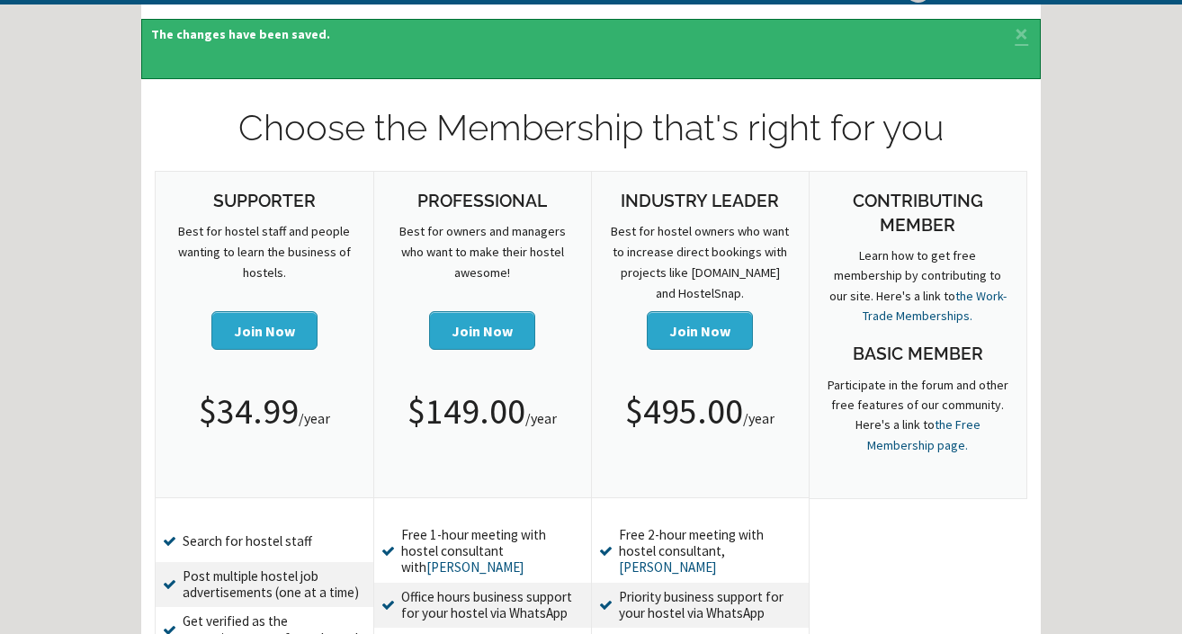
scroll to position [0, 0]
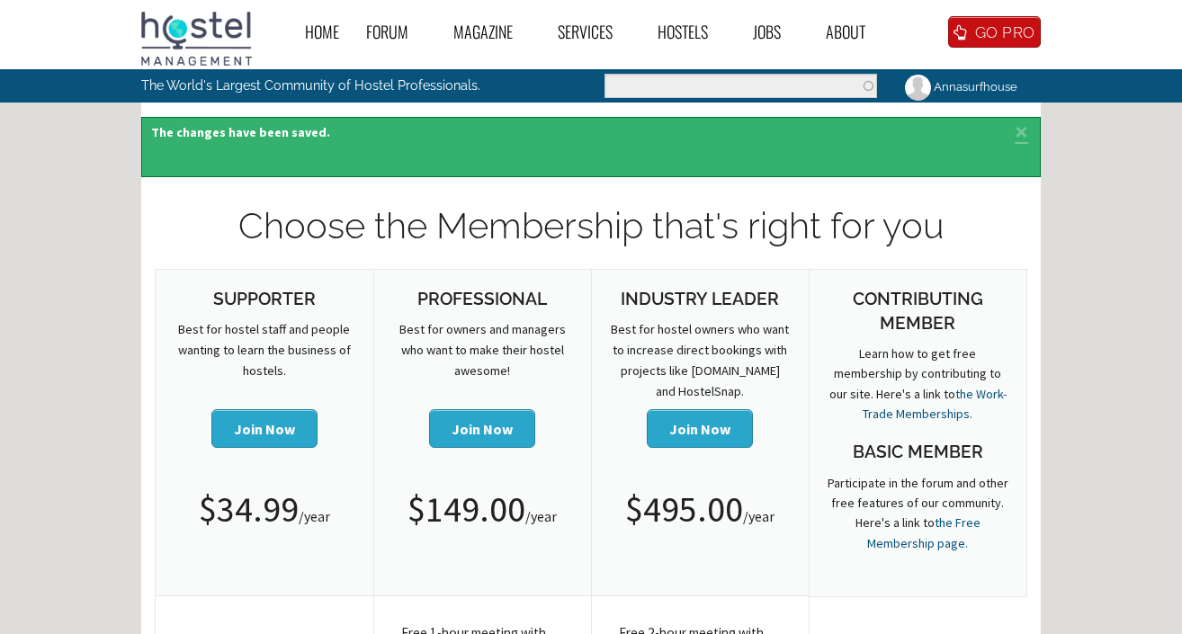
click at [571, 226] on h1 "Choose the Membership that's right for you" at bounding box center [591, 226] width 873 height 50
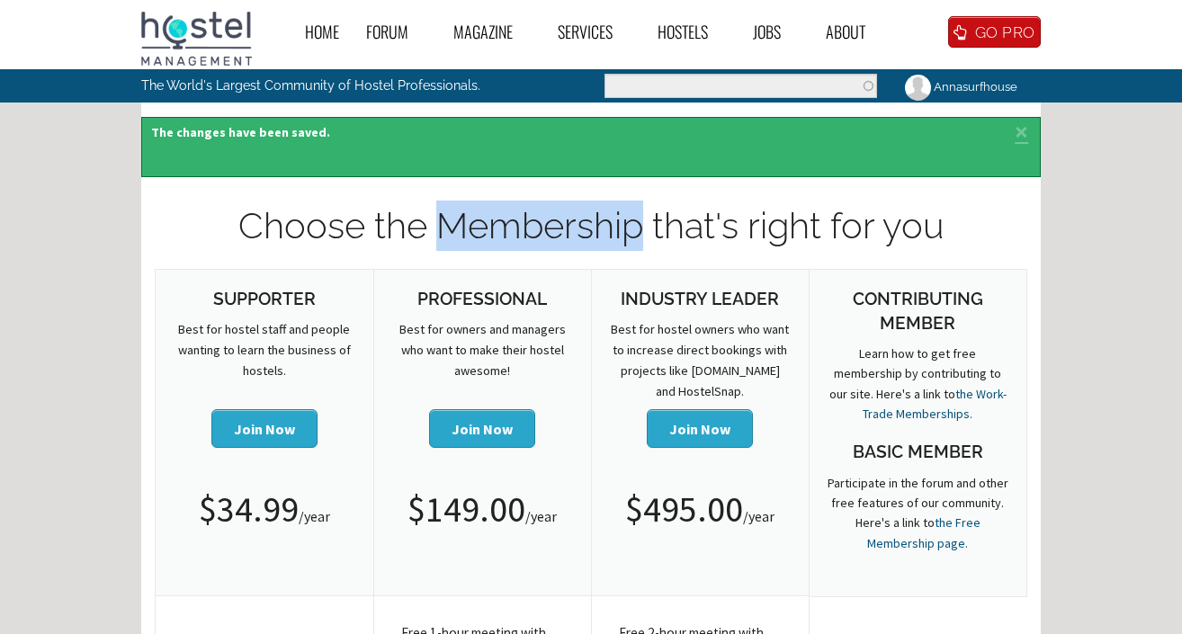
click at [571, 226] on h1 "Choose the Membership that's right for you" at bounding box center [591, 226] width 873 height 50
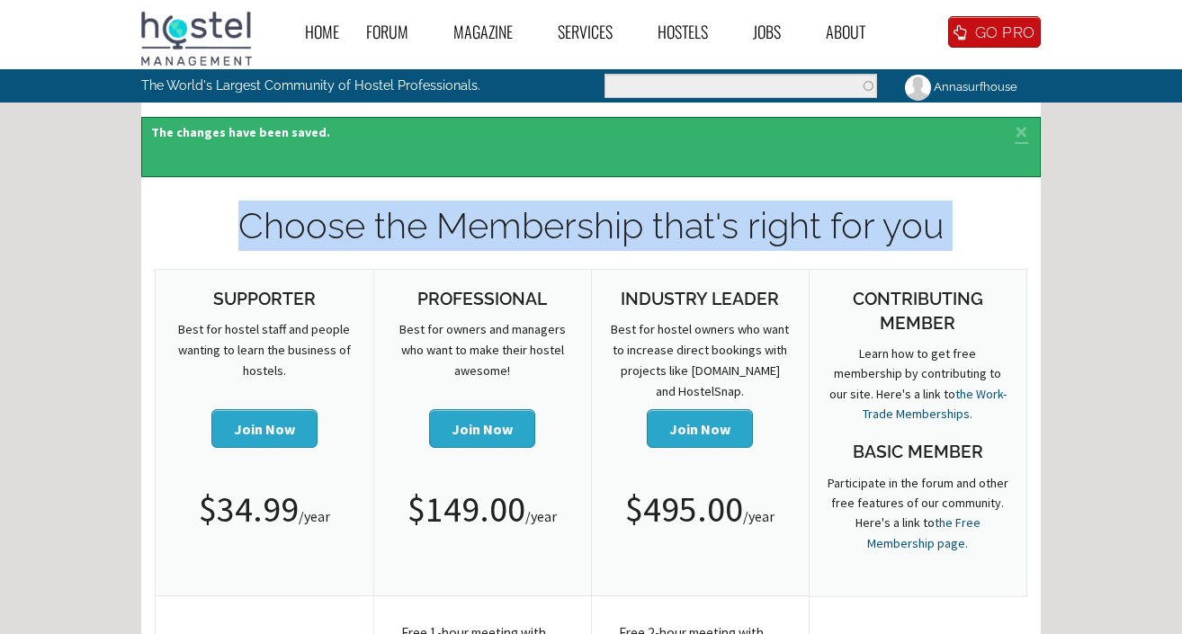
click at [571, 226] on h1 "Choose the Membership that's right for you" at bounding box center [591, 226] width 873 height 50
click at [622, 205] on h1 "Choose the Membership that's right for you" at bounding box center [591, 226] width 873 height 50
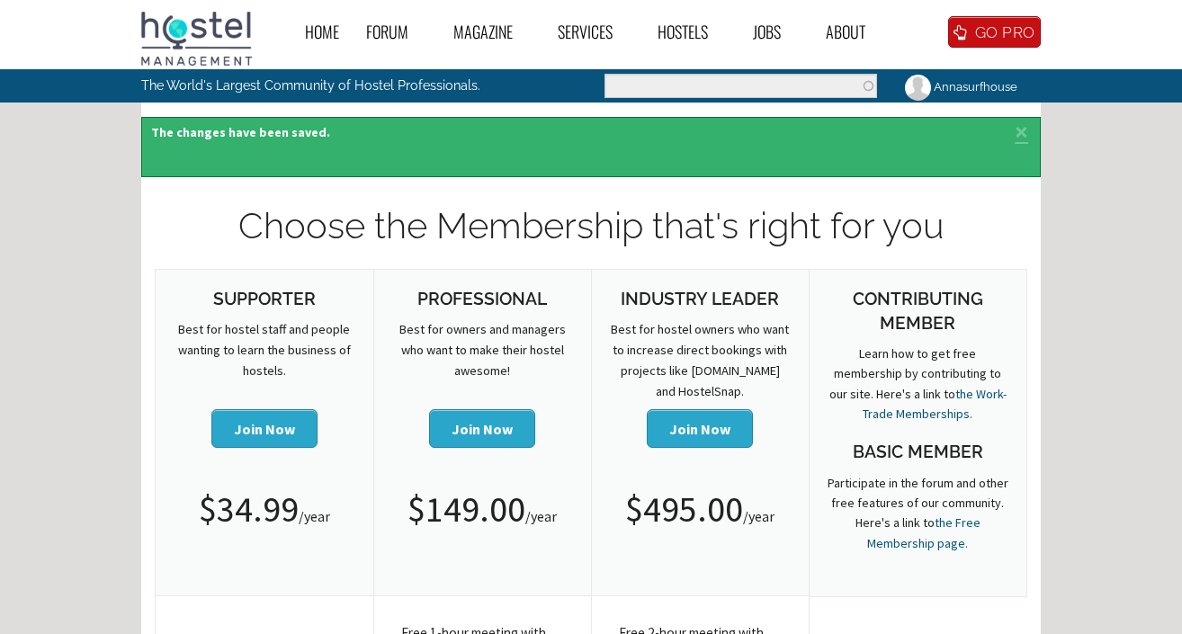
click at [622, 205] on h1 "Choose the Membership that's right for you" at bounding box center [591, 226] width 873 height 50
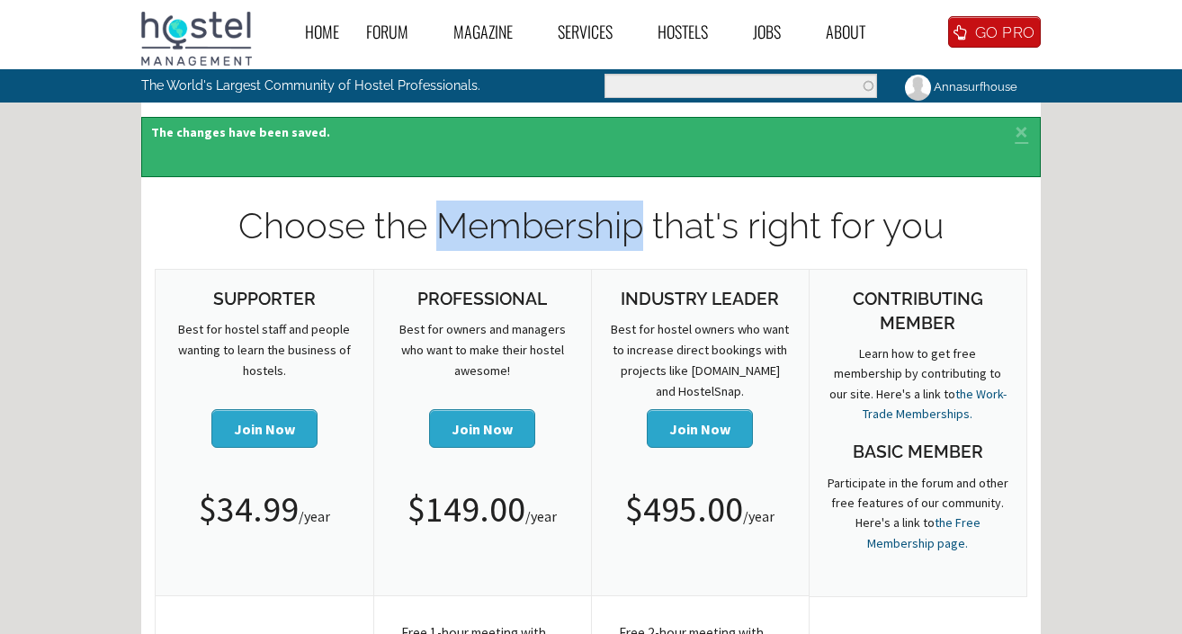
click at [622, 205] on h1 "Choose the Membership that's right for you" at bounding box center [591, 226] width 873 height 50
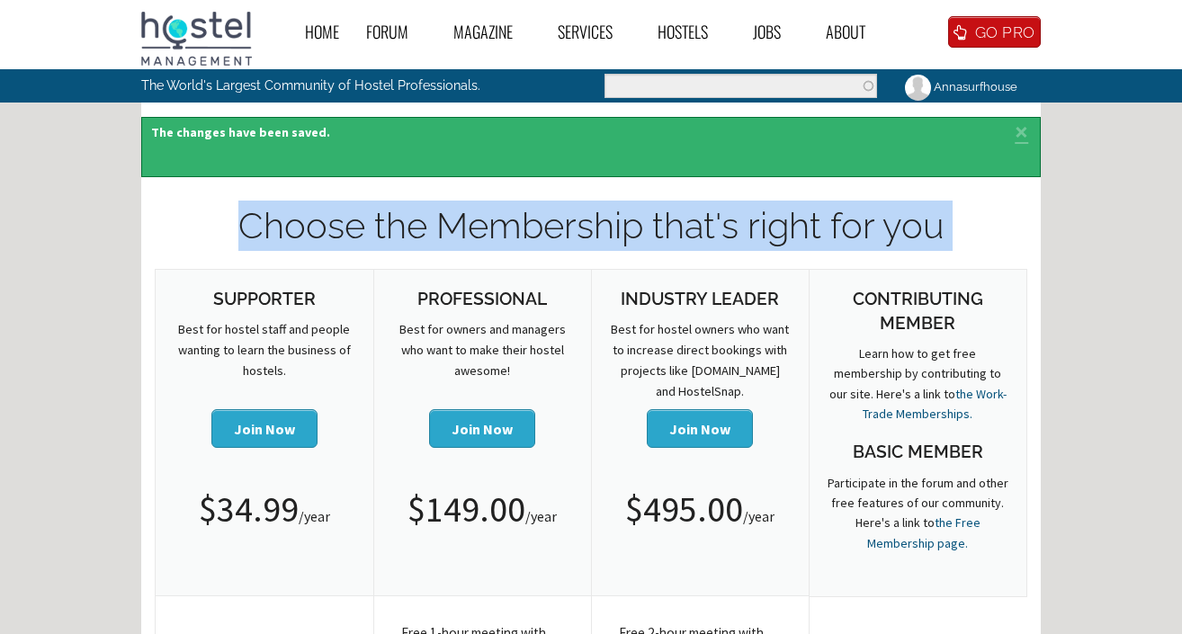
click at [594, 229] on h1 "Choose the Membership that's right for you" at bounding box center [591, 226] width 873 height 50
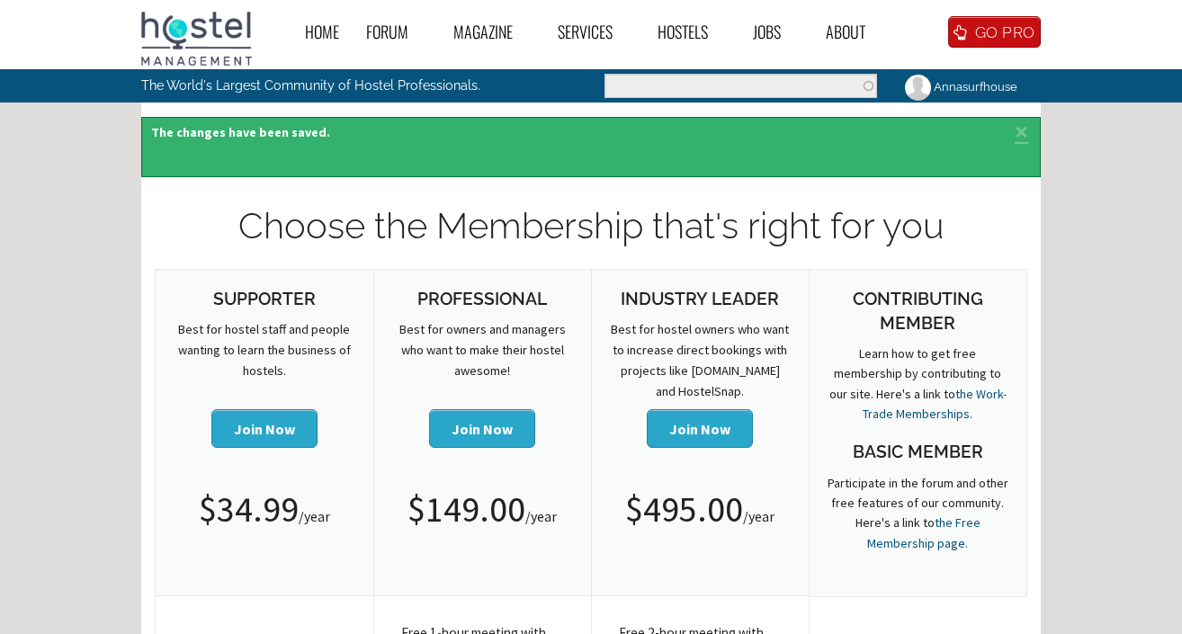
click at [594, 229] on h1 "Choose the Membership that's right for you" at bounding box center [591, 226] width 873 height 50
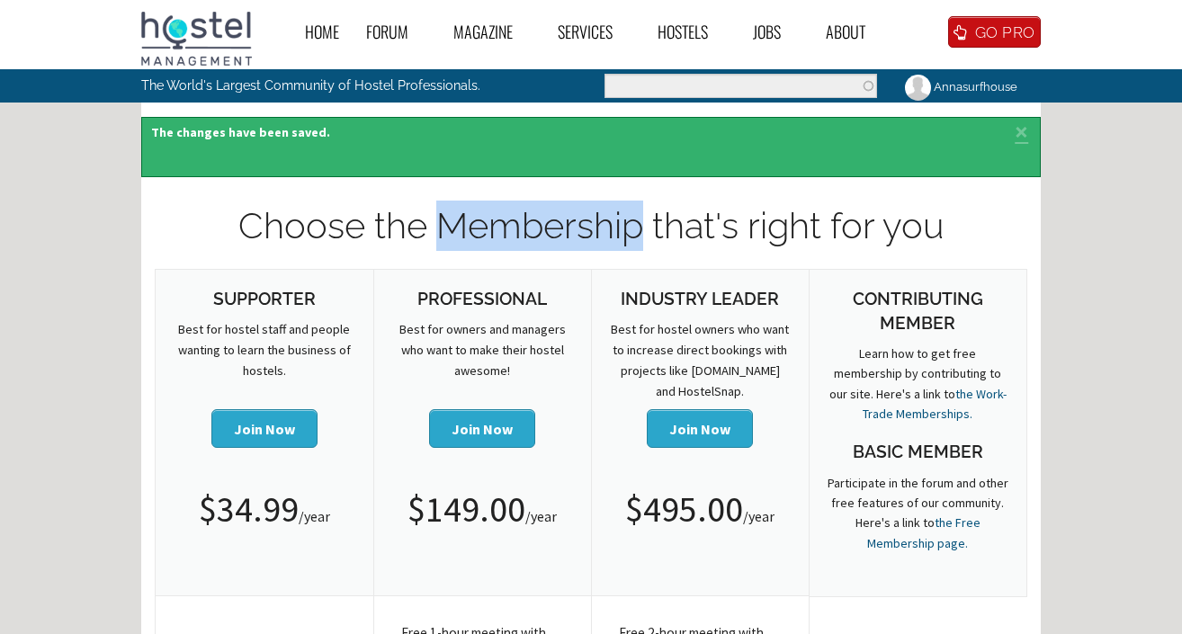
click at [594, 229] on h1 "Choose the Membership that's right for you" at bounding box center [591, 226] width 873 height 50
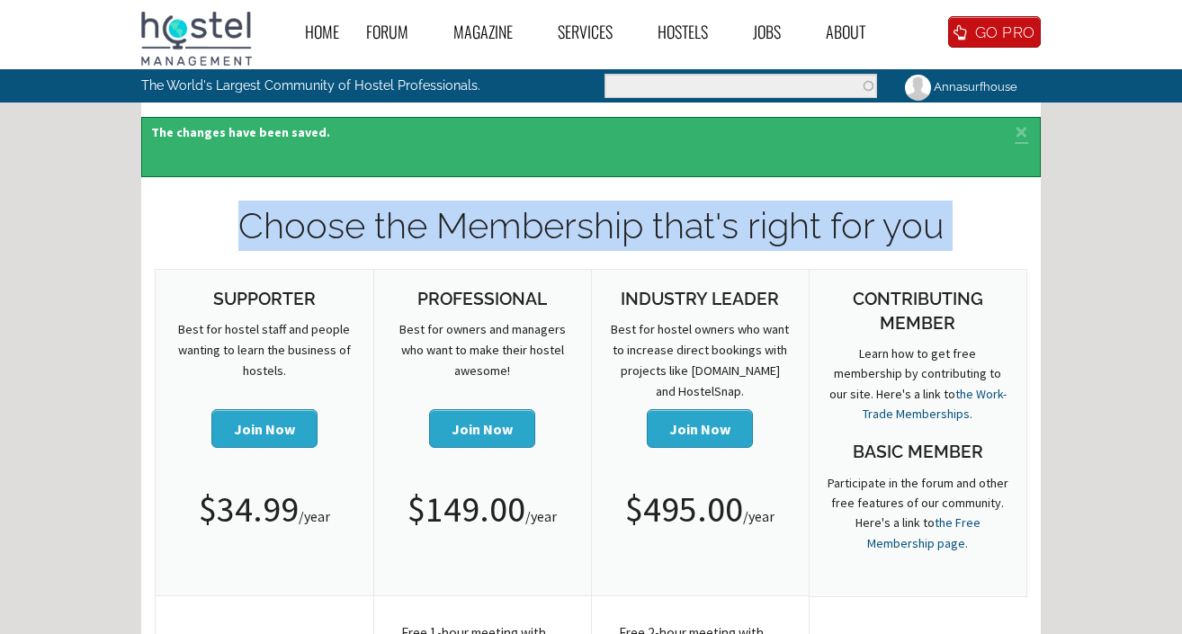
click at [594, 229] on h1 "Choose the Membership that's right for you" at bounding box center [591, 226] width 873 height 50
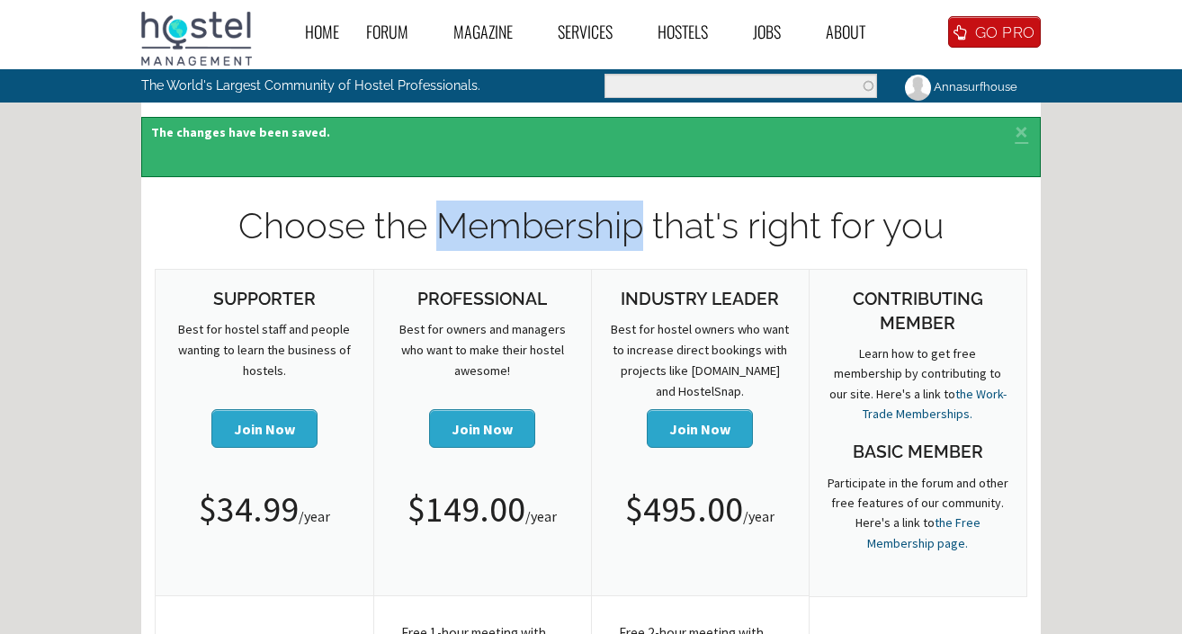
click at [594, 229] on h1 "Choose the Membership that's right for you" at bounding box center [591, 226] width 873 height 50
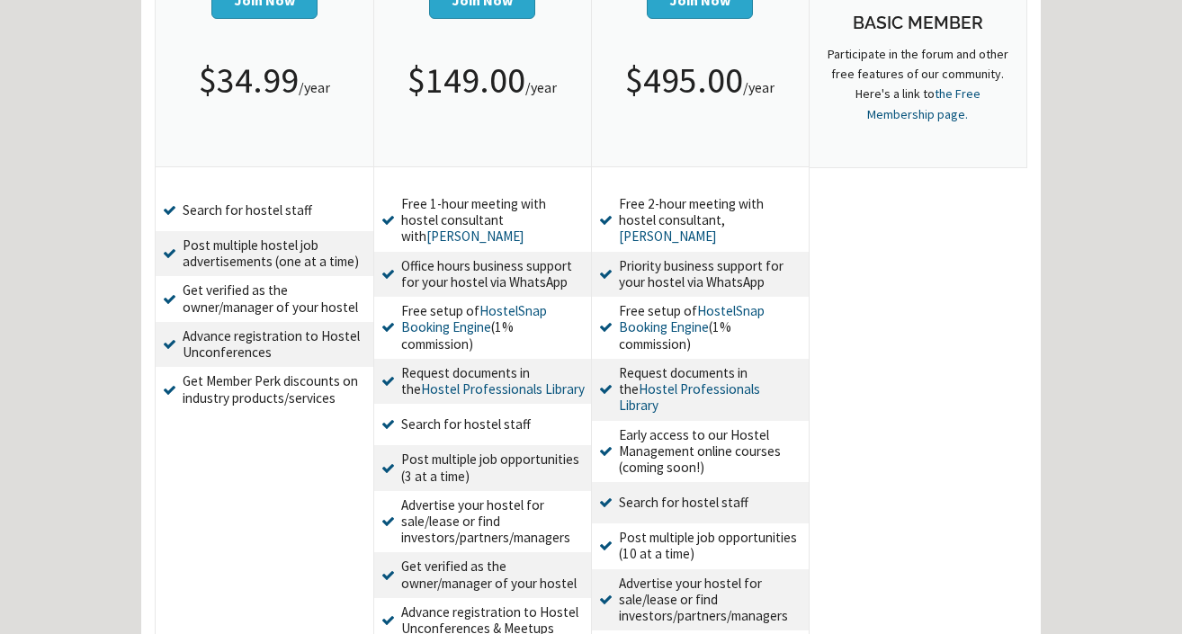
scroll to position [561, 0]
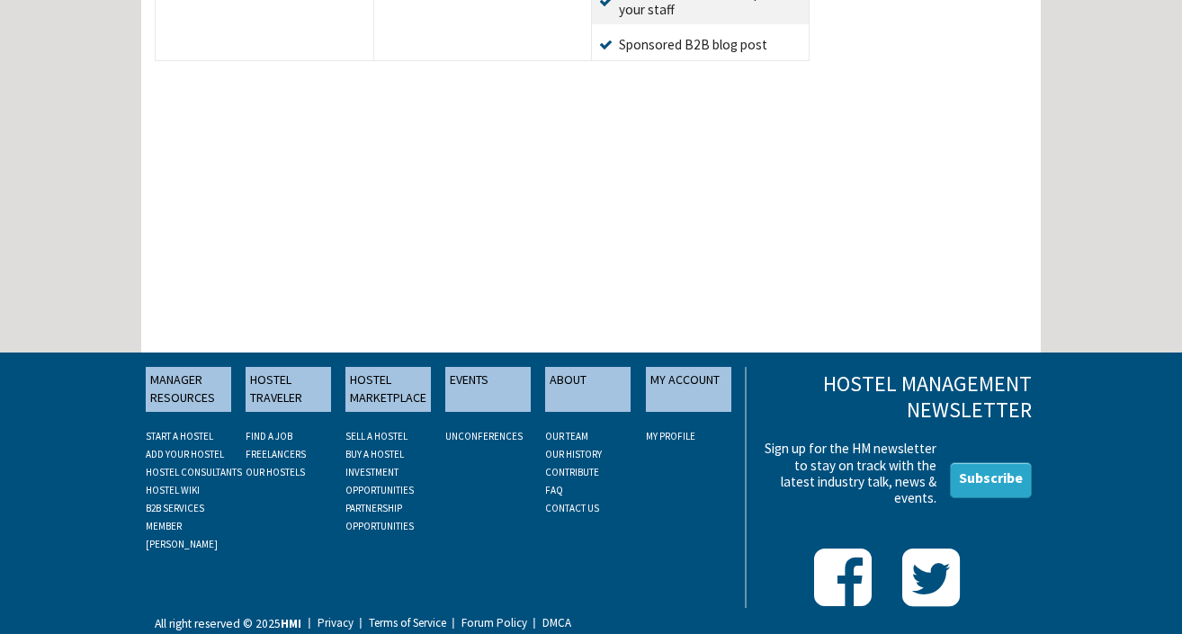
drag, startPoint x: 594, startPoint y: 229, endPoint x: 709, endPoint y: 676, distance: 460.8
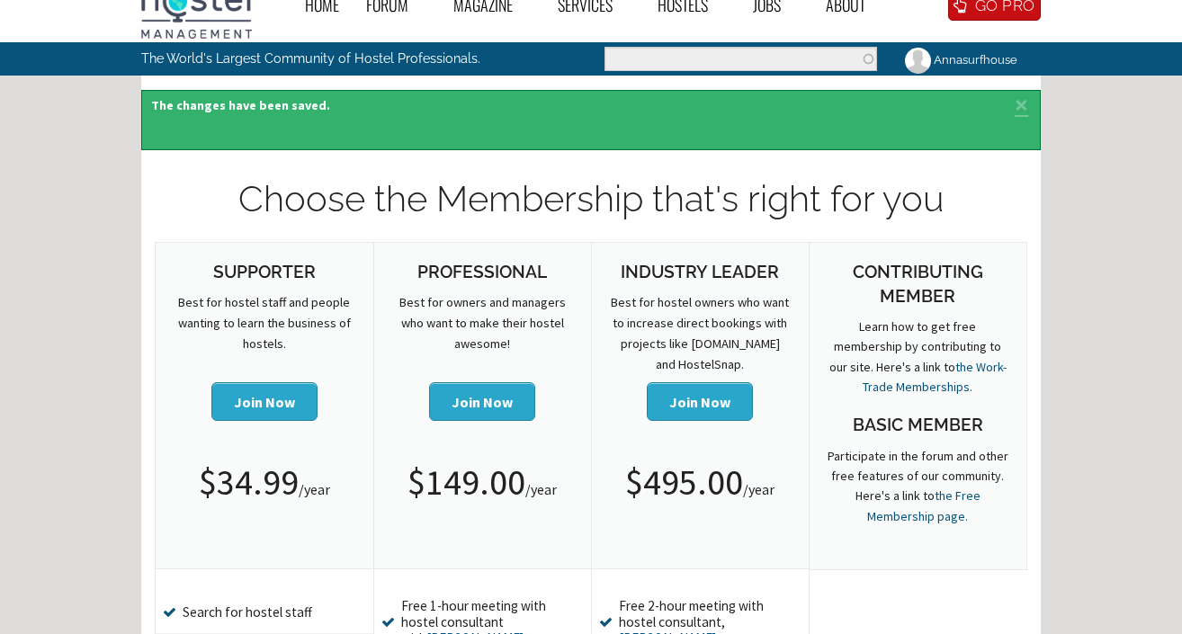
scroll to position [0, 0]
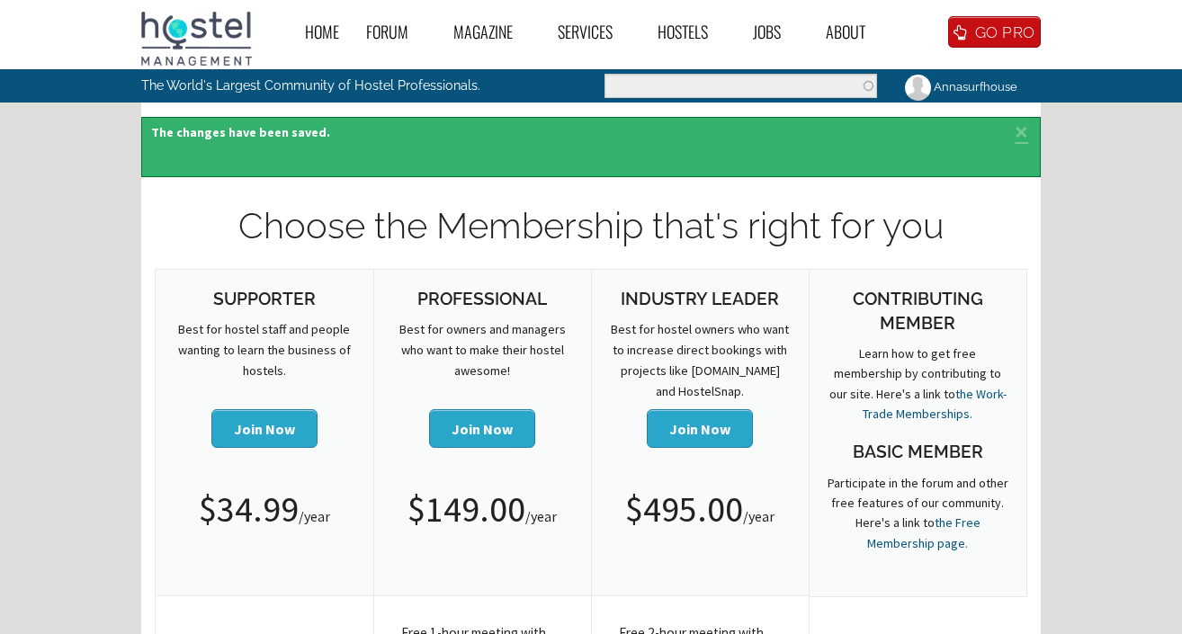
click at [480, 329] on p "Best for owners and managers who want to make their hostel awesome!" at bounding box center [483, 350] width 182 height 62
click at [494, 336] on p "Best for owners and managers who want to make their hostel awesome!" at bounding box center [483, 350] width 182 height 62
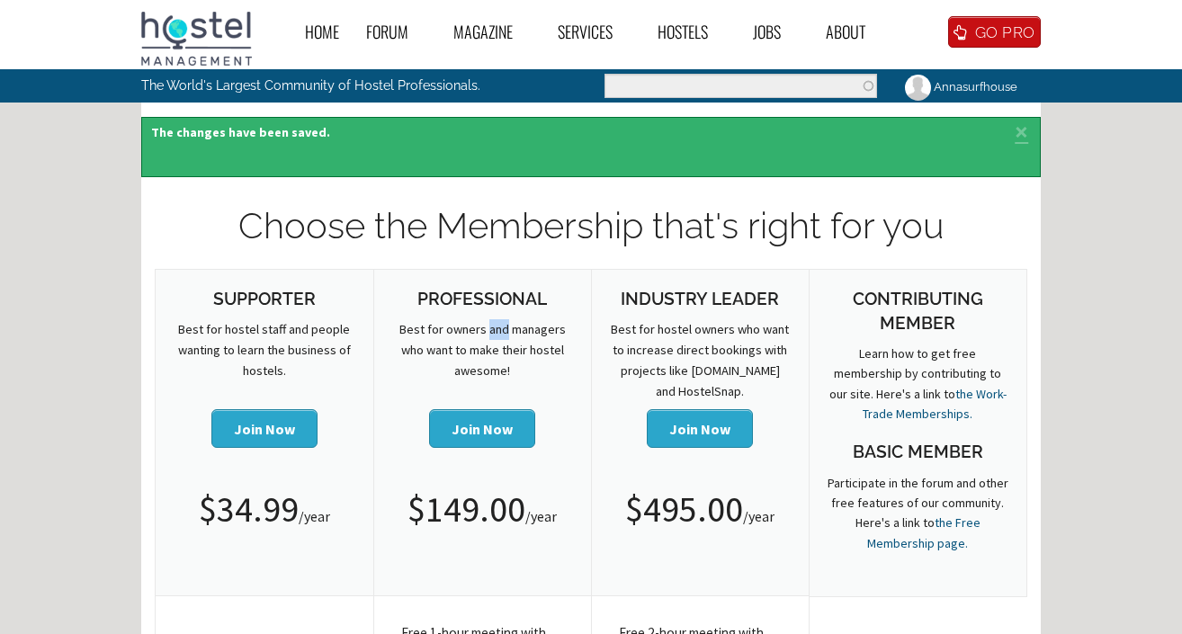
click at [494, 336] on p "Best for owners and managers who want to make their hostel awesome!" at bounding box center [483, 350] width 182 height 62
click at [504, 345] on p "Best for owners and managers who want to make their hostel awesome!" at bounding box center [483, 350] width 182 height 62
click at [465, 367] on p "Best for owners and managers who want to make their hostel awesome!" at bounding box center [483, 350] width 182 height 62
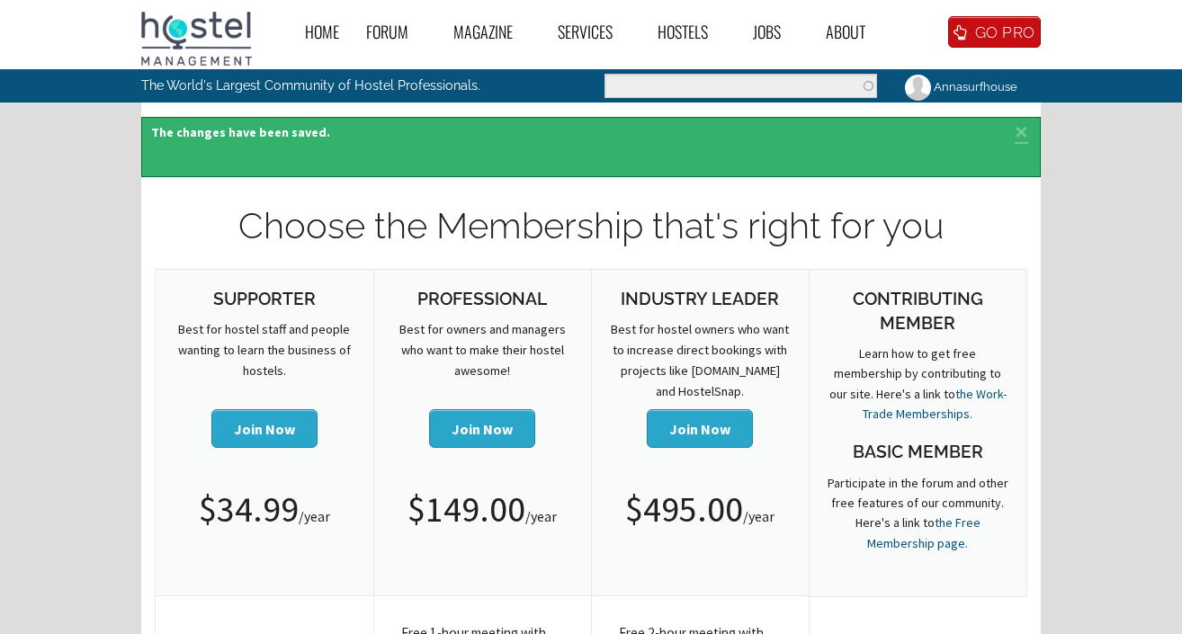
click at [465, 367] on p "Best for owners and managers who want to make their hostel awesome!" at bounding box center [483, 350] width 182 height 62
click at [495, 365] on p "Best for owners and managers who want to make their hostel awesome!" at bounding box center [483, 350] width 182 height 62
click at [974, 35] on icon at bounding box center [964, 31] width 22 height 15
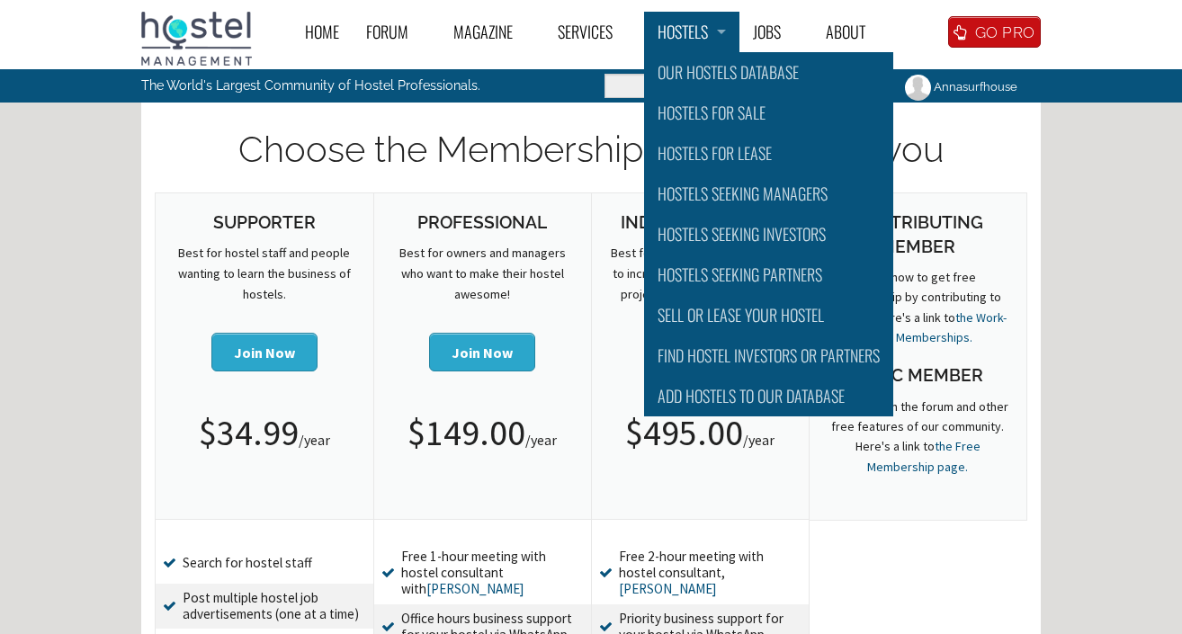
click at [676, 40] on link "Hostels" at bounding box center [691, 32] width 95 height 40
